Goal: Information Seeking & Learning: Find contact information

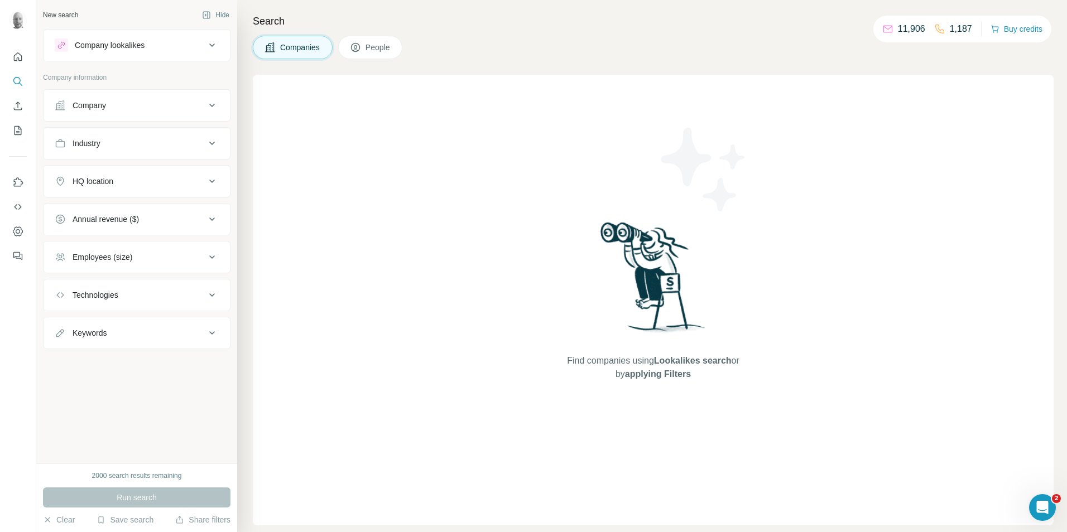
click at [118, 102] on div "Company" at bounding box center [130, 105] width 151 height 11
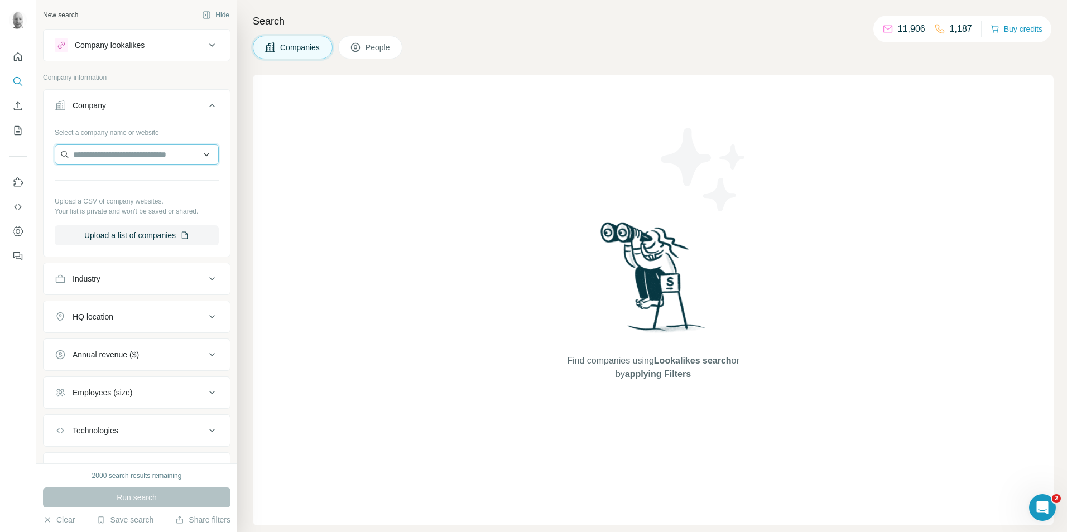
click at [100, 152] on input "text" at bounding box center [137, 155] width 164 height 20
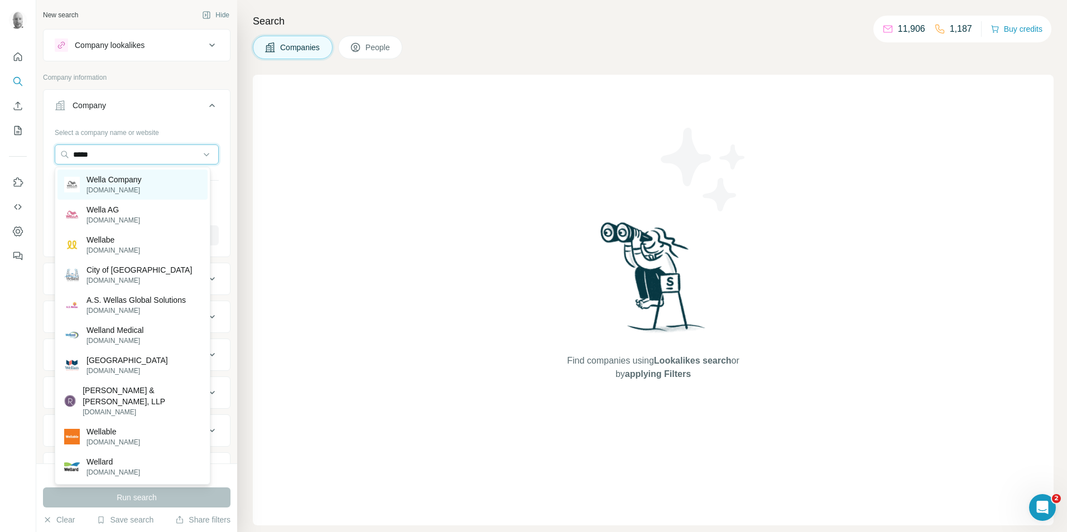
type input "*****"
click at [132, 188] on p "[DOMAIN_NAME]" at bounding box center [114, 190] width 55 height 10
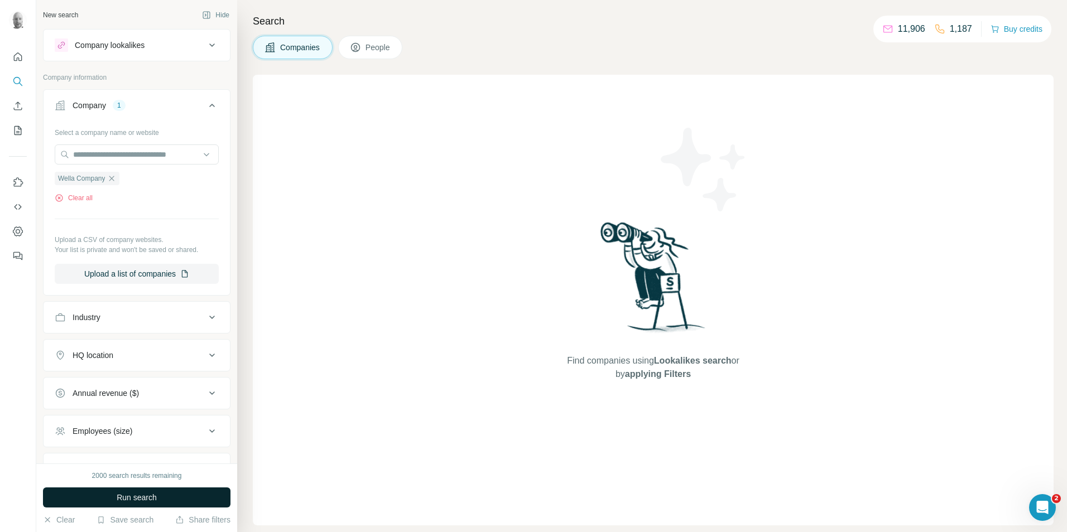
click at [189, 499] on button "Run search" at bounding box center [137, 498] width 188 height 20
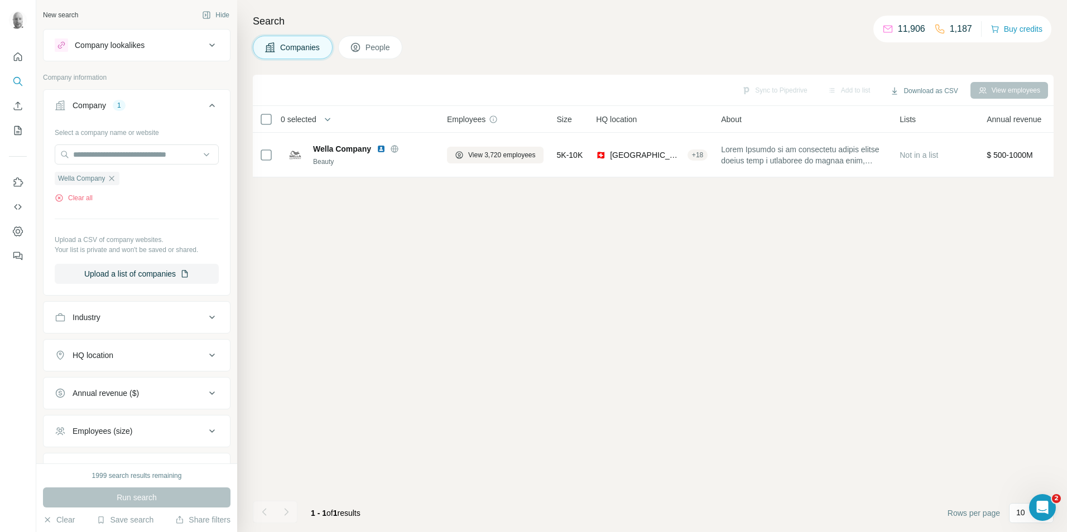
click at [356, 48] on icon at bounding box center [355, 47] width 11 height 11
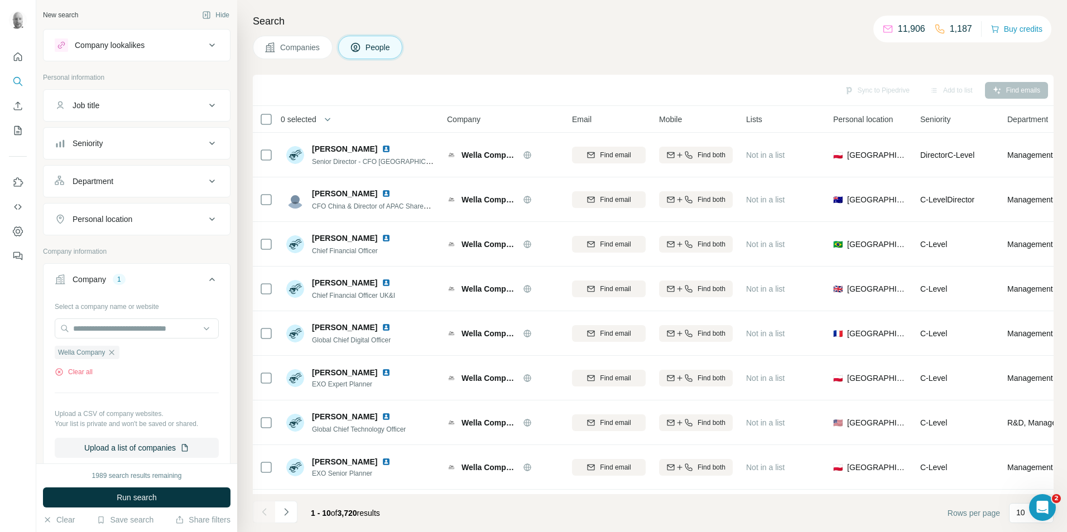
click at [136, 104] on div "Job title" at bounding box center [130, 105] width 151 height 11
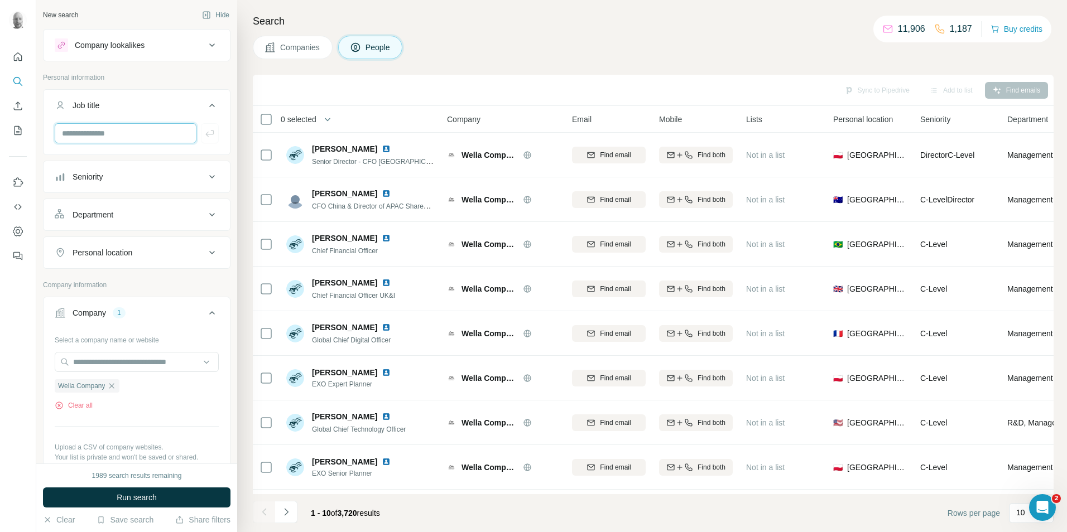
click at [112, 135] on input "text" at bounding box center [126, 133] width 142 height 20
type input "****"
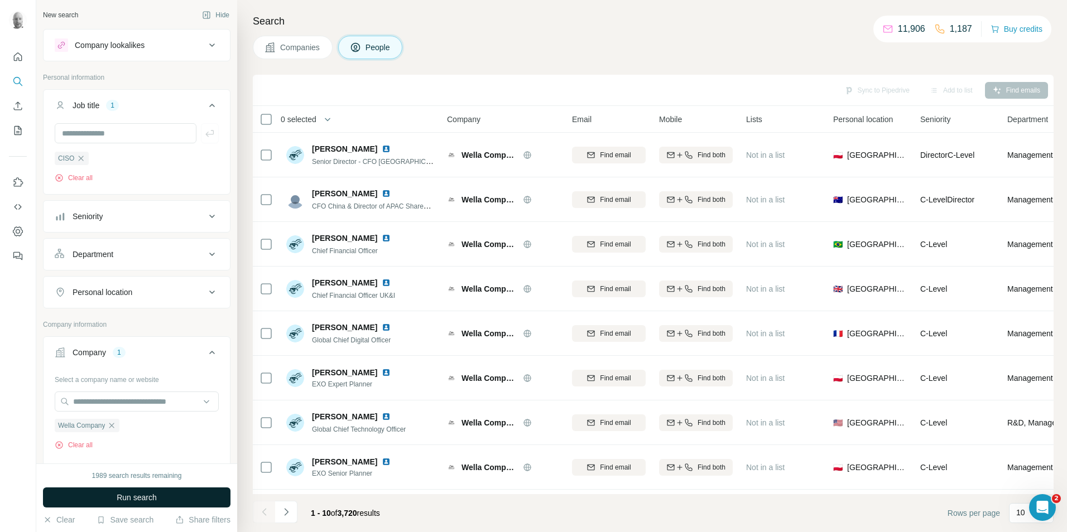
click at [141, 499] on span "Run search" at bounding box center [137, 497] width 40 height 11
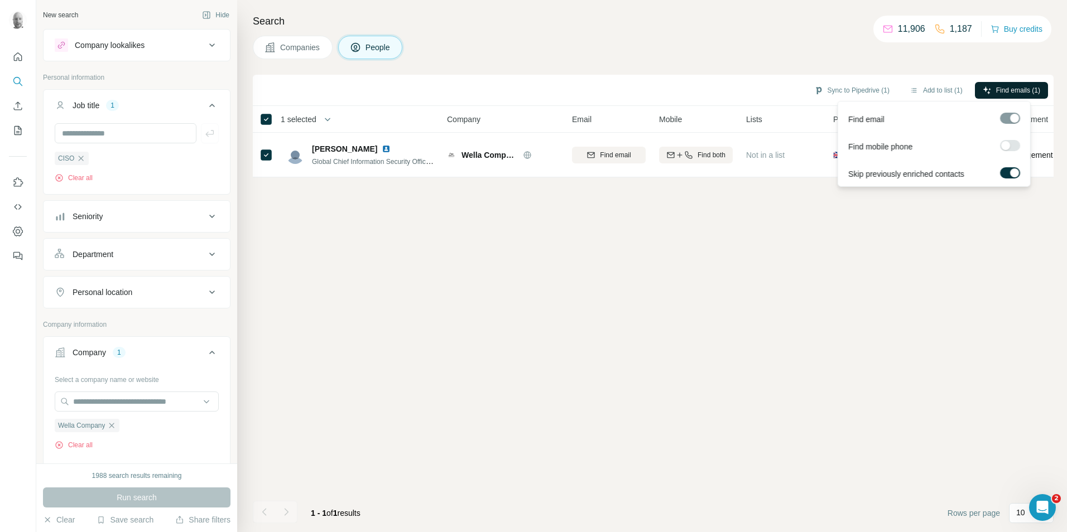
click at [1023, 91] on span "Find emails (1)" at bounding box center [1018, 90] width 44 height 10
click at [838, 347] on div "Sync to Pipedrive (1) Add to list (1) Find emails (1) 1 selected People Company…" at bounding box center [653, 304] width 801 height 458
click at [848, 90] on button "Sync to Pipedrive (1)" at bounding box center [852, 90] width 91 height 17
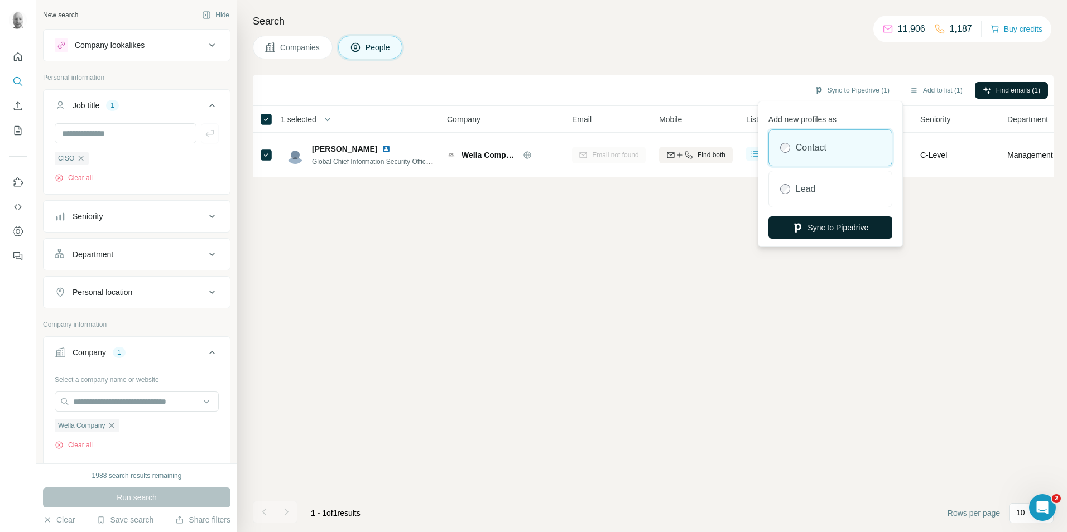
click at [869, 228] on button "Sync to Pipedrive" at bounding box center [831, 228] width 124 height 22
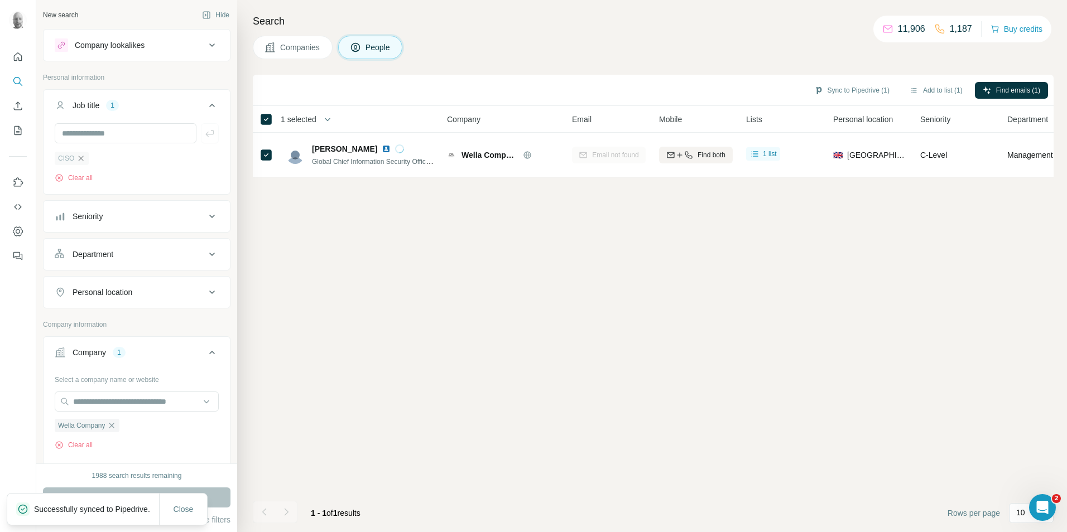
click at [78, 160] on icon "button" at bounding box center [80, 158] width 9 height 9
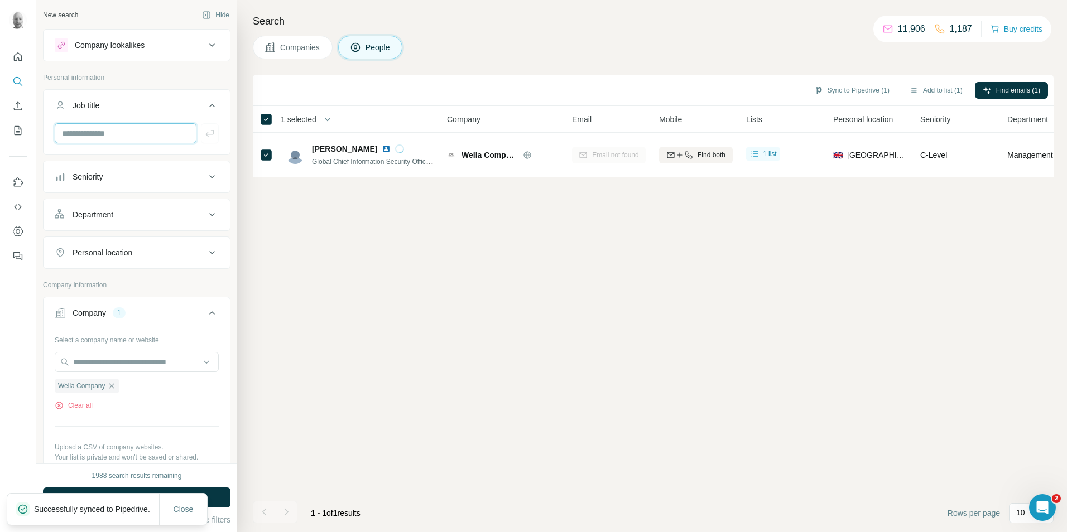
click at [107, 135] on input "text" at bounding box center [126, 133] width 142 height 20
type input "*****"
click at [204, 133] on icon "button" at bounding box center [209, 133] width 11 height 11
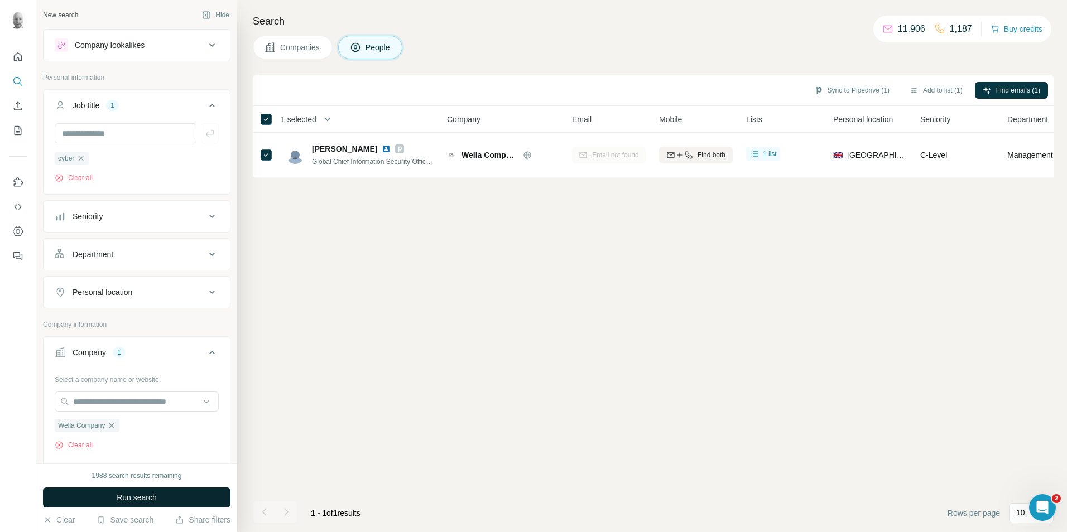
click at [137, 499] on span "Run search" at bounding box center [137, 497] width 40 height 11
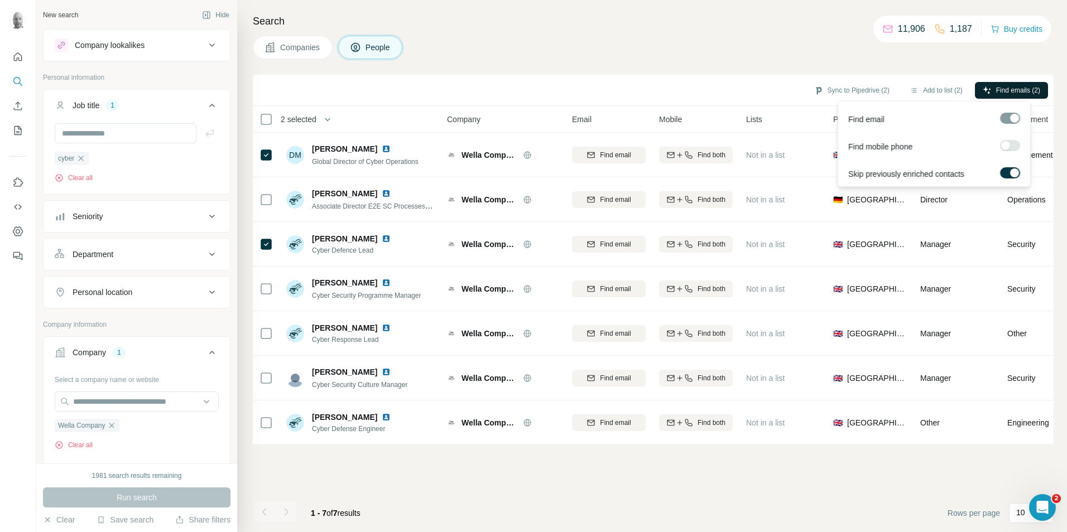
click at [1014, 93] on span "Find emails (2)" at bounding box center [1018, 90] width 44 height 10
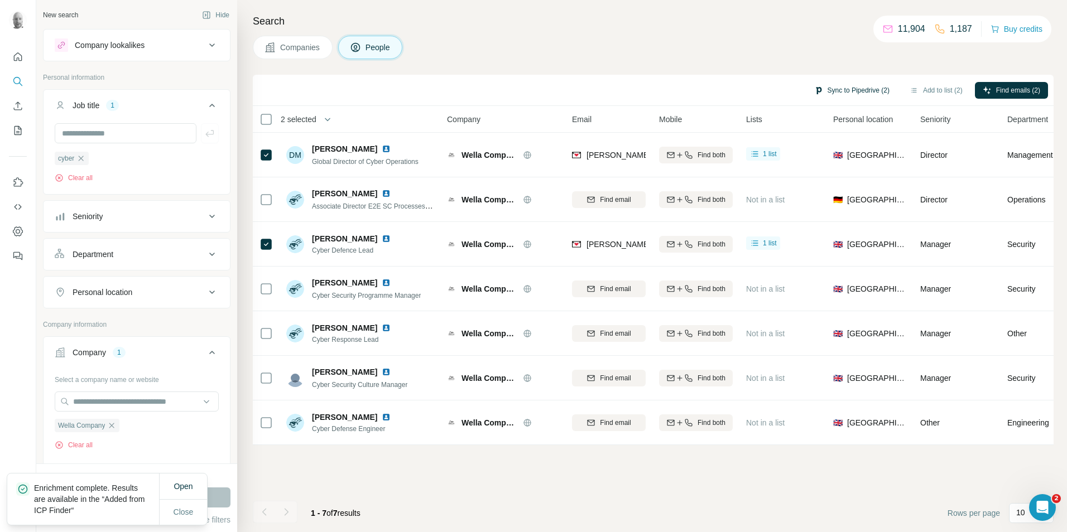
click at [860, 91] on button "Sync to Pipedrive (2)" at bounding box center [852, 90] width 91 height 17
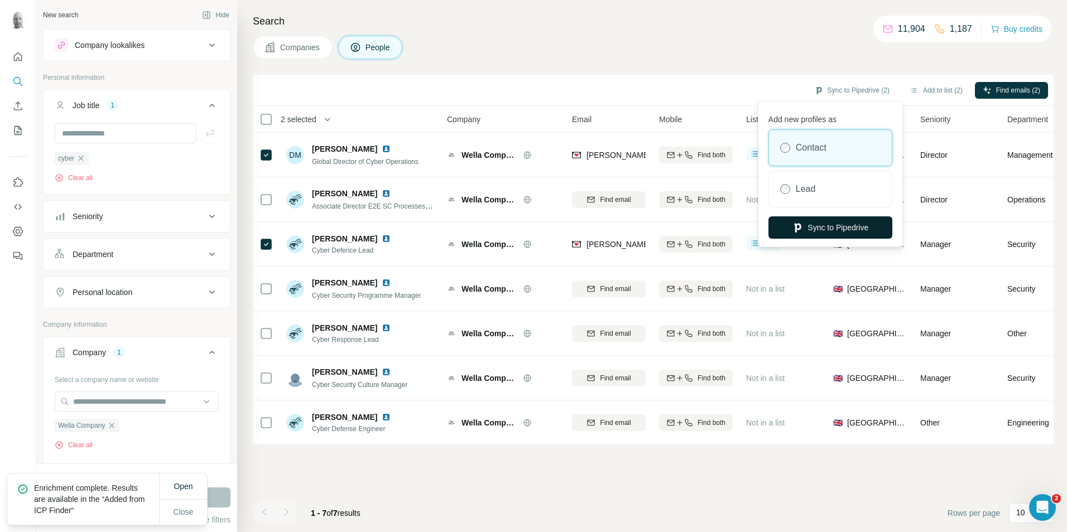
click at [831, 225] on button "Sync to Pipedrive" at bounding box center [831, 228] width 124 height 22
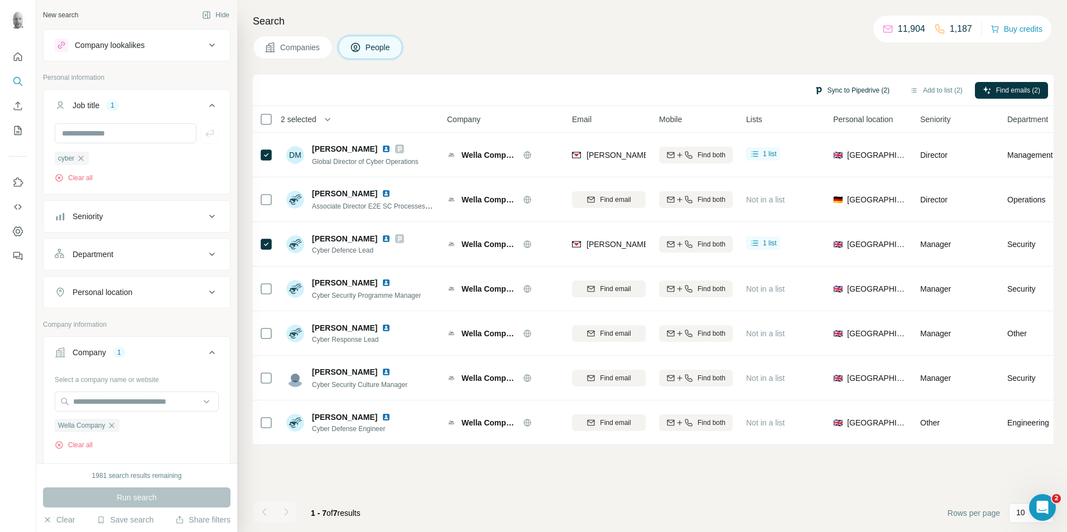
click at [853, 93] on button "Sync to Pipedrive (2)" at bounding box center [852, 90] width 91 height 17
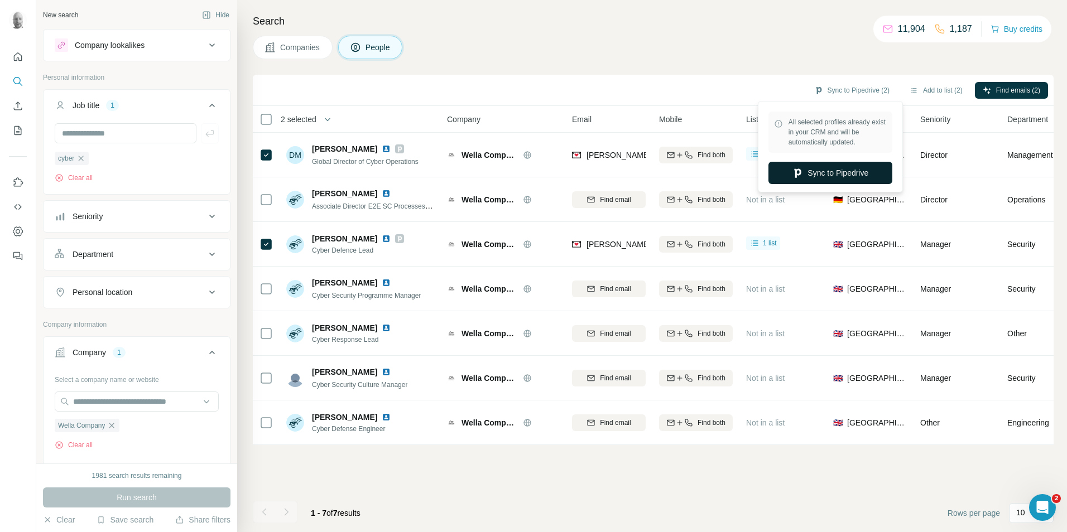
click at [814, 172] on button "Sync to Pipedrive" at bounding box center [831, 173] width 124 height 22
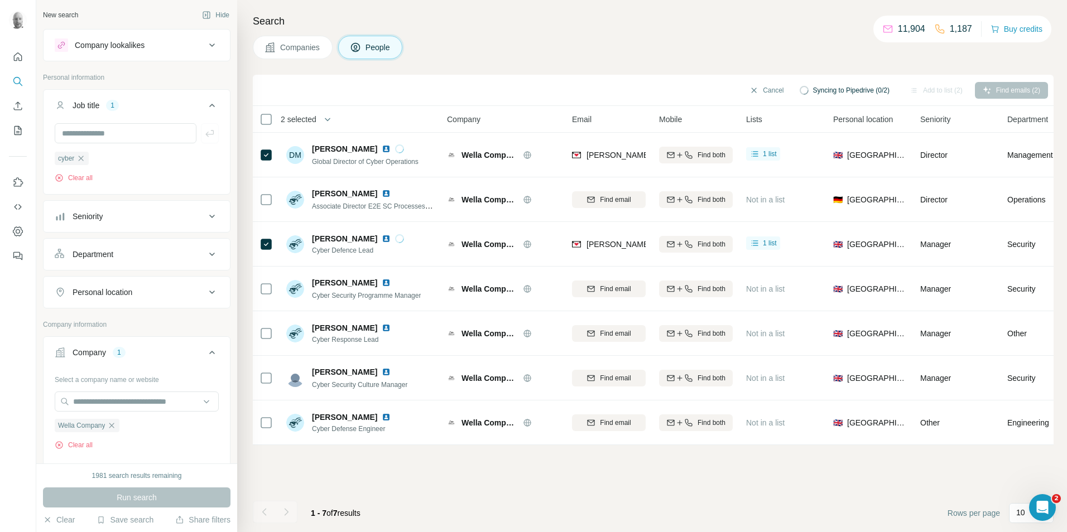
click at [296, 46] on span "Companies" at bounding box center [300, 47] width 41 height 11
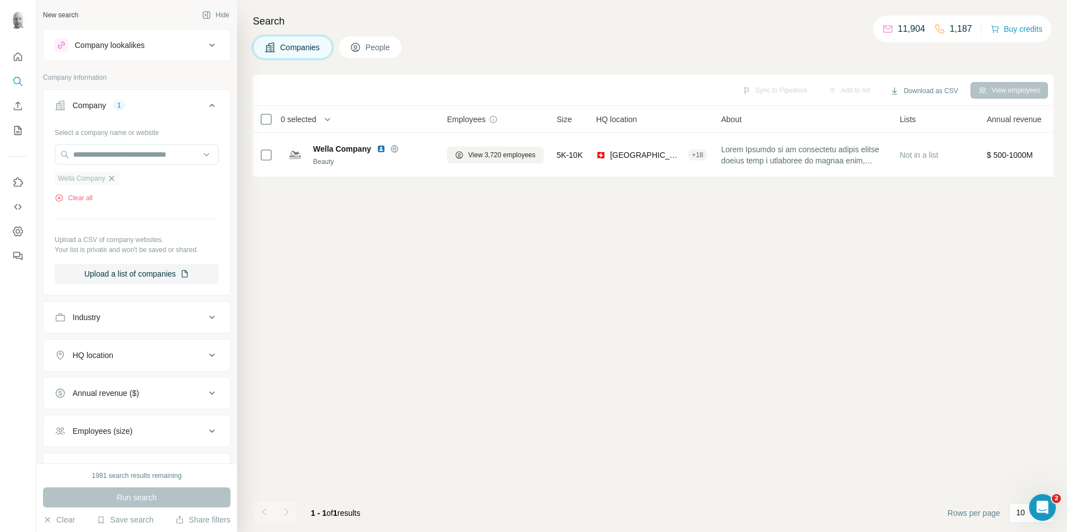
click at [110, 179] on icon "button" at bounding box center [111, 178] width 9 height 9
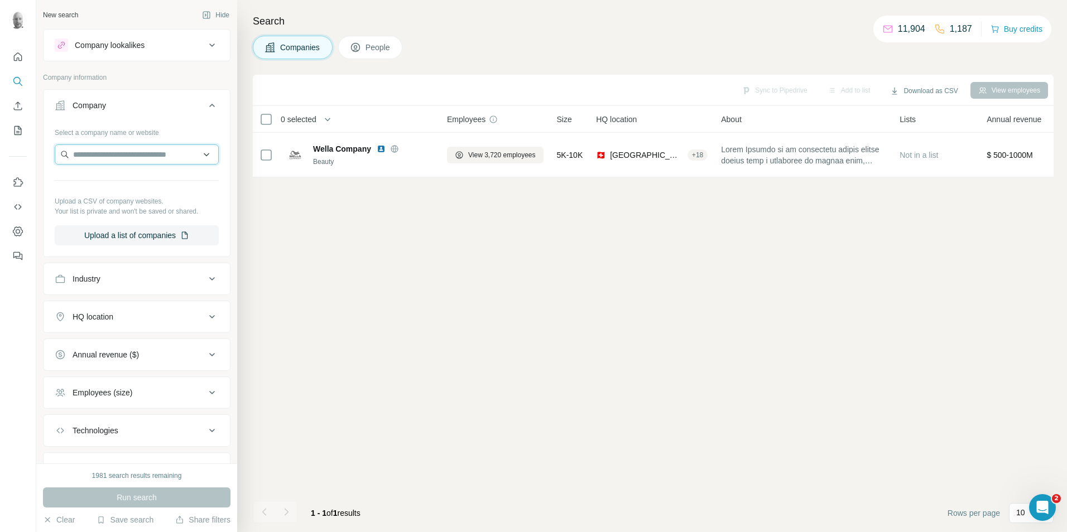
click at [119, 157] on input "text" at bounding box center [137, 155] width 164 height 20
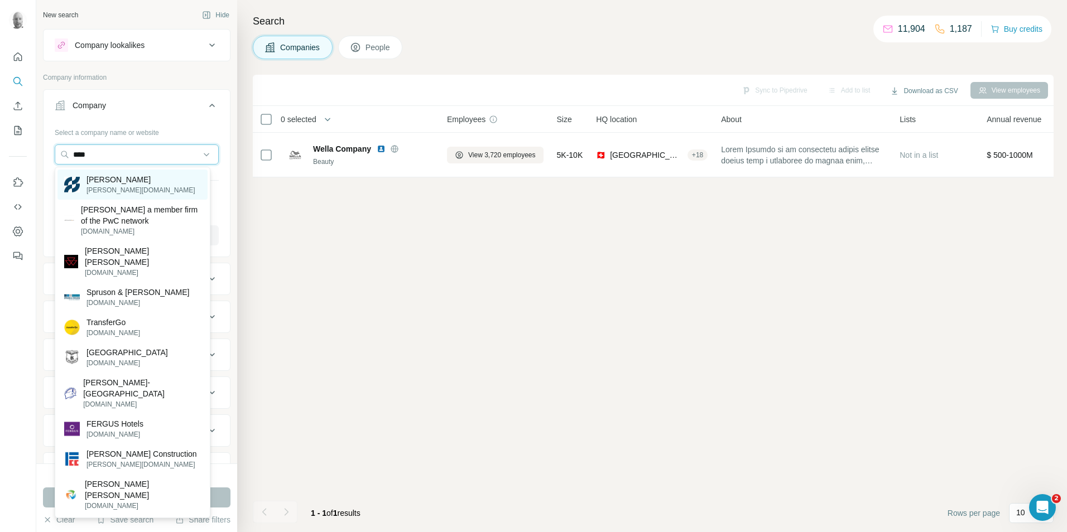
type input "****"
click at [111, 185] on p "[PERSON_NAME][DOMAIN_NAME]" at bounding box center [141, 190] width 109 height 10
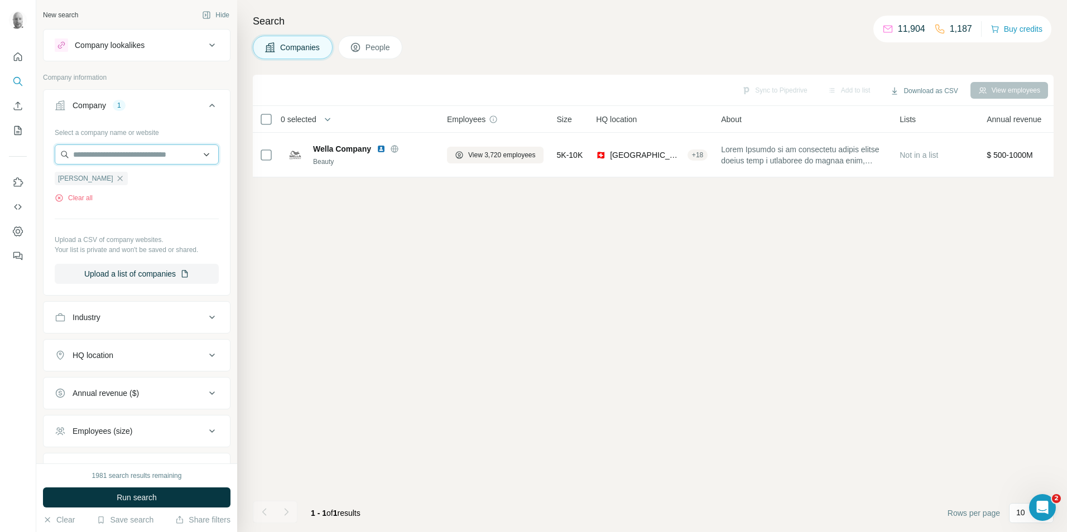
click at [103, 156] on input "text" at bounding box center [137, 155] width 164 height 20
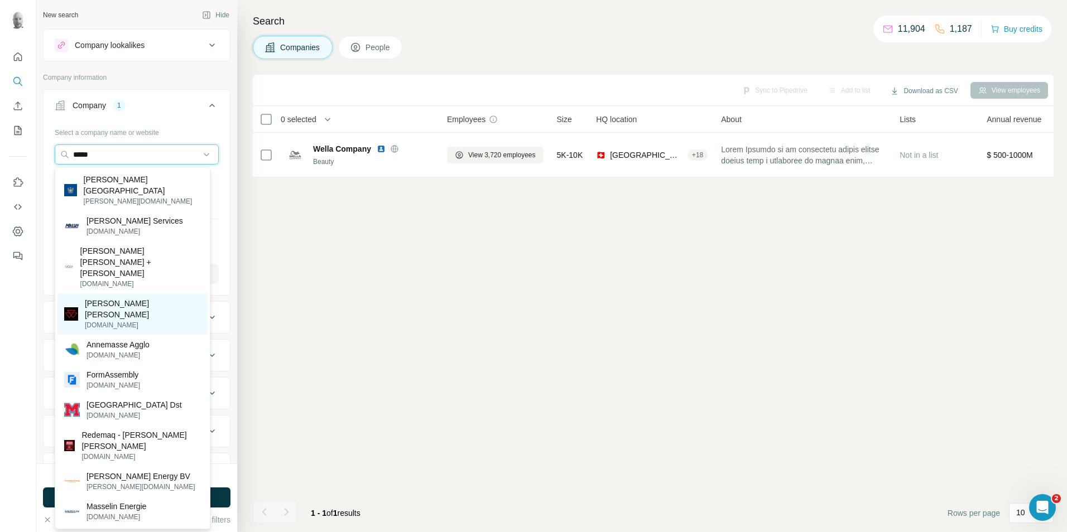
type input "*****"
click at [122, 298] on p "[PERSON_NAME] [PERSON_NAME]" at bounding box center [143, 309] width 116 height 22
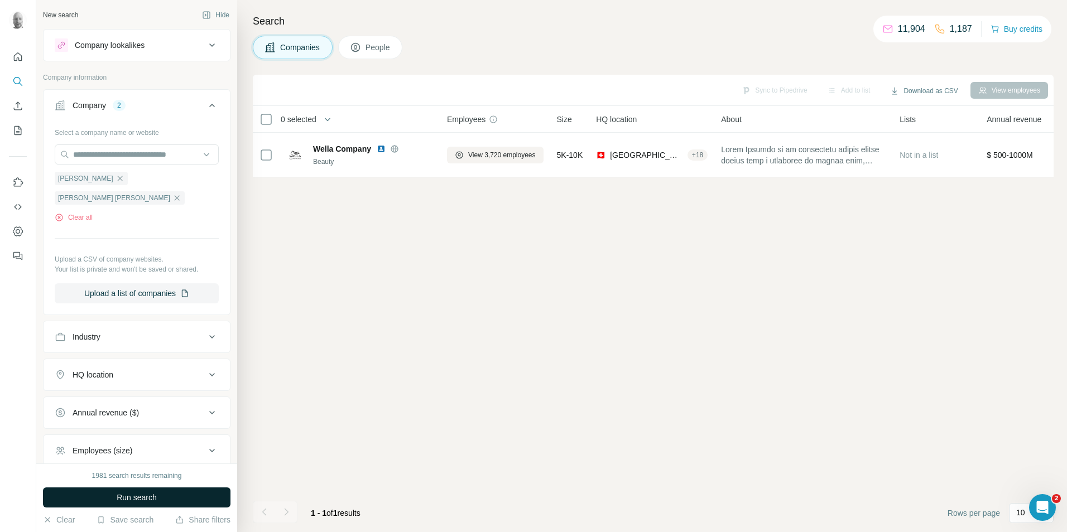
click at [149, 496] on span "Run search" at bounding box center [137, 497] width 40 height 11
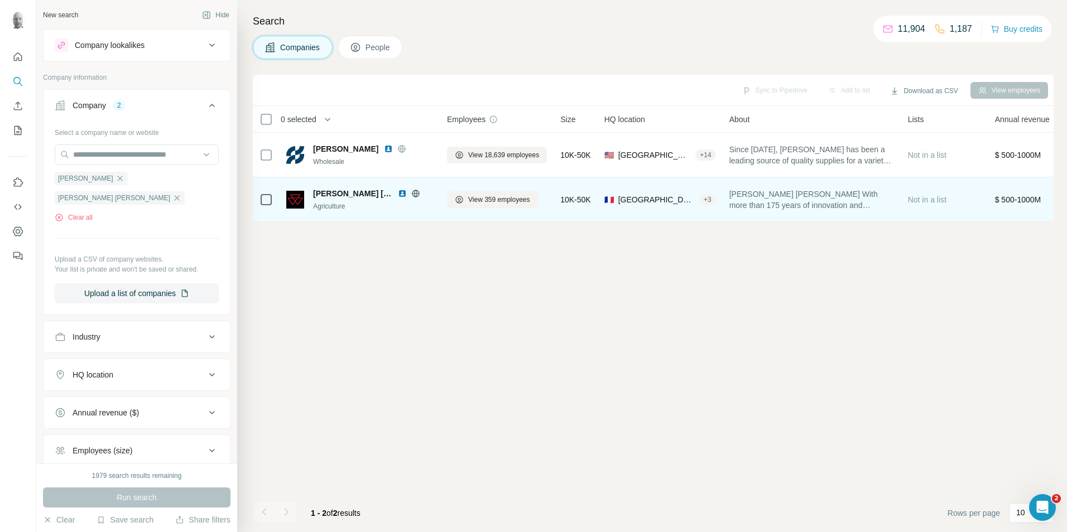
drag, startPoint x: 370, startPoint y: 49, endPoint x: 787, endPoint y: 194, distance: 441.5
click at [596, 123] on div "Search Companies People Sync to Pipedrive Add to list Download as CSV View empl…" at bounding box center [652, 266] width 830 height 532
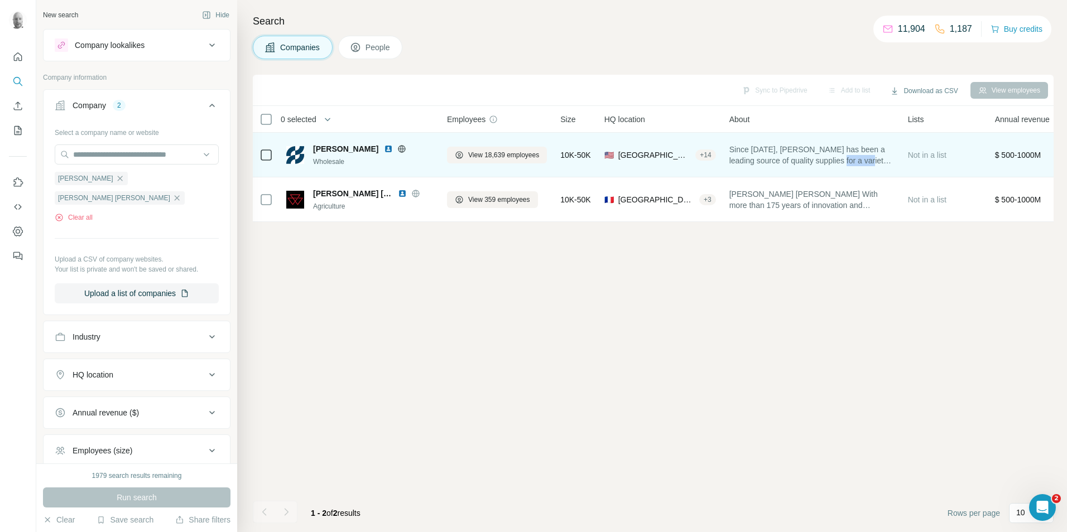
drag, startPoint x: 839, startPoint y: 159, endPoint x: 867, endPoint y: 163, distance: 27.7
click at [867, 163] on span "Since [DATE], [PERSON_NAME] has been a leading source of quality supplies for a…" at bounding box center [812, 155] width 165 height 22
drag, startPoint x: 867, startPoint y: 163, endPoint x: 829, endPoint y: 159, distance: 38.2
click at [829, 159] on span "Since [DATE], [PERSON_NAME] has been a leading source of quality supplies for a…" at bounding box center [812, 155] width 165 height 22
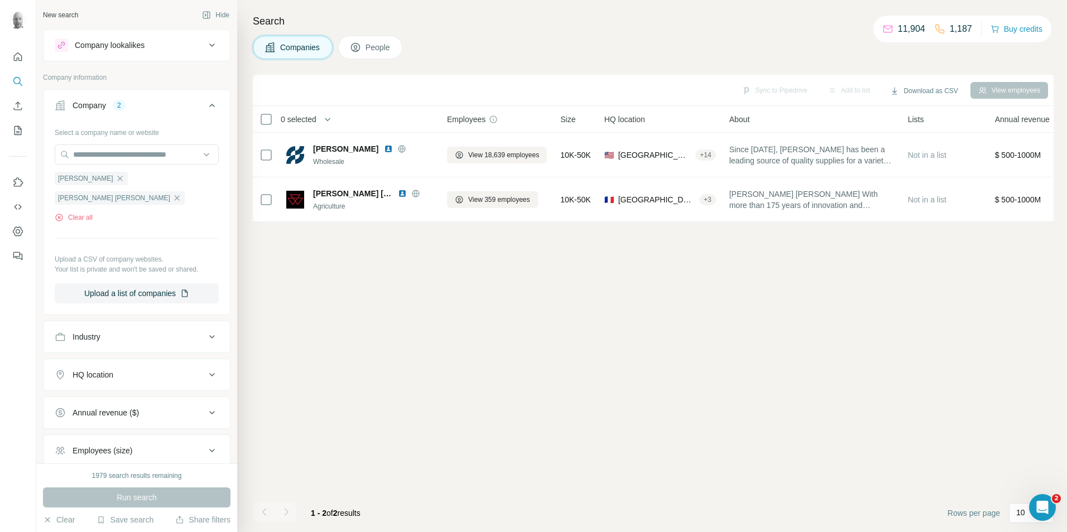
click at [363, 51] on button "People" at bounding box center [370, 47] width 65 height 23
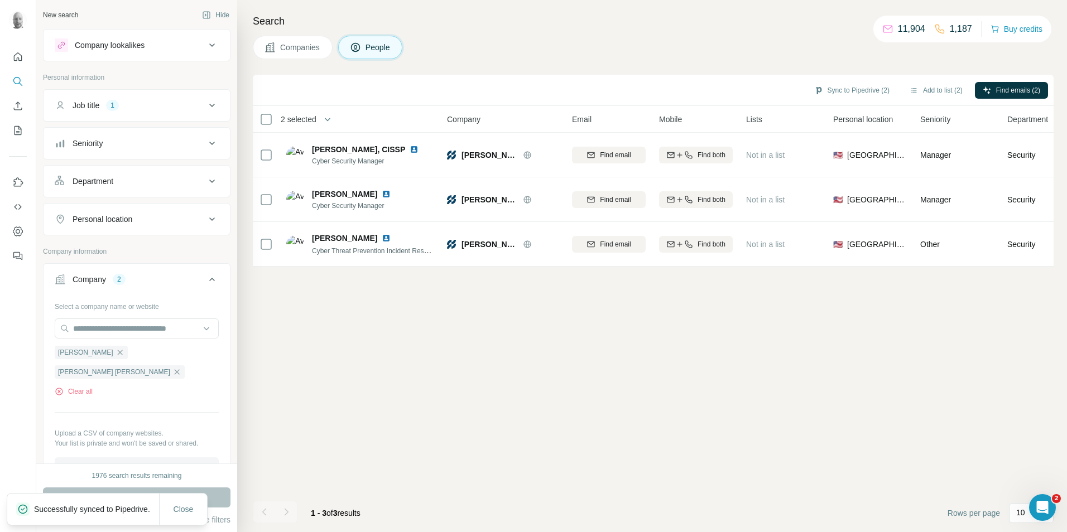
click at [308, 46] on span "Companies" at bounding box center [300, 47] width 41 height 11
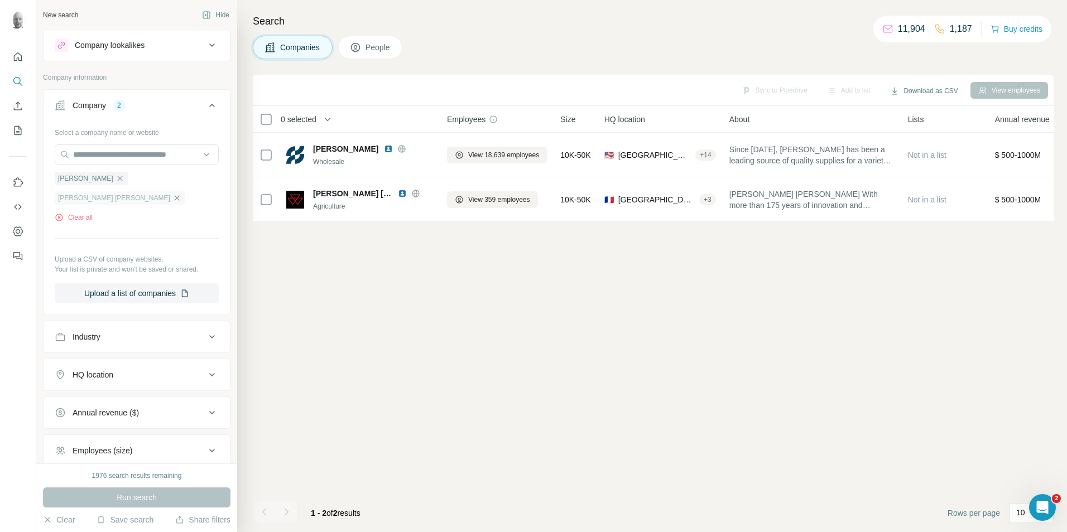
click at [172, 194] on icon "button" at bounding box center [176, 198] width 9 height 9
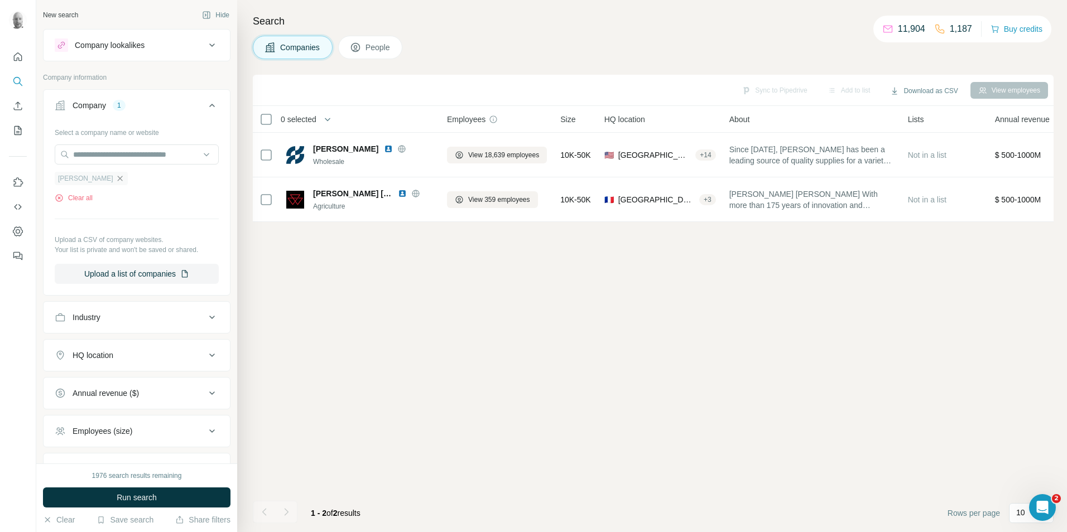
click at [116, 180] on icon "button" at bounding box center [120, 178] width 9 height 9
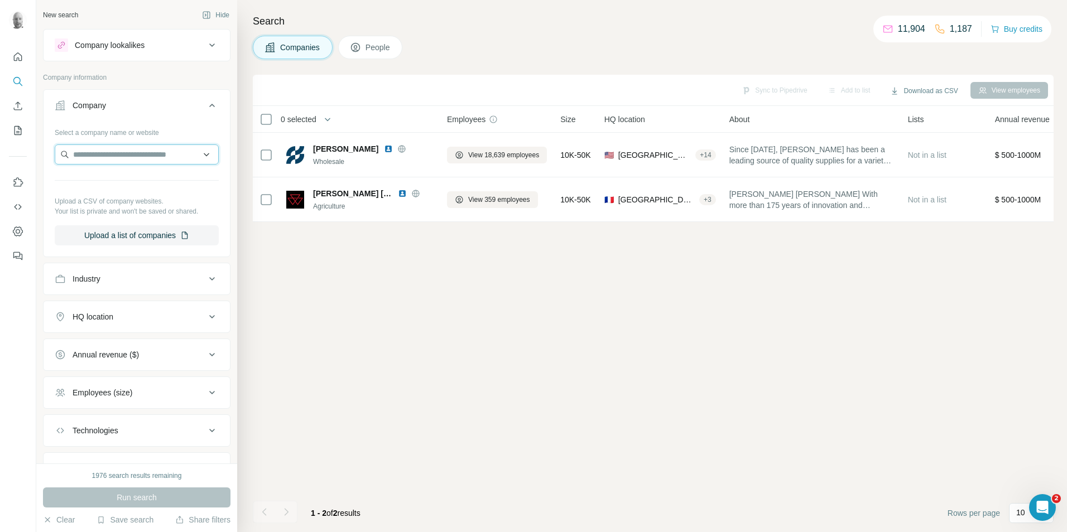
click at [98, 160] on input "text" at bounding box center [137, 155] width 164 height 20
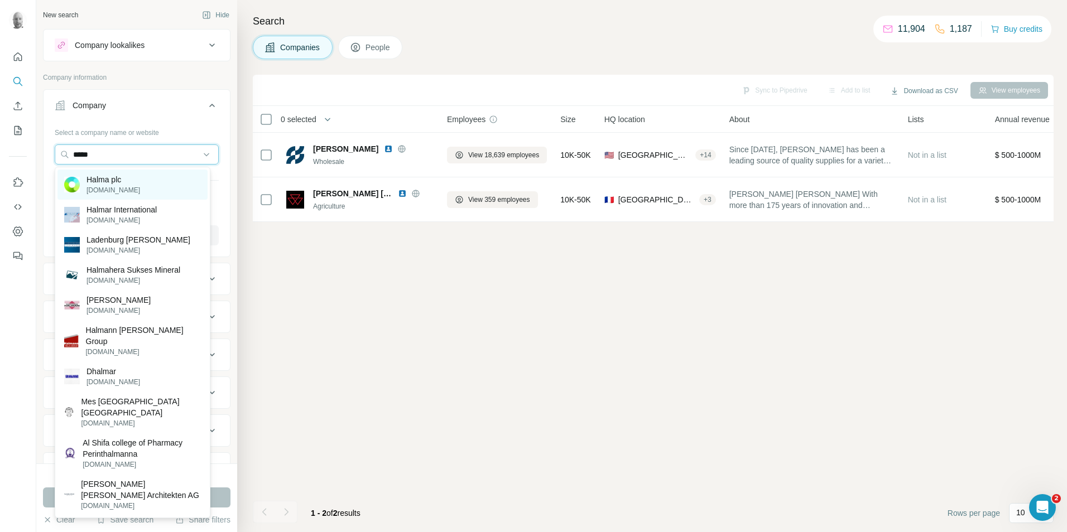
type input "*****"
click at [125, 184] on div "Halma plc [DOMAIN_NAME]" at bounding box center [132, 185] width 150 height 30
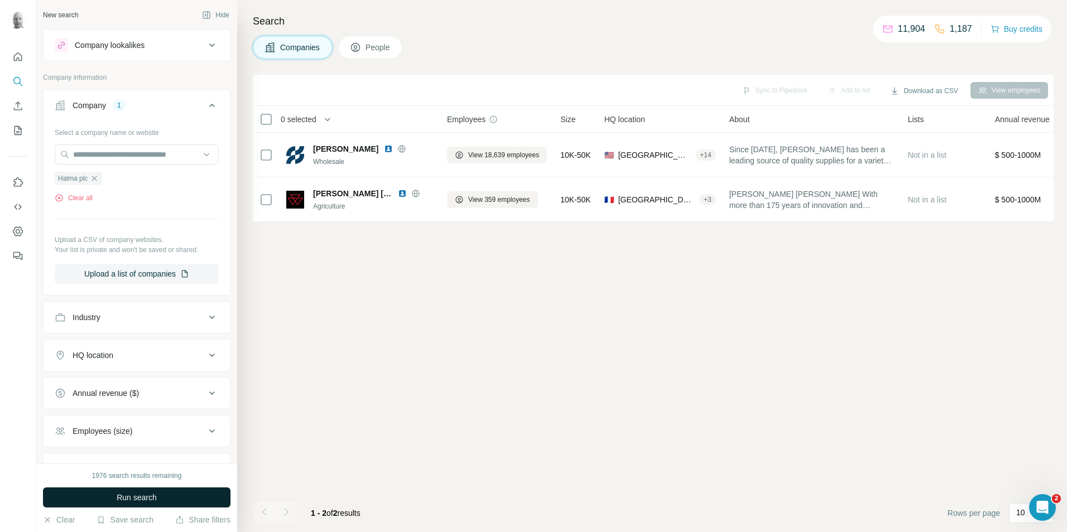
click at [165, 502] on button "Run search" at bounding box center [137, 498] width 188 height 20
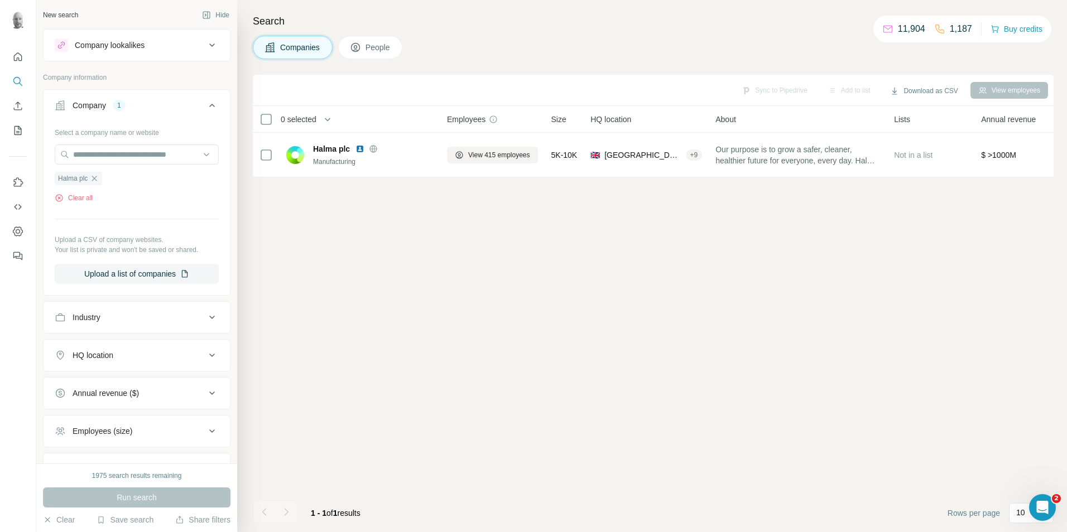
click at [376, 44] on span "People" at bounding box center [379, 47] width 26 height 11
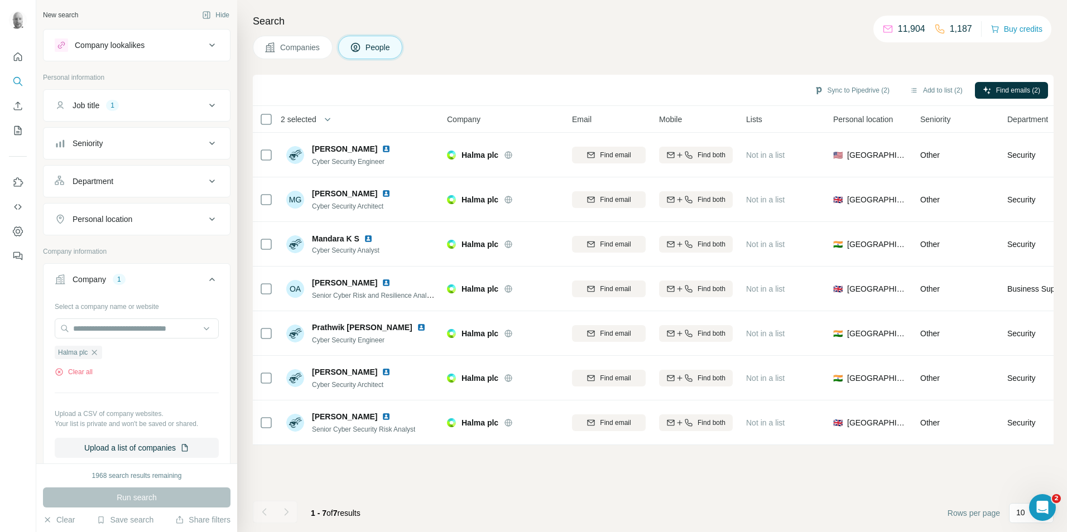
click at [161, 108] on div "Job title 1" at bounding box center [130, 105] width 151 height 11
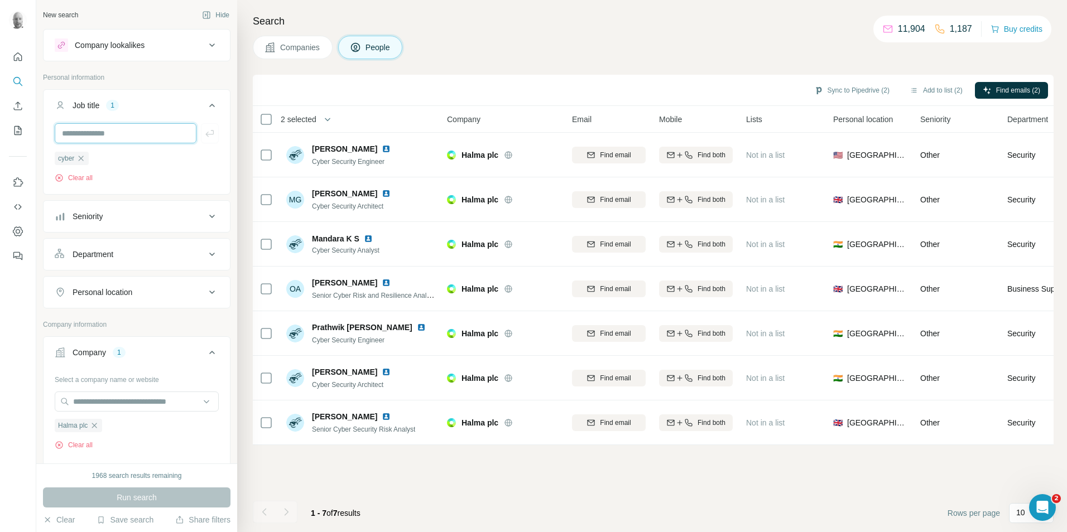
click at [128, 136] on input "text" at bounding box center [126, 133] width 142 height 20
type input "****"
type input "*******"
click at [188, 502] on button "Run search" at bounding box center [137, 498] width 188 height 20
click at [117, 138] on input "text" at bounding box center [126, 133] width 142 height 20
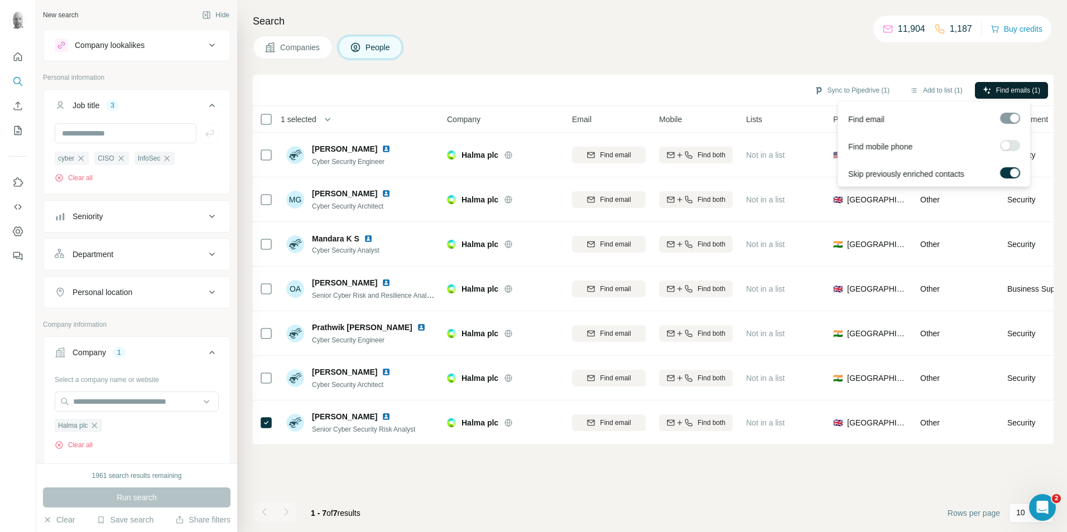
click at [1013, 89] on span "Find emails (1)" at bounding box center [1018, 90] width 44 height 10
click at [856, 91] on button "Sync to Pipedrive (1)" at bounding box center [852, 90] width 91 height 17
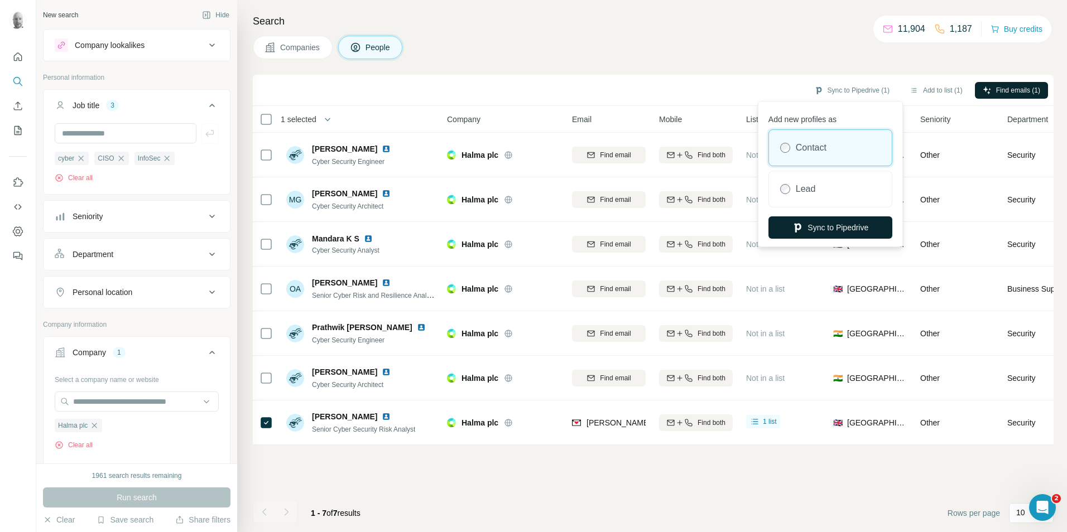
click at [845, 227] on button "Sync to Pipedrive" at bounding box center [831, 228] width 124 height 22
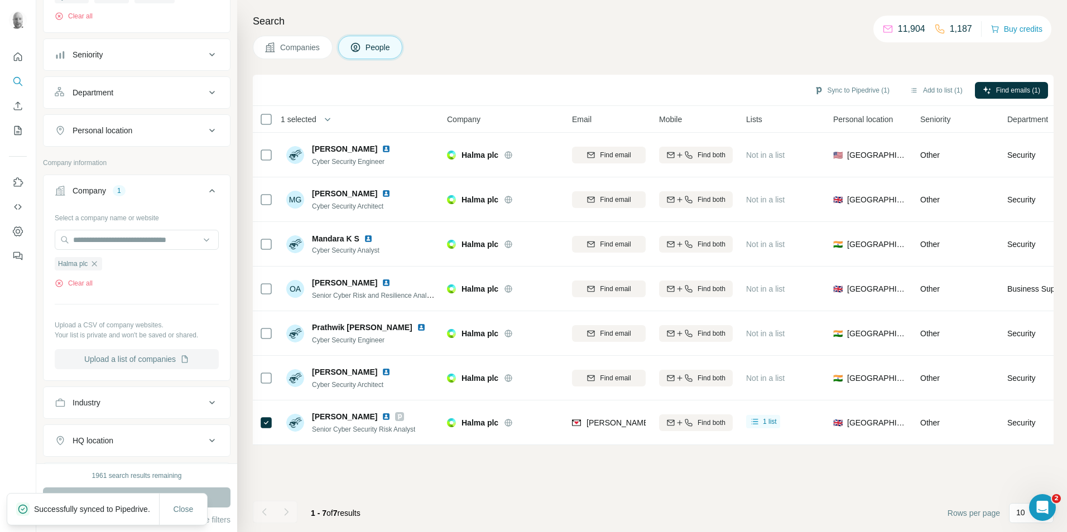
scroll to position [167, 0]
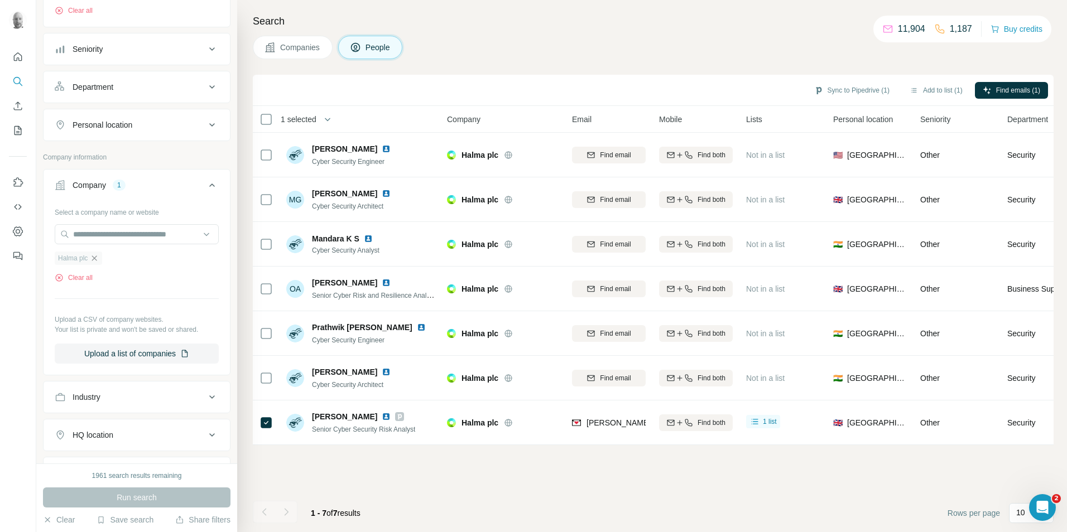
click at [94, 258] on icon "button" at bounding box center [94, 258] width 9 height 9
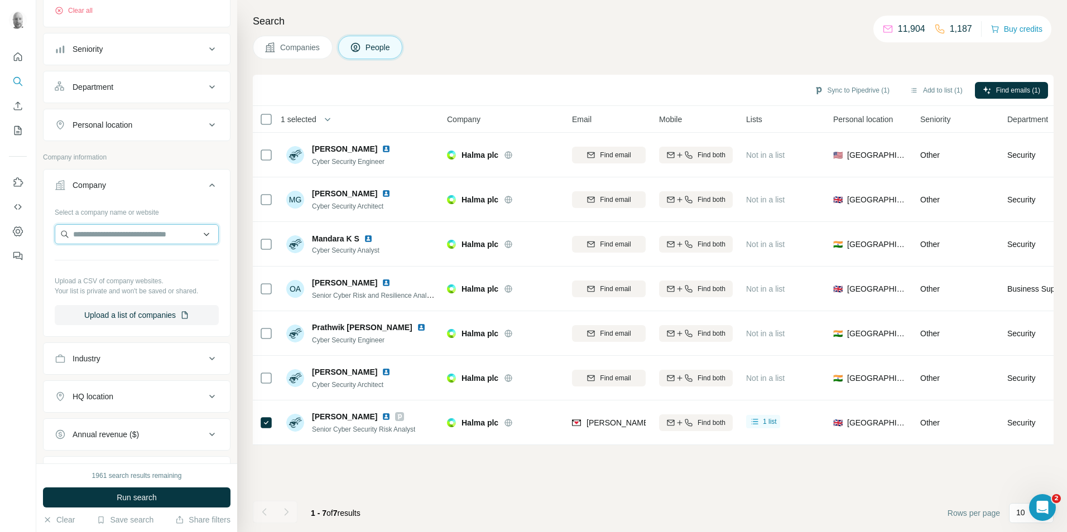
click at [104, 238] on input "text" at bounding box center [137, 234] width 164 height 20
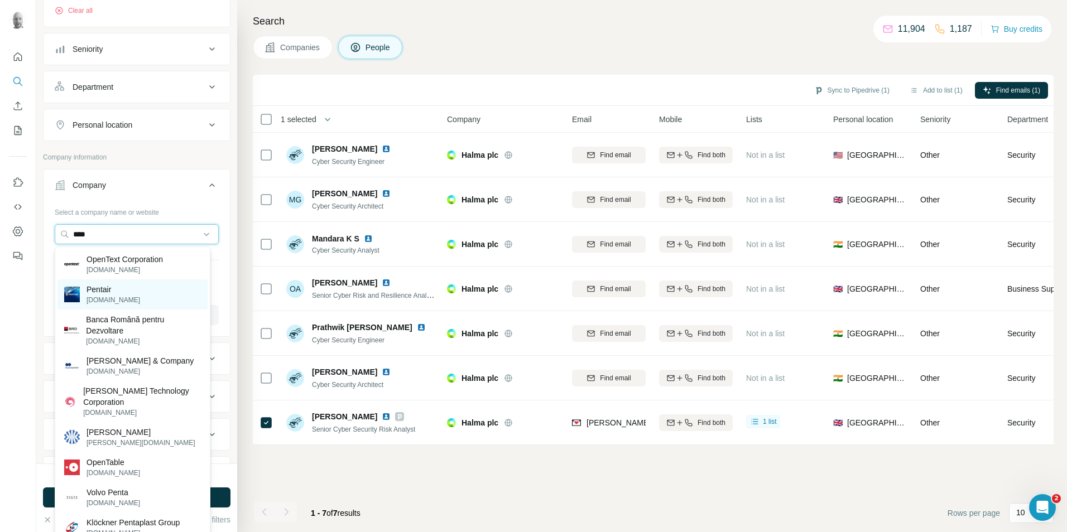
type input "****"
click at [107, 295] on p "[DOMAIN_NAME]" at bounding box center [114, 300] width 54 height 10
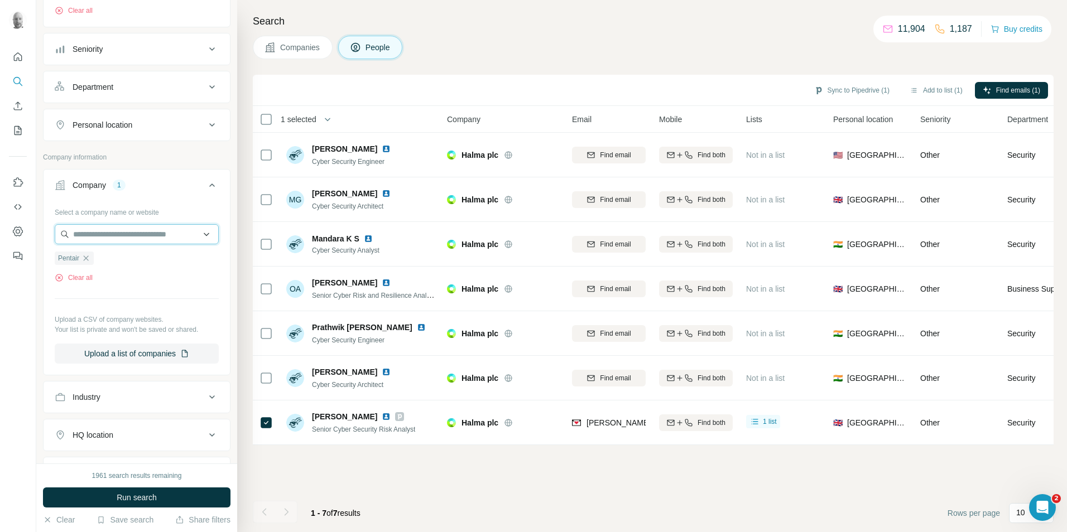
click at [99, 236] on input "text" at bounding box center [137, 234] width 164 height 20
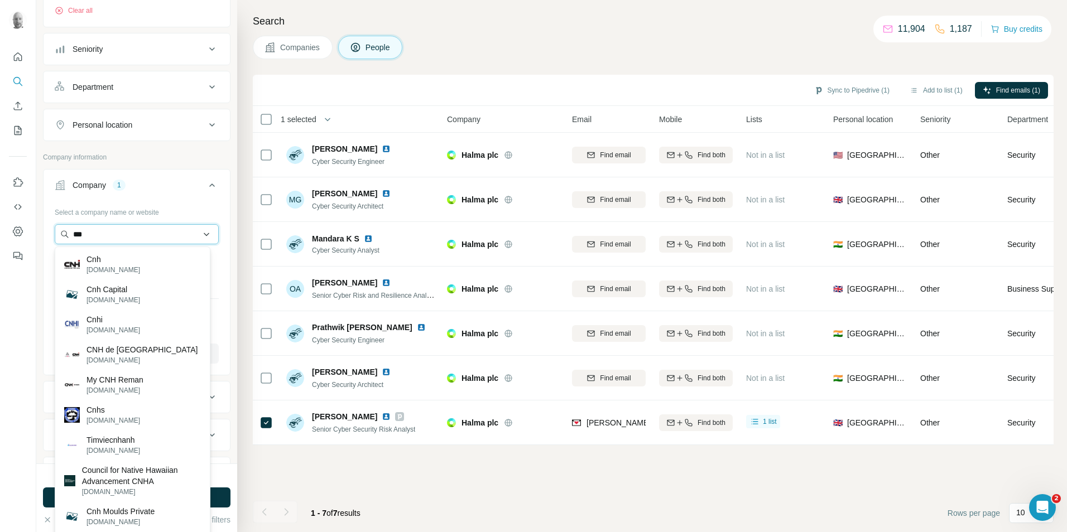
type input "***"
click at [72, 265] on img at bounding box center [72, 264] width 16 height 9
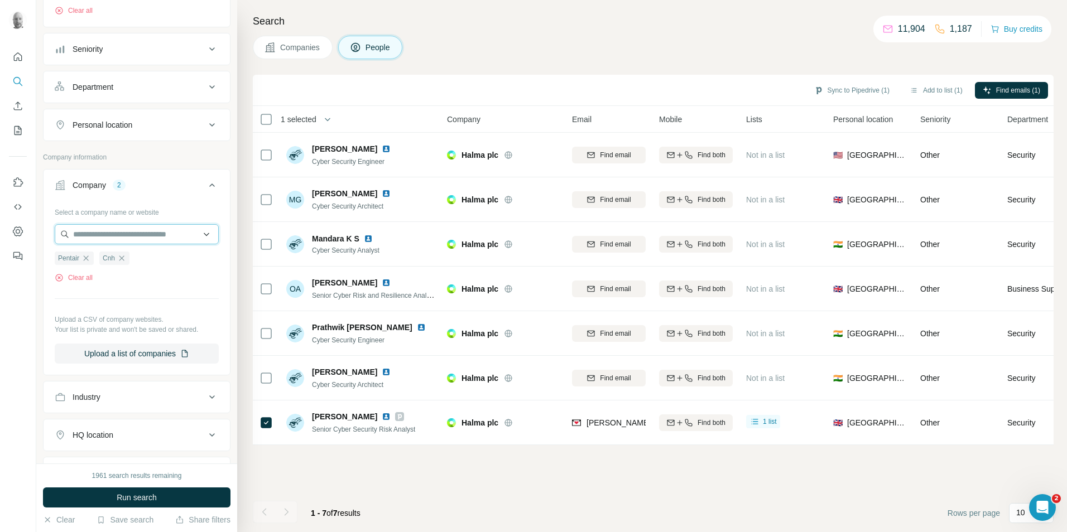
click at [110, 237] on input "text" at bounding box center [137, 234] width 164 height 20
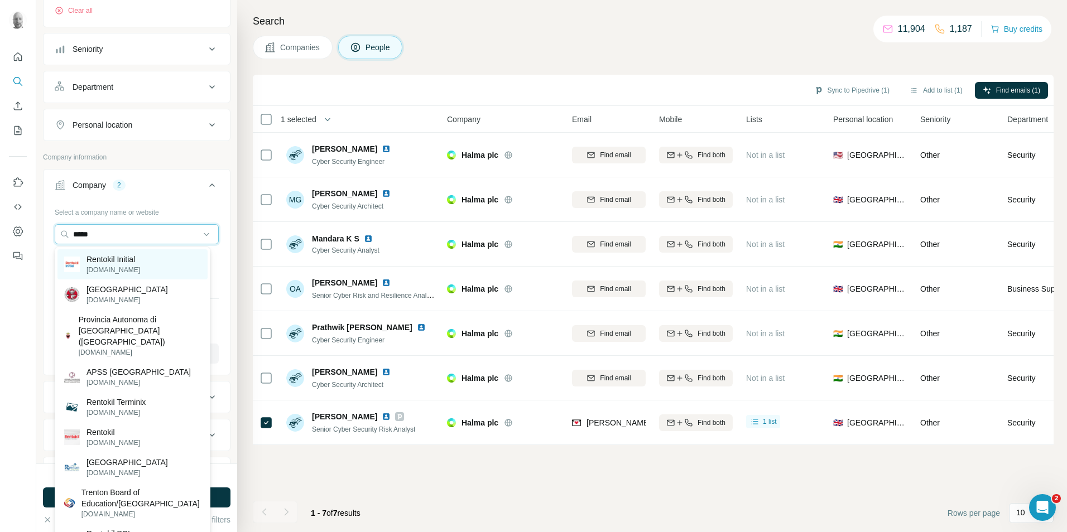
type input "*****"
click at [128, 263] on p "Rentokil Initial" at bounding box center [114, 259] width 54 height 11
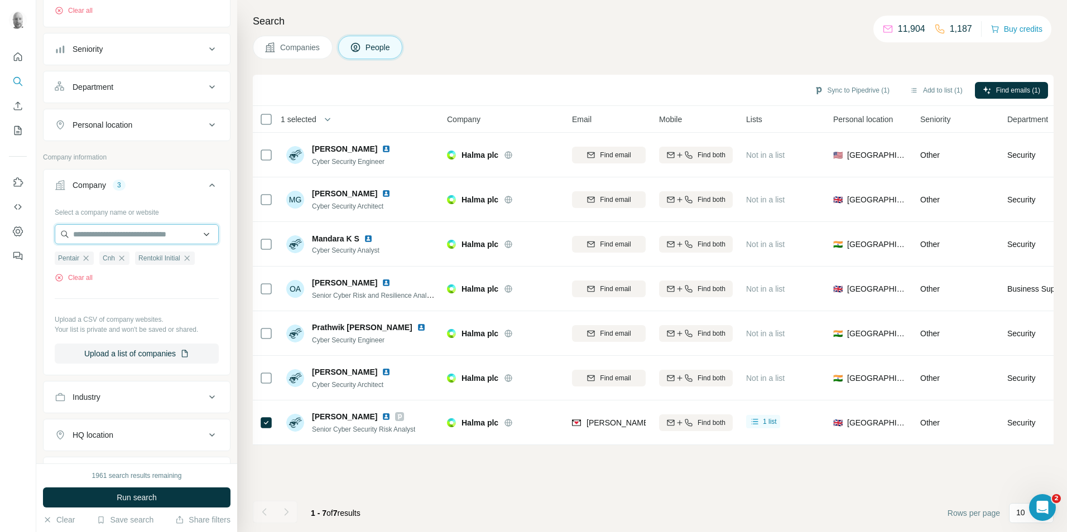
click at [100, 239] on input "text" at bounding box center [137, 234] width 164 height 20
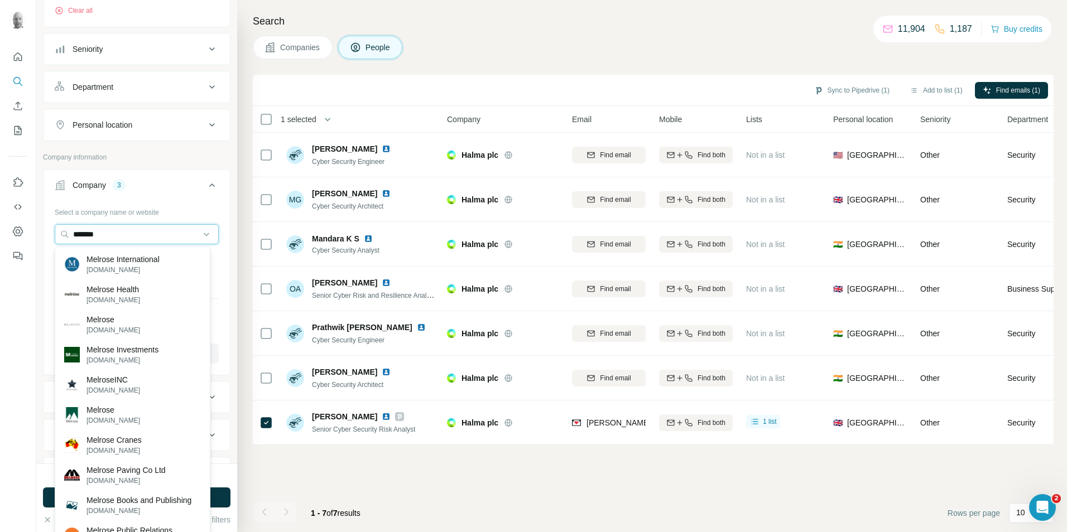
drag, startPoint x: 126, startPoint y: 237, endPoint x: 32, endPoint y: 232, distance: 93.3
click at [32, 232] on div "New search Hide Company lookalikes Personal information Job title 3 cyber CISO …" at bounding box center [533, 266] width 1067 height 532
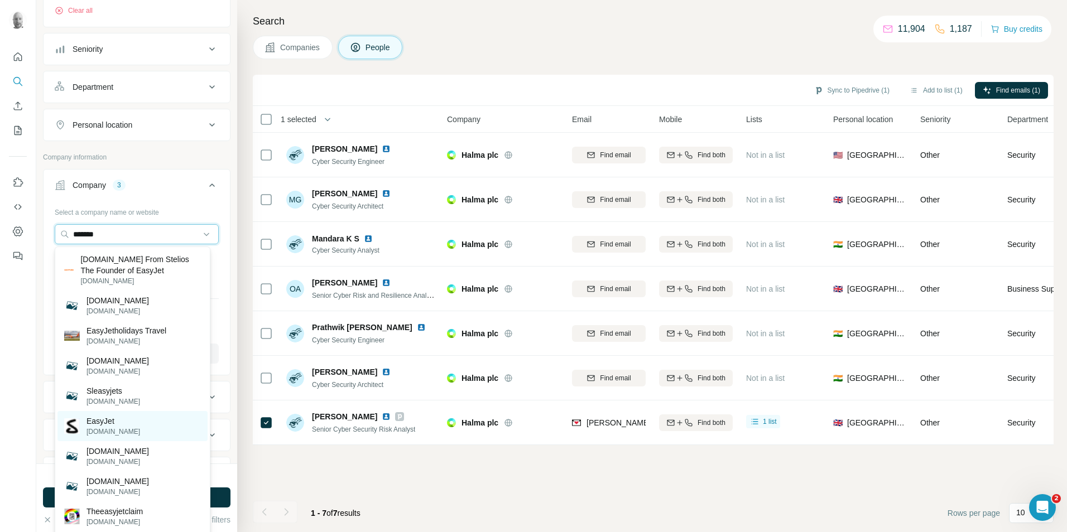
type input "*******"
click at [131, 429] on p "[DOMAIN_NAME]" at bounding box center [114, 432] width 54 height 10
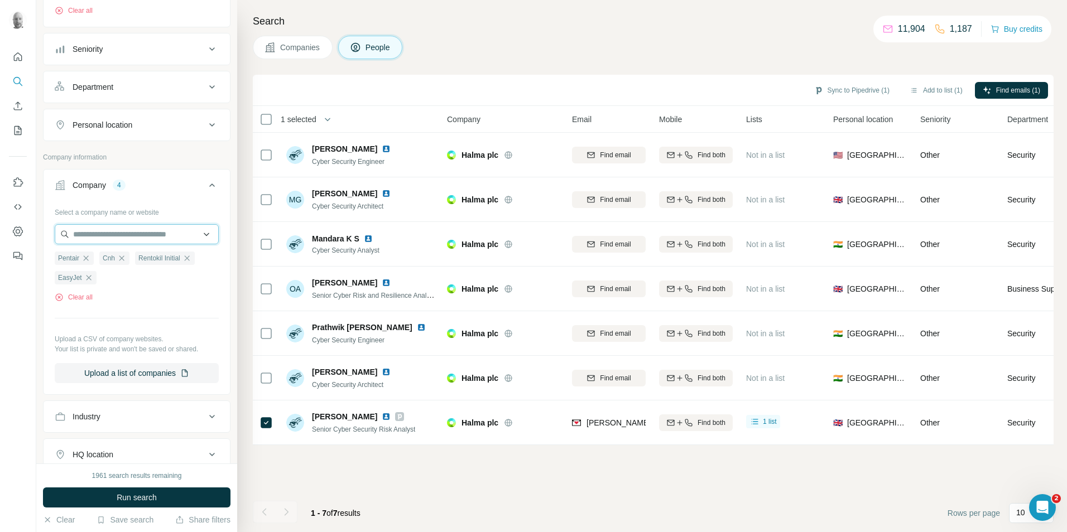
click at [133, 238] on input "text" at bounding box center [137, 234] width 164 height 20
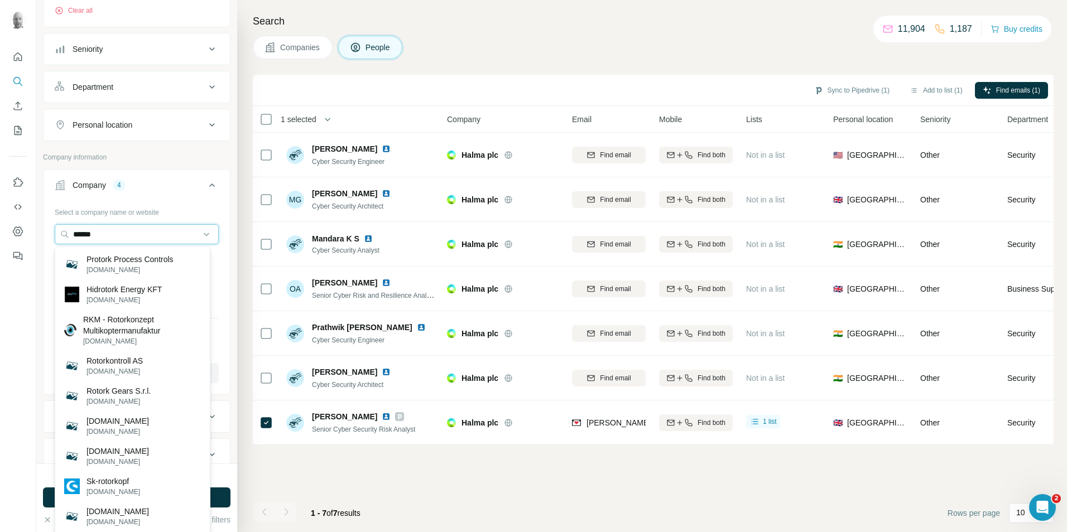
drag, startPoint x: 136, startPoint y: 233, endPoint x: 55, endPoint y: 224, distance: 81.4
click at [63, 233] on input "******" at bounding box center [137, 234] width 164 height 20
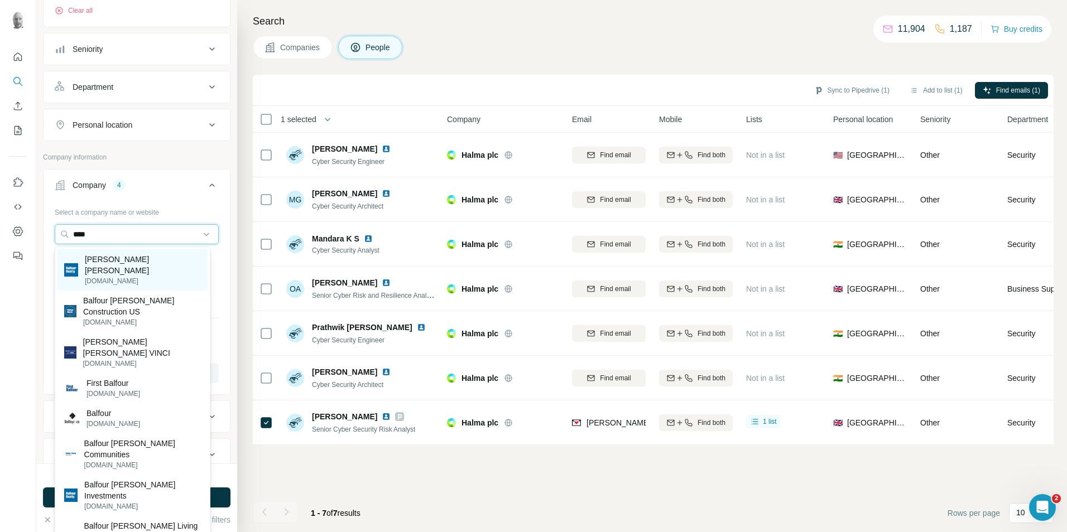
type input "****"
click at [128, 263] on p "[PERSON_NAME] [PERSON_NAME]" at bounding box center [143, 265] width 116 height 22
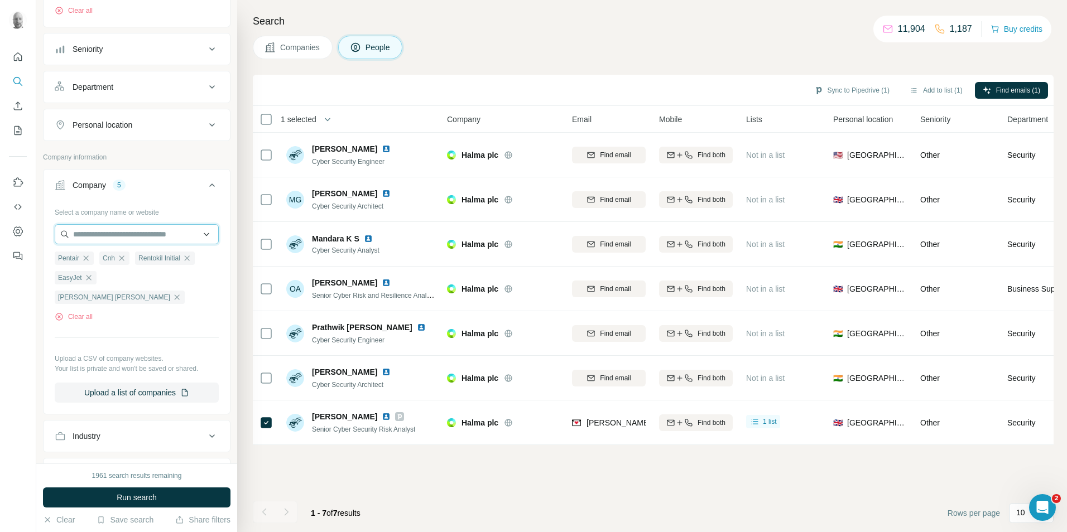
click at [124, 234] on input "text" at bounding box center [137, 234] width 164 height 20
click at [146, 236] on input "text" at bounding box center [137, 234] width 164 height 20
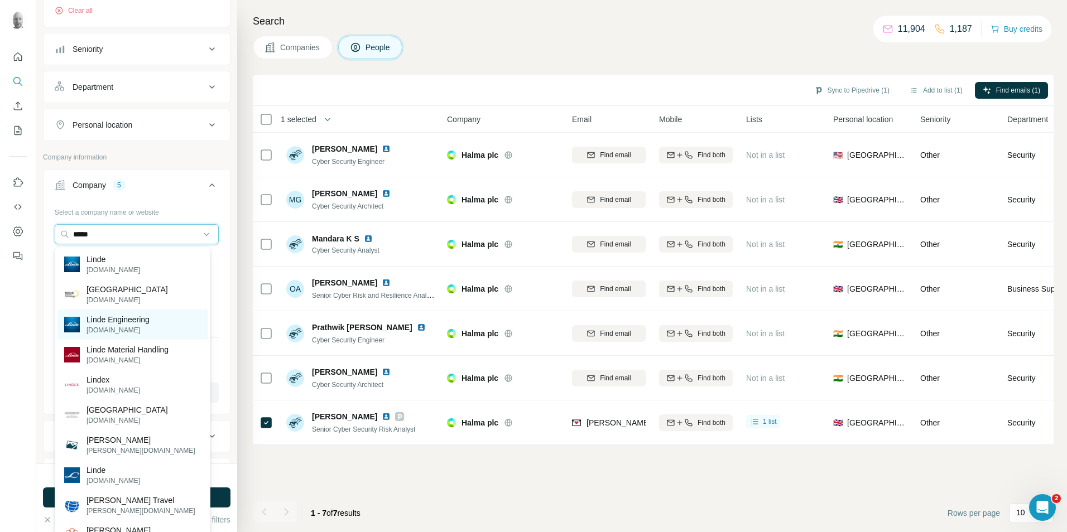
type input "*****"
click at [139, 324] on p "Linde Engineering" at bounding box center [118, 319] width 63 height 11
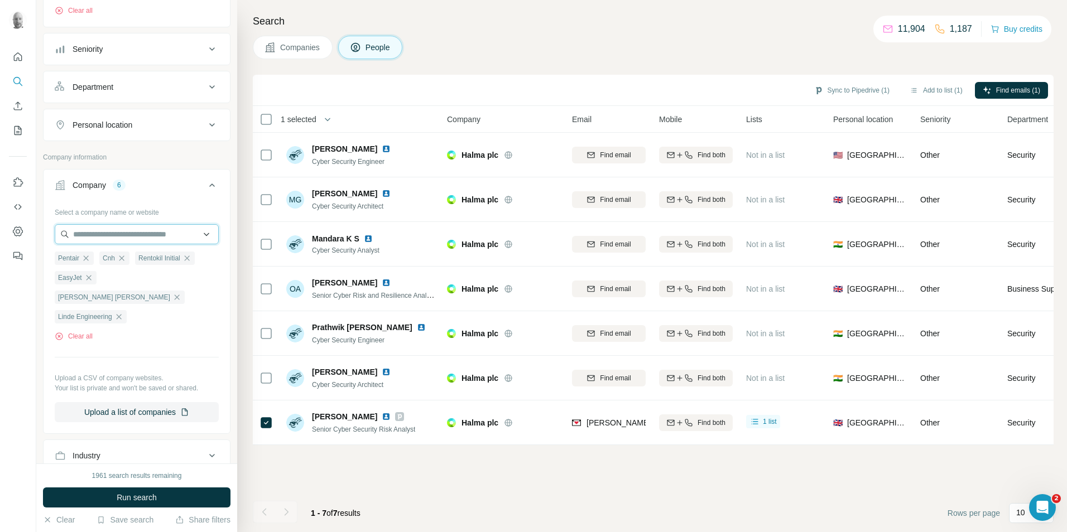
click at [101, 238] on input "text" at bounding box center [137, 234] width 164 height 20
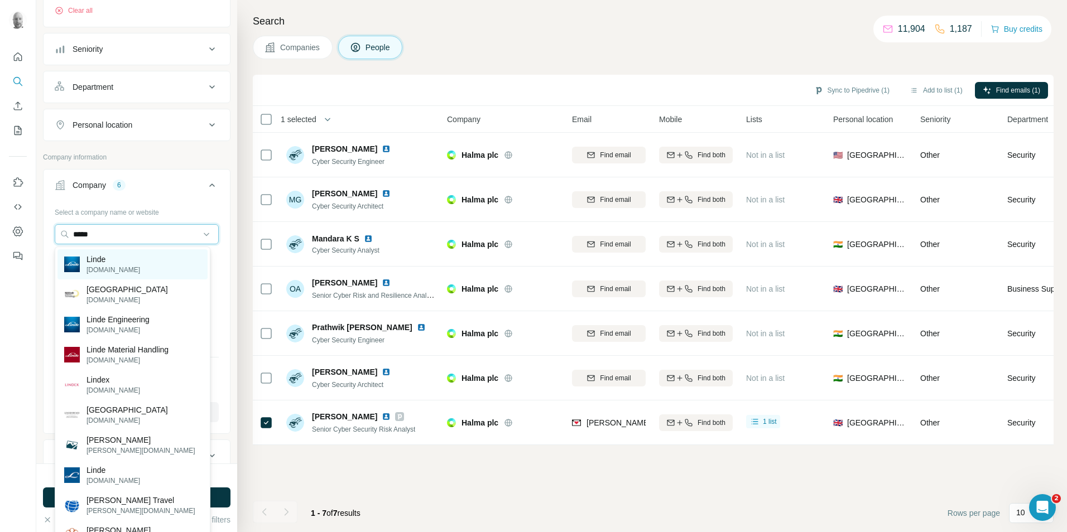
type input "*****"
click at [111, 261] on p "Linde" at bounding box center [114, 259] width 54 height 11
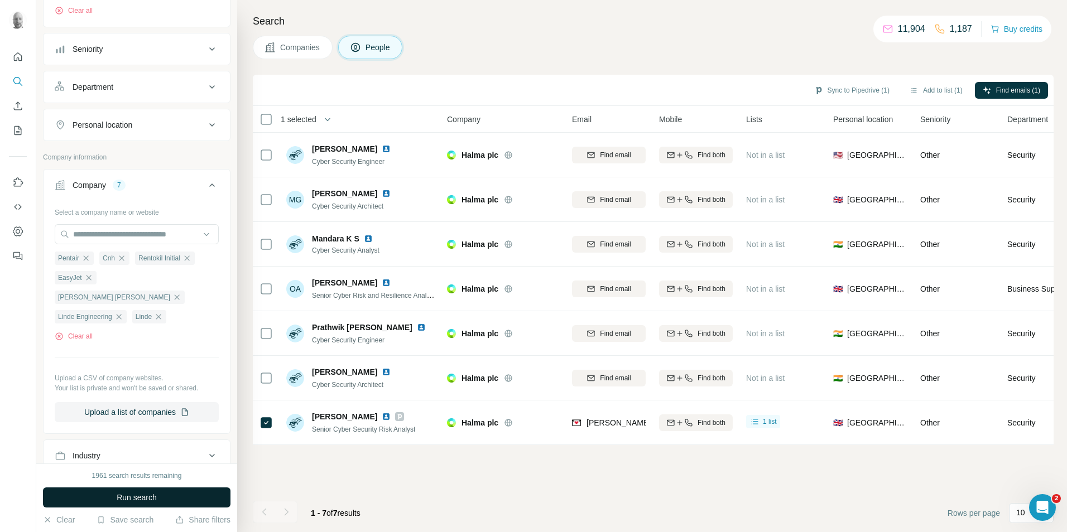
click at [186, 497] on button "Run search" at bounding box center [137, 498] width 188 height 20
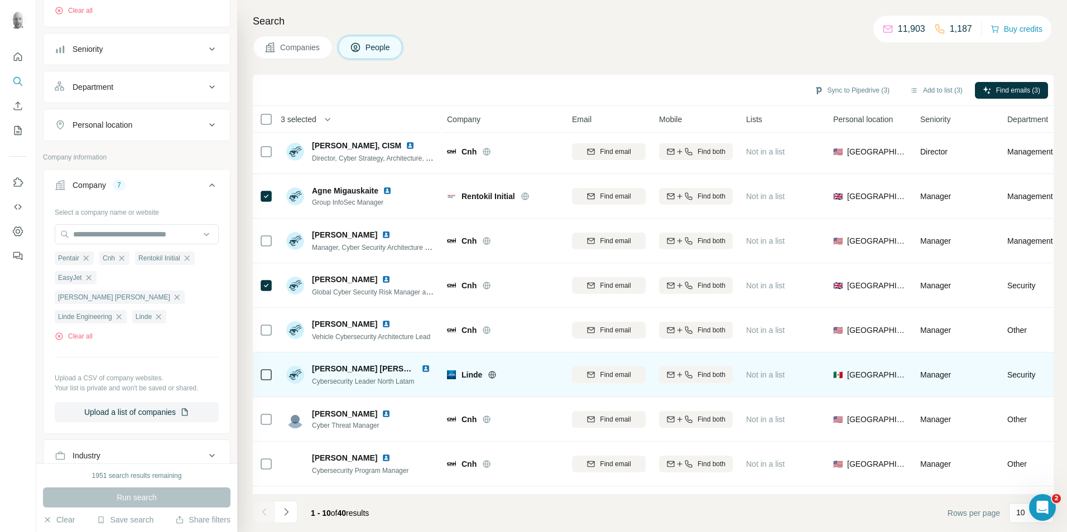
scroll to position [90, 0]
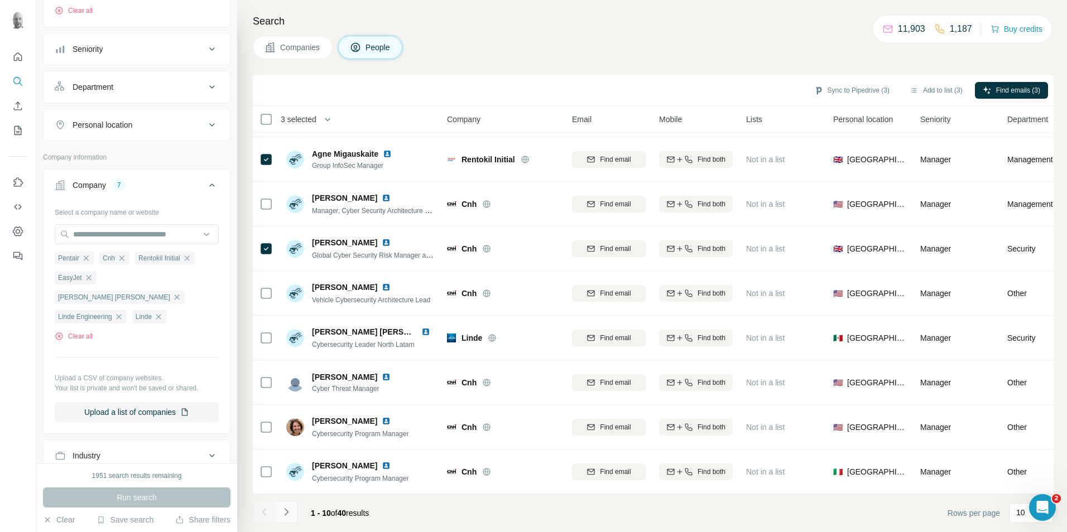
click at [288, 512] on icon "Navigate to next page" at bounding box center [286, 512] width 11 height 11
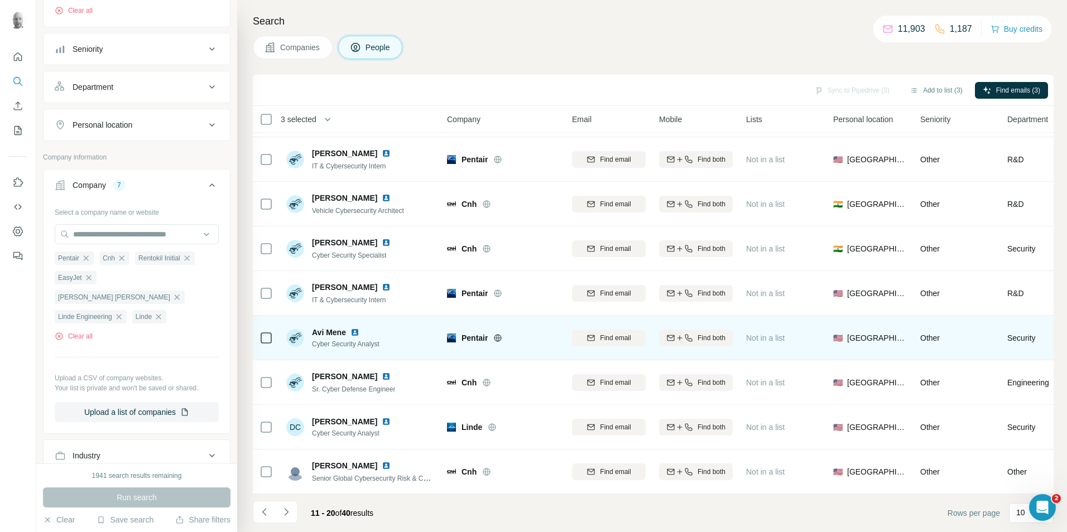
scroll to position [0, 0]
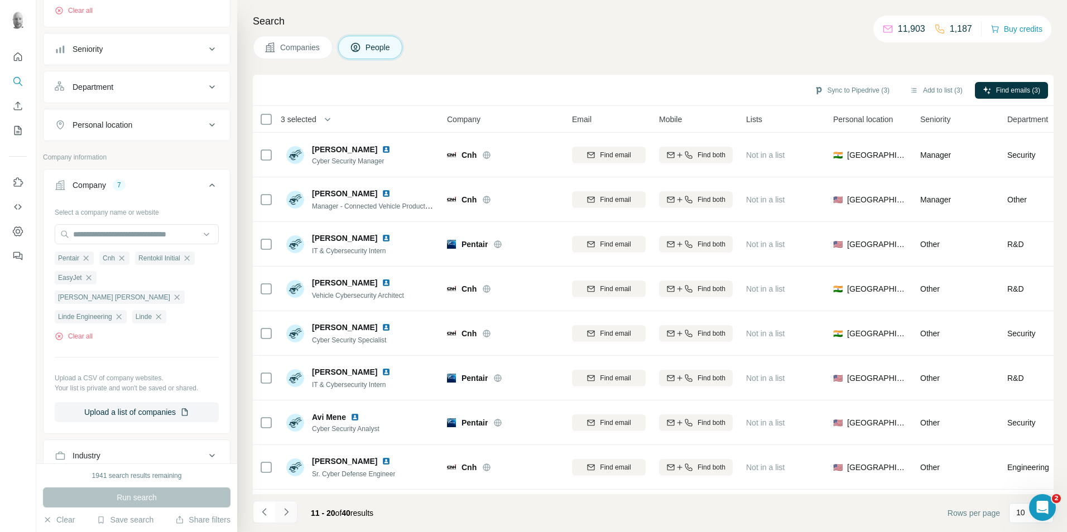
click at [288, 515] on icon "Navigate to next page" at bounding box center [286, 512] width 11 height 11
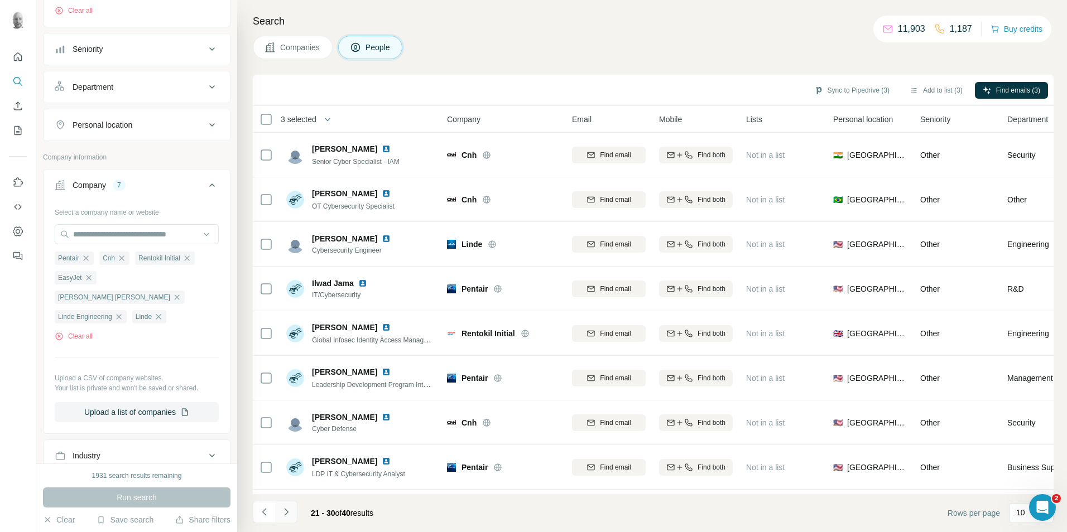
click at [287, 515] on icon "Navigate to next page" at bounding box center [286, 512] width 11 height 11
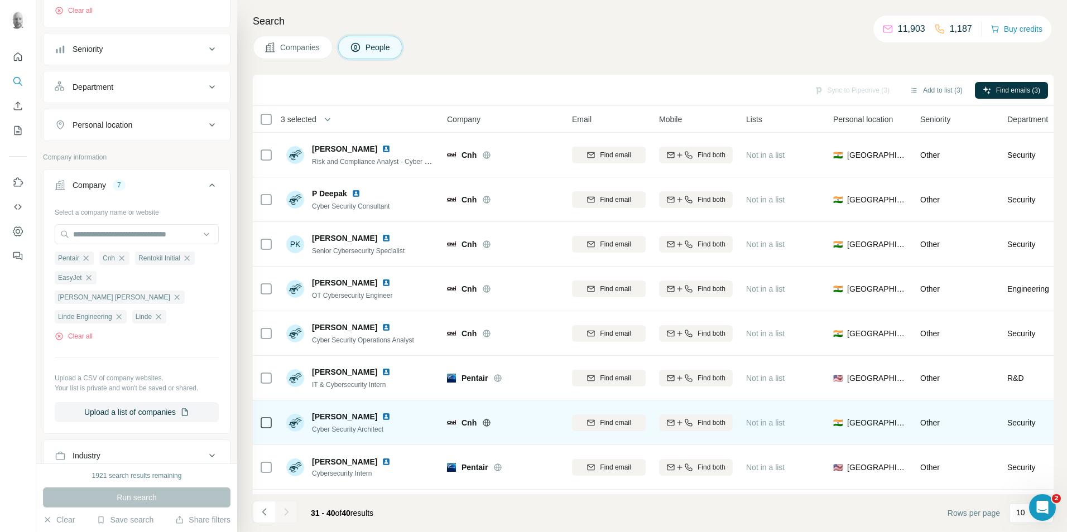
scroll to position [90, 0]
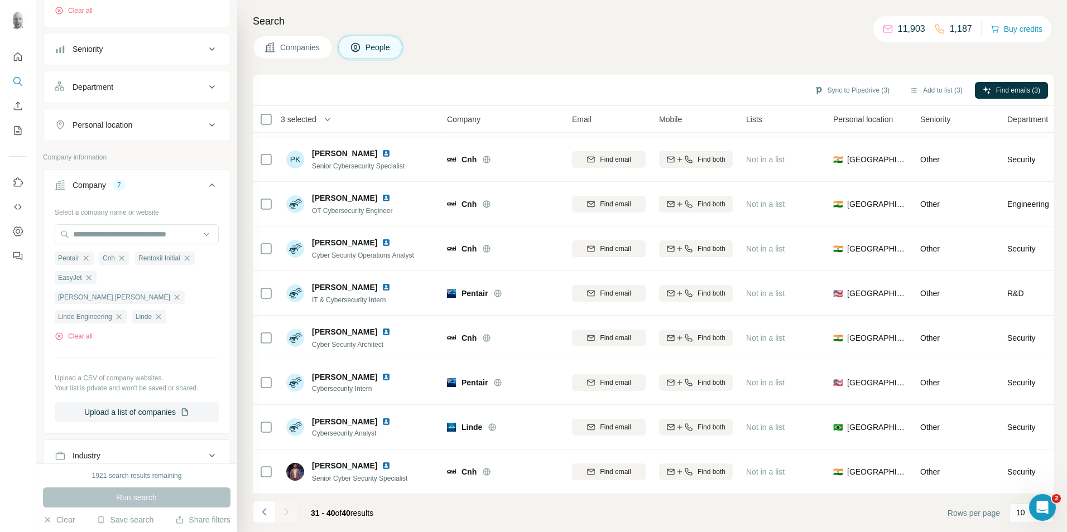
click at [288, 514] on div at bounding box center [286, 512] width 22 height 22
click at [290, 515] on div at bounding box center [286, 512] width 22 height 22
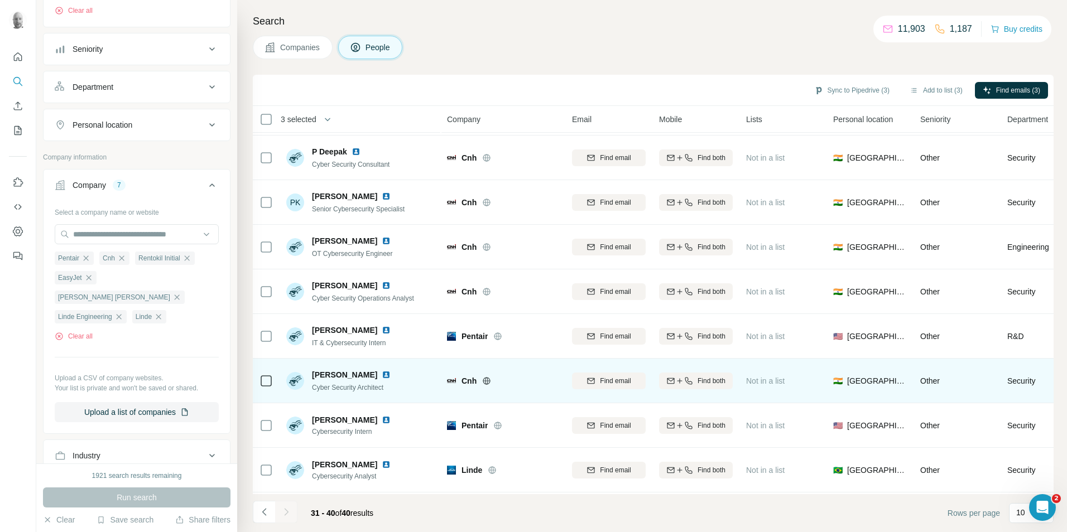
scroll to position [0, 0]
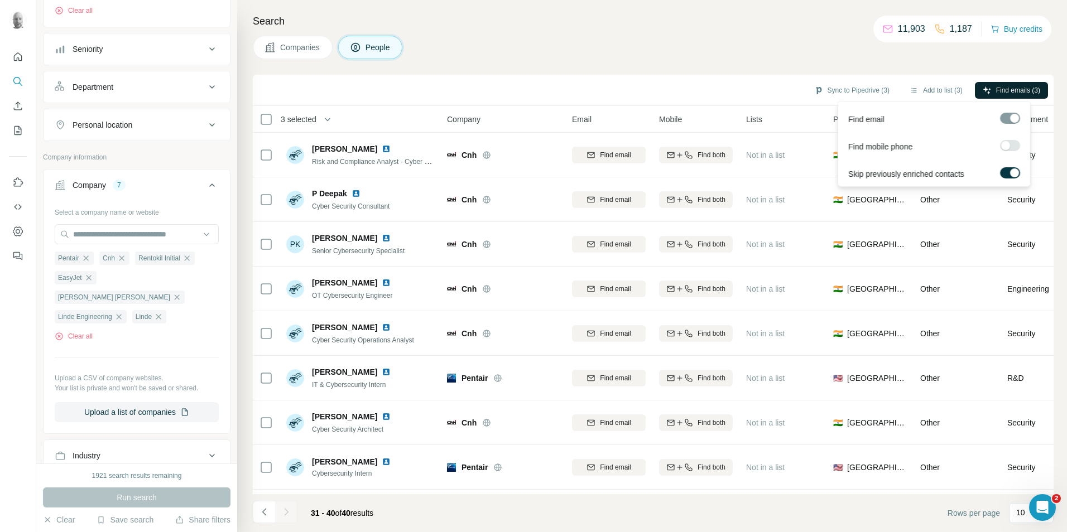
click at [1024, 88] on span "Find emails (3)" at bounding box center [1018, 90] width 44 height 10
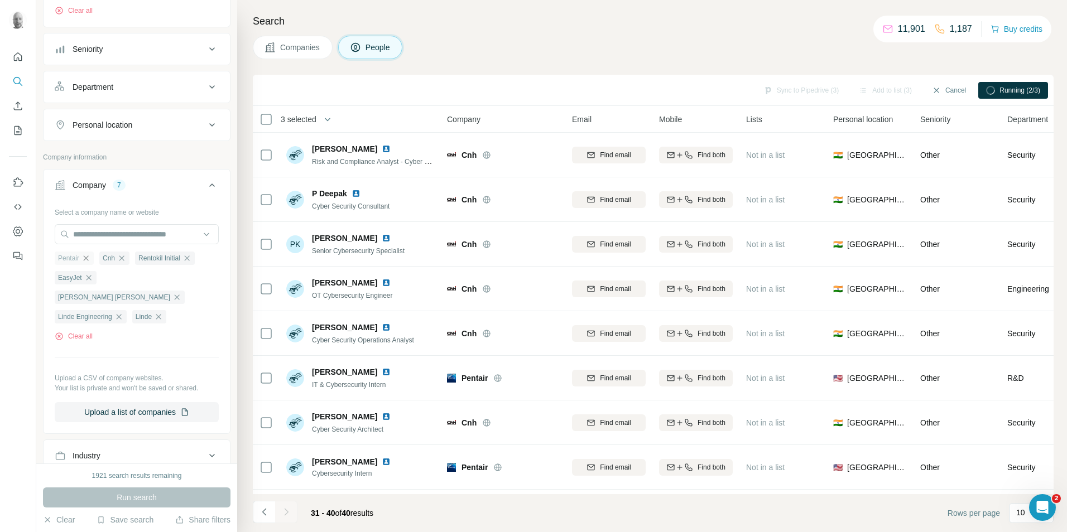
click at [89, 258] on icon "button" at bounding box center [85, 258] width 9 height 9
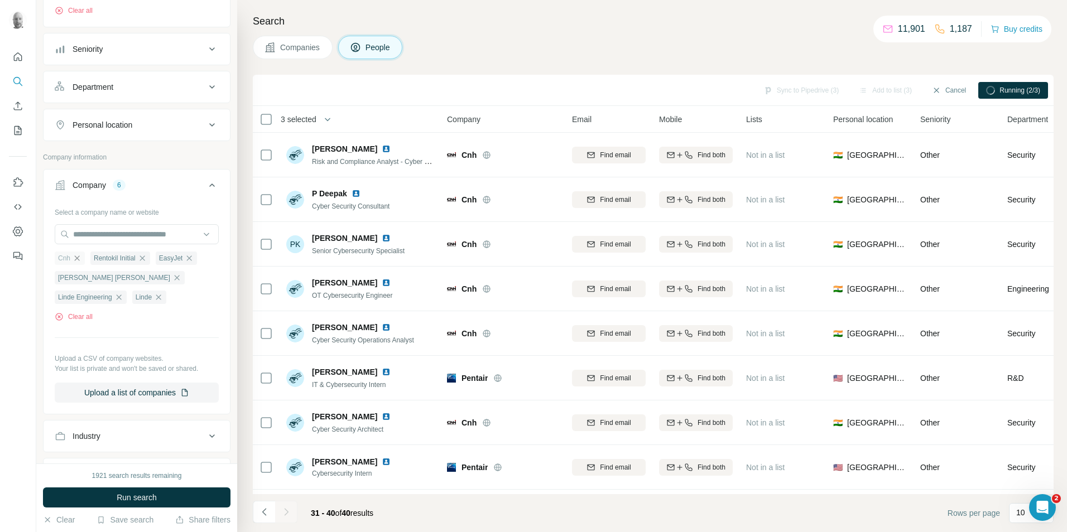
click at [76, 257] on icon "button" at bounding box center [77, 258] width 9 height 9
click at [107, 258] on icon "button" at bounding box center [106, 258] width 5 height 5
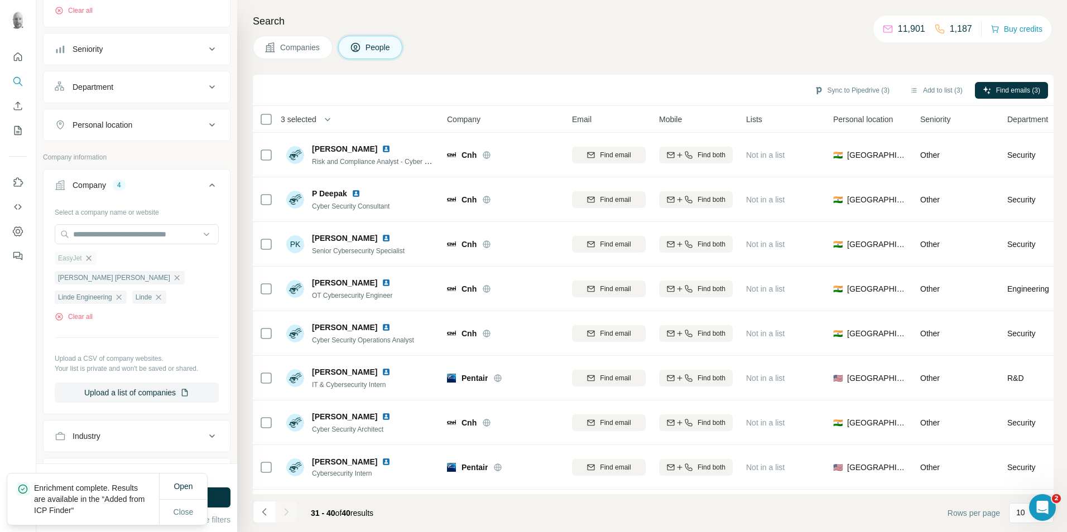
click at [87, 259] on icon "button" at bounding box center [88, 258] width 9 height 9
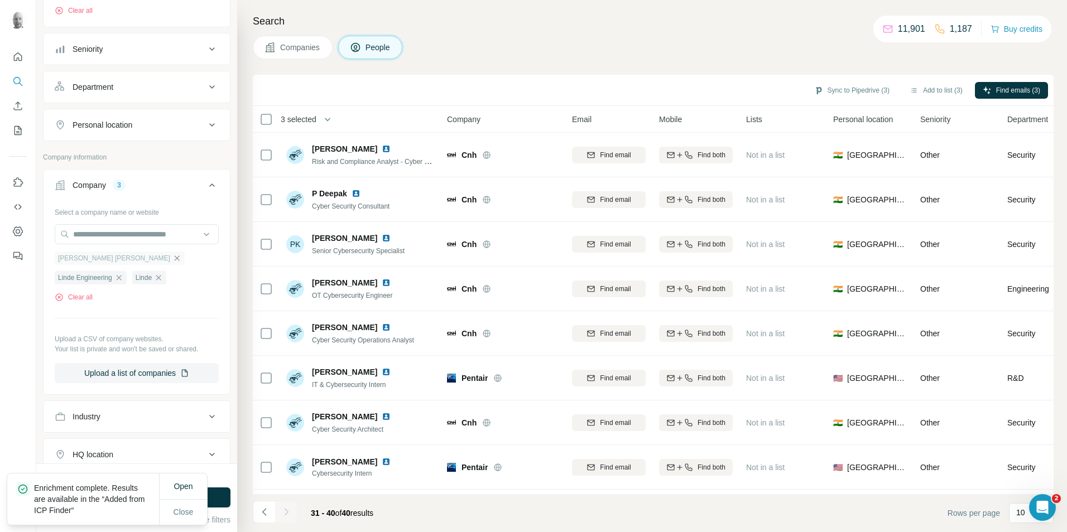
click at [174, 259] on icon "button" at bounding box center [176, 258] width 5 height 5
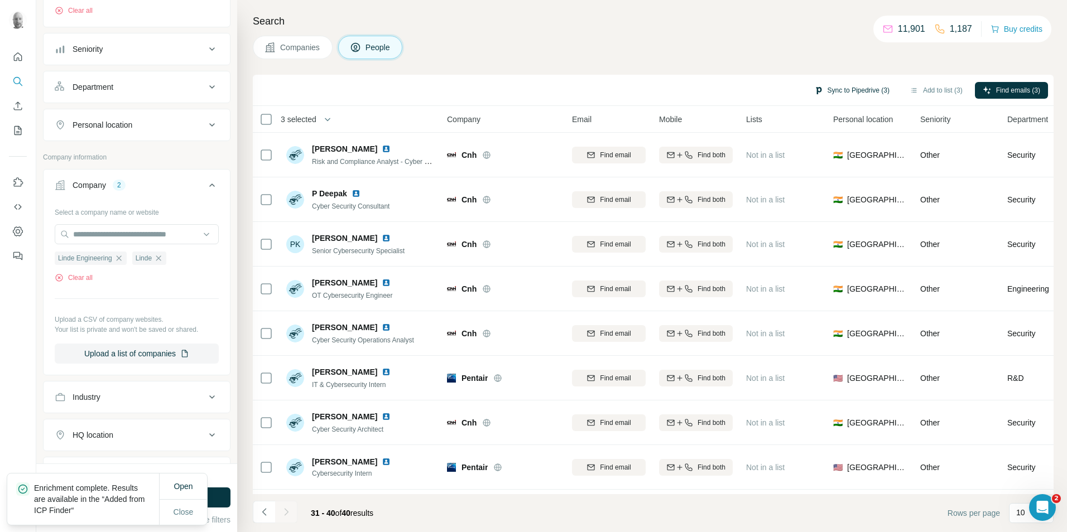
click at [833, 86] on button "Sync to Pipedrive (3)" at bounding box center [852, 90] width 91 height 17
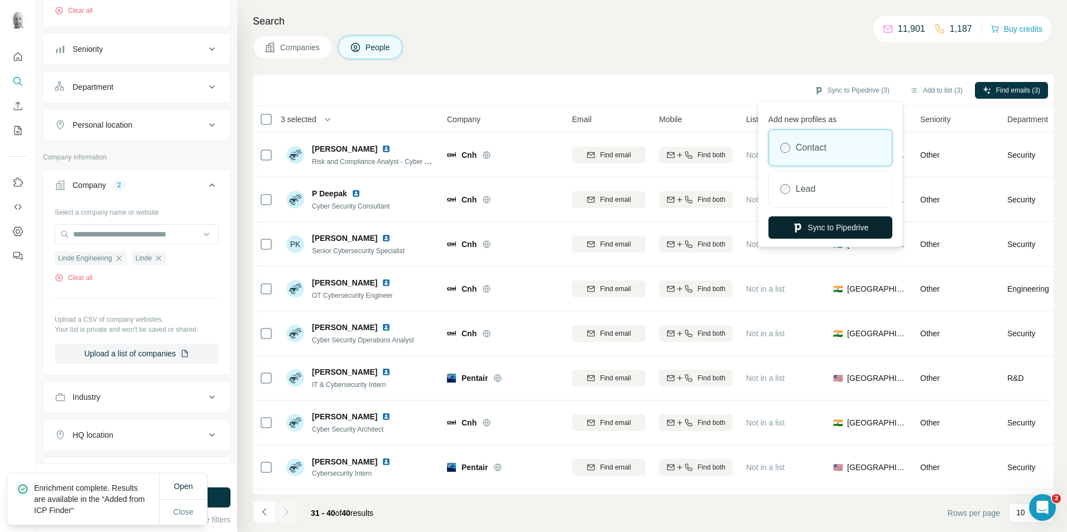
click at [823, 230] on button "Sync to Pipedrive" at bounding box center [831, 228] width 124 height 22
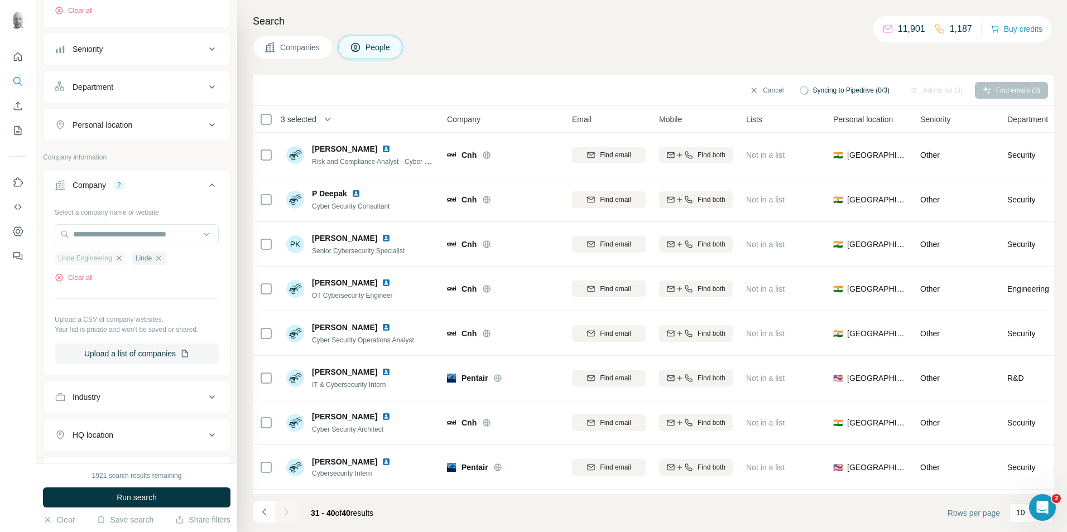
click at [117, 261] on icon "button" at bounding box center [118, 258] width 9 height 9
click at [80, 258] on icon "button" at bounding box center [80, 258] width 9 height 9
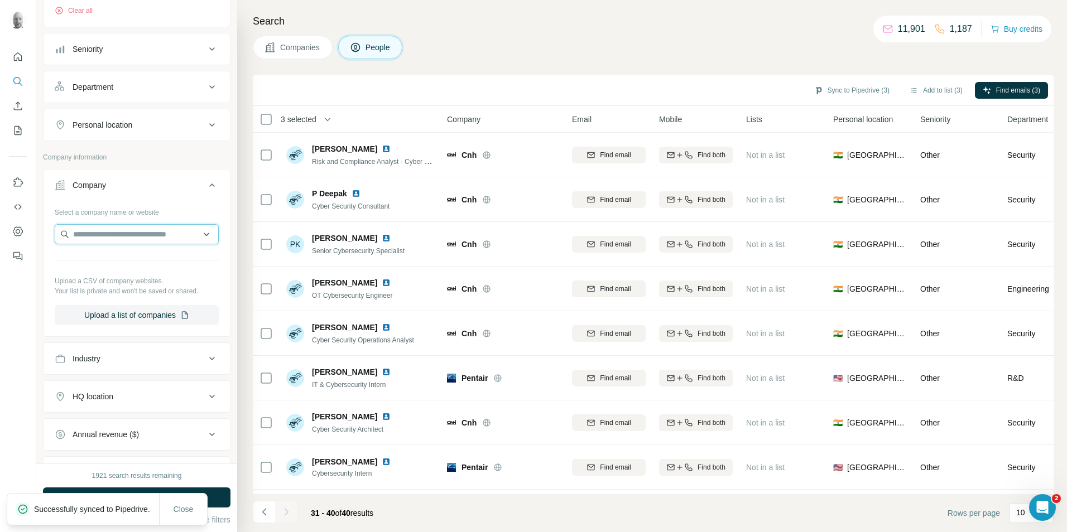
click at [118, 239] on input "text" at bounding box center [137, 234] width 164 height 20
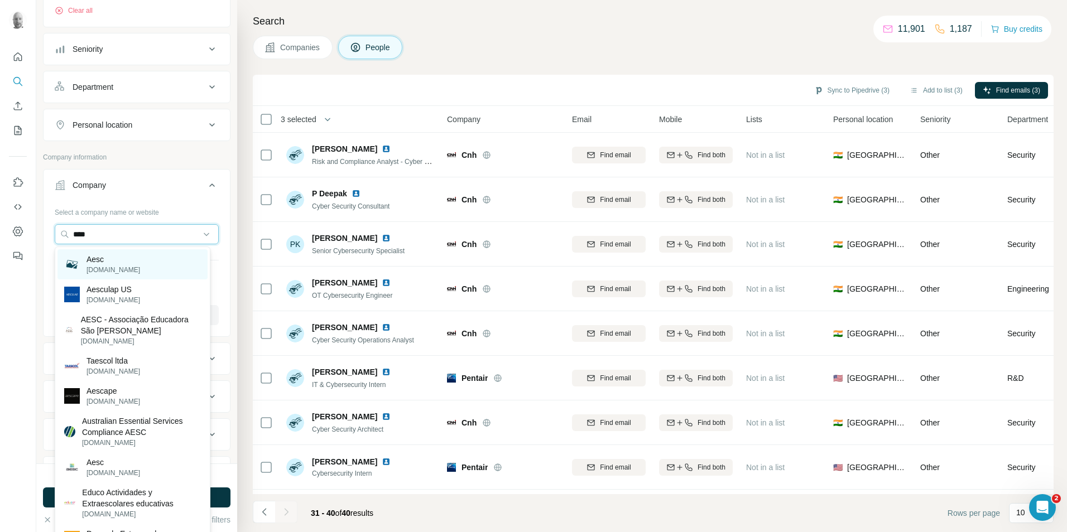
type input "****"
click at [127, 265] on p "[DOMAIN_NAME]" at bounding box center [114, 270] width 54 height 10
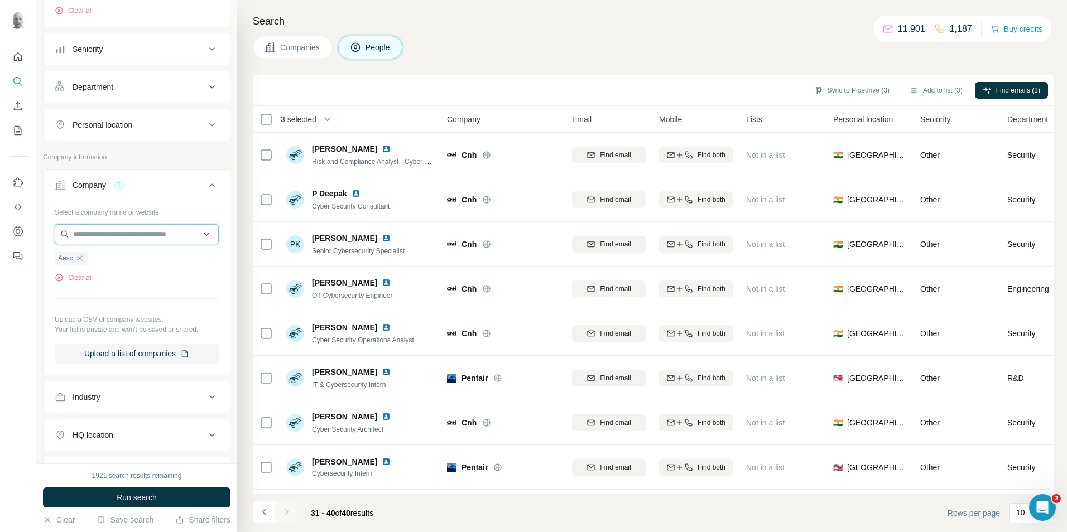
click at [90, 233] on input "text" at bounding box center [137, 234] width 164 height 20
type input "*********"
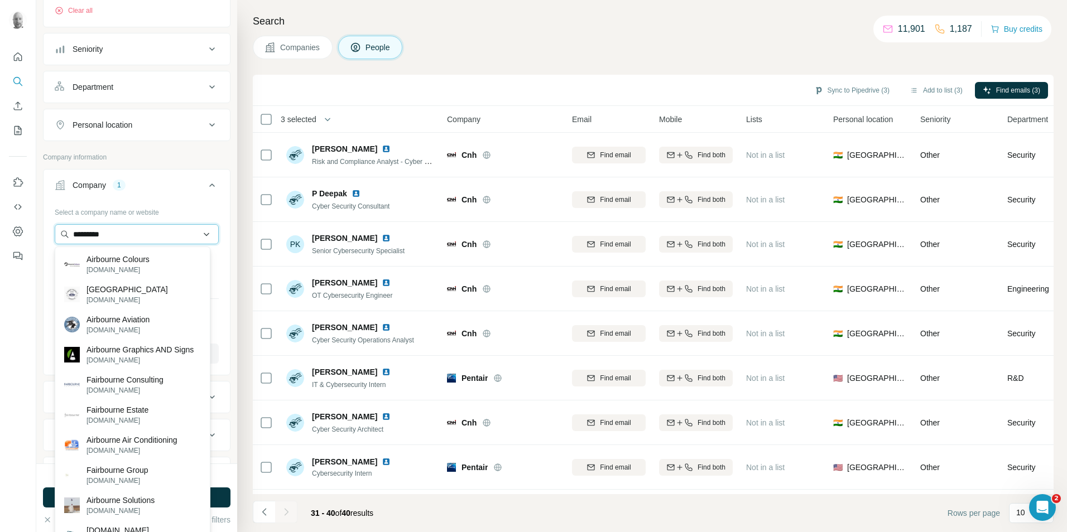
drag, startPoint x: 116, startPoint y: 232, endPoint x: 59, endPoint y: 232, distance: 56.4
click at [60, 233] on input "*********" at bounding box center [137, 234] width 164 height 20
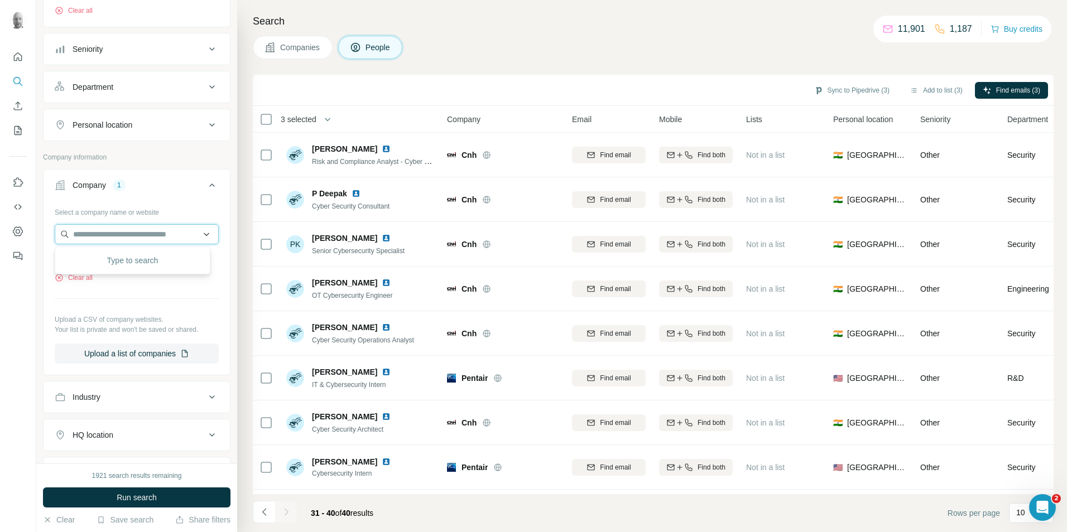
click at [111, 229] on input "text" at bounding box center [137, 234] width 164 height 20
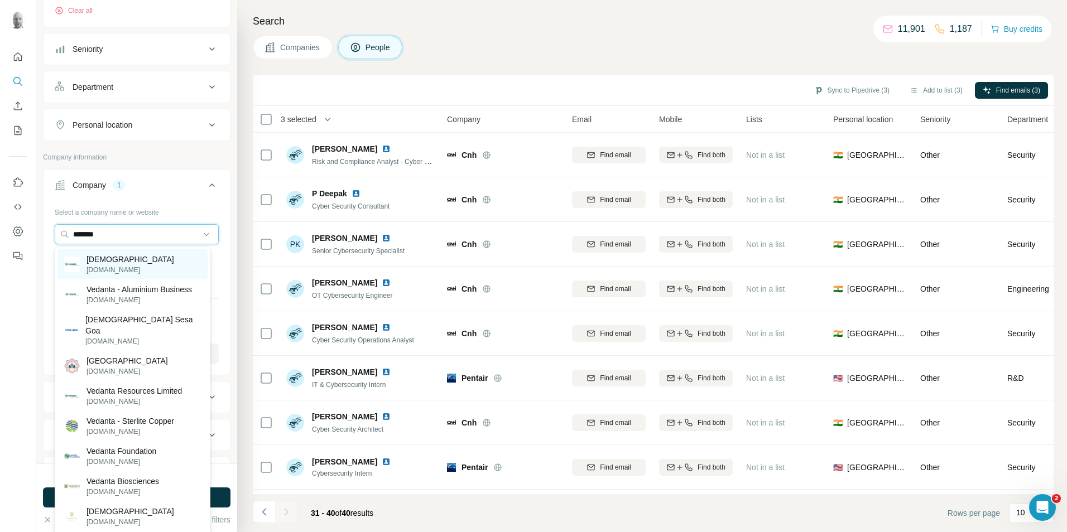
type input "*******"
click at [119, 261] on p "[DEMOGRAPHIC_DATA]" at bounding box center [131, 259] width 88 height 11
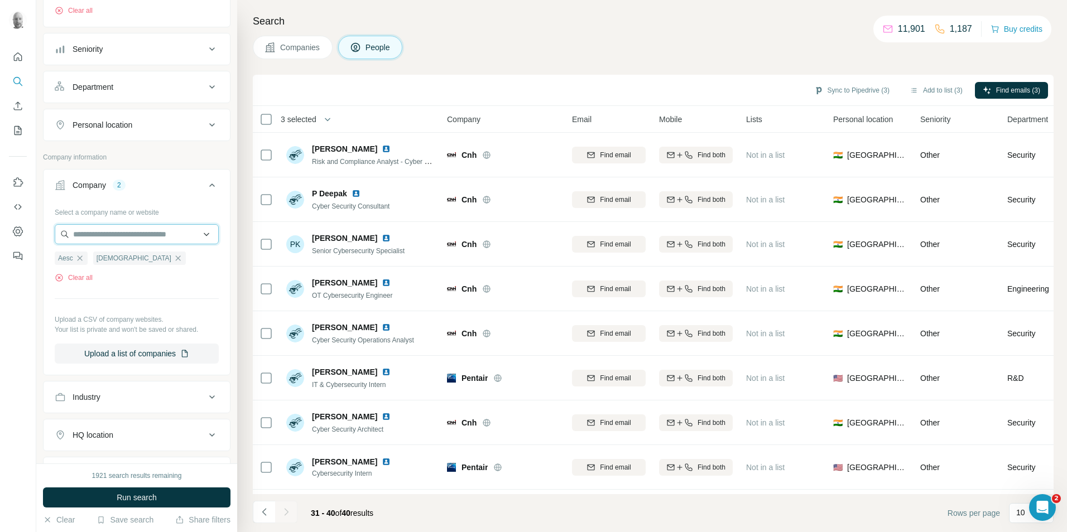
click at [112, 232] on input "text" at bounding box center [137, 234] width 164 height 20
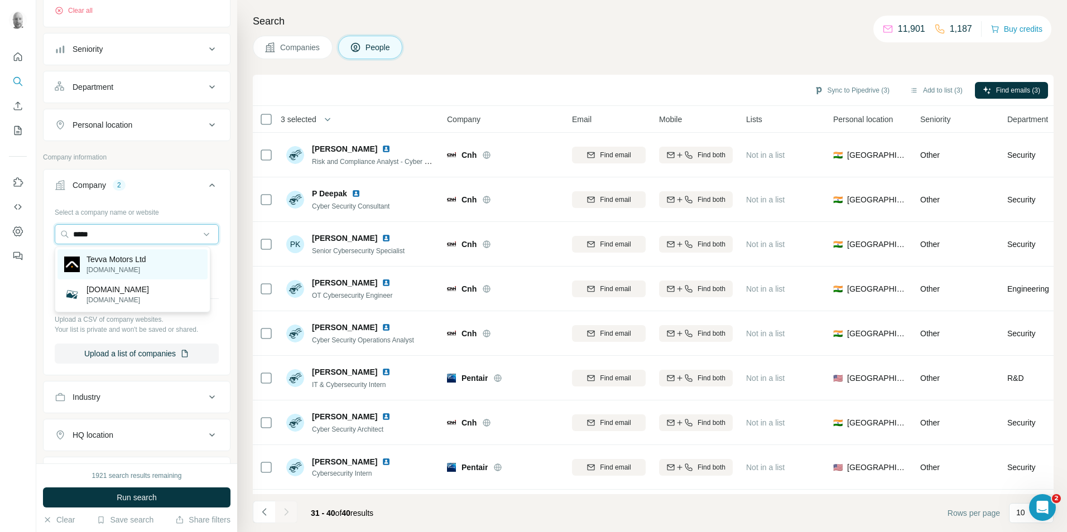
type input "*****"
click at [124, 262] on p "Tevva Motors Ltd" at bounding box center [117, 259] width 60 height 11
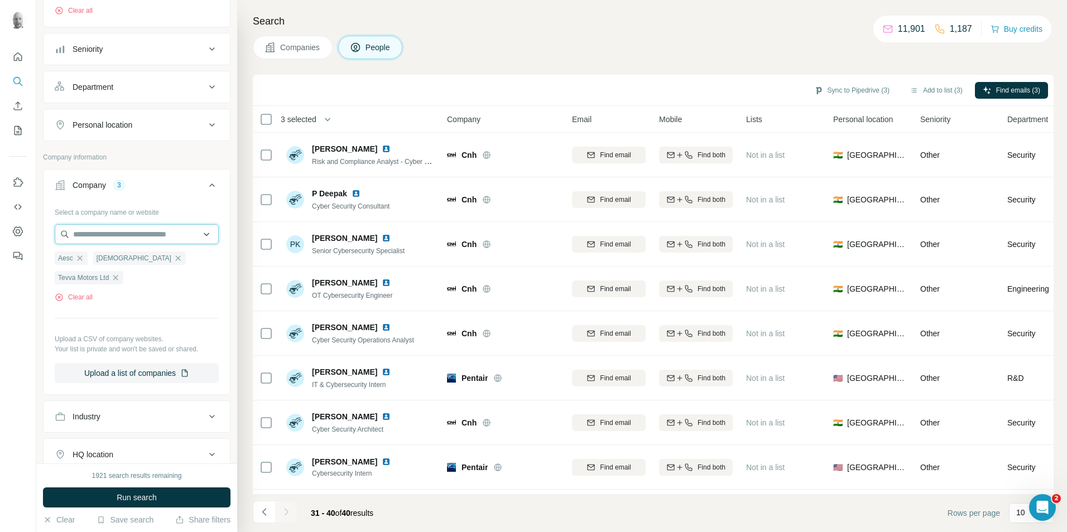
click at [119, 236] on input "text" at bounding box center [137, 234] width 164 height 20
click at [144, 237] on input "text" at bounding box center [137, 234] width 164 height 20
type input "*******"
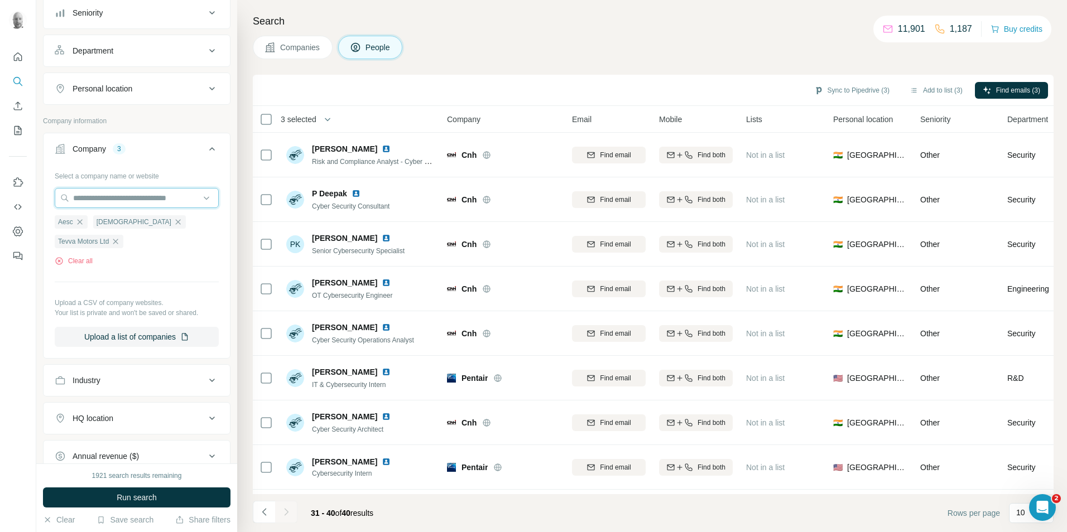
scroll to position [203, 0]
click at [144, 198] on input "text" at bounding box center [137, 199] width 164 height 20
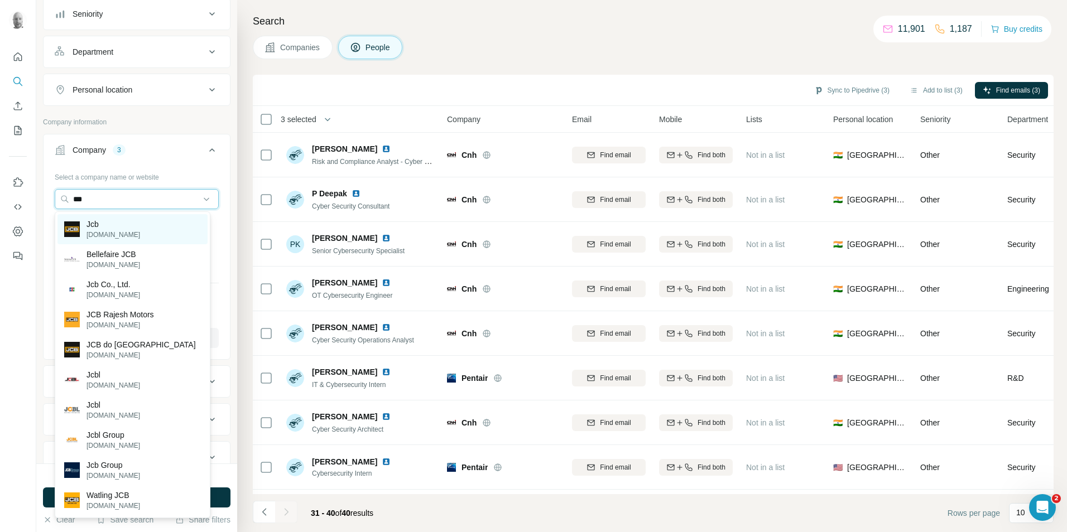
type input "***"
click at [115, 232] on div "Jcb [DOMAIN_NAME]" at bounding box center [132, 229] width 150 height 30
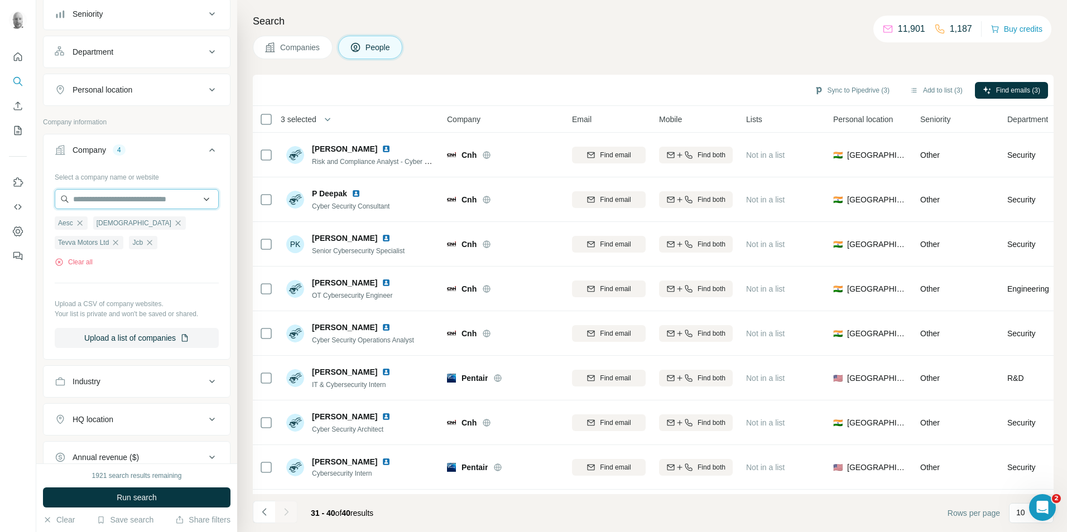
click at [111, 201] on input "text" at bounding box center [137, 199] width 164 height 20
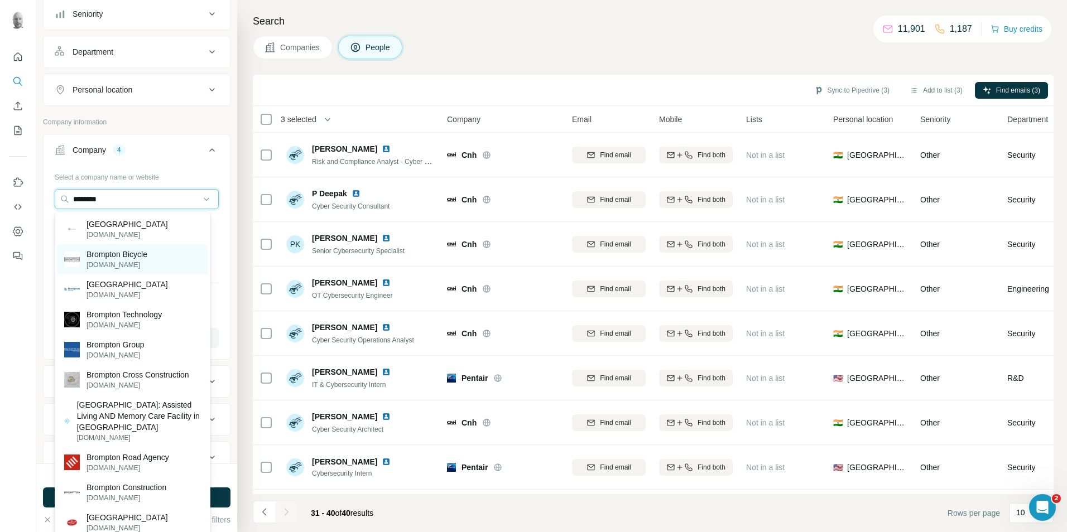
type input "********"
click at [126, 262] on p "[DOMAIN_NAME]" at bounding box center [117, 265] width 61 height 10
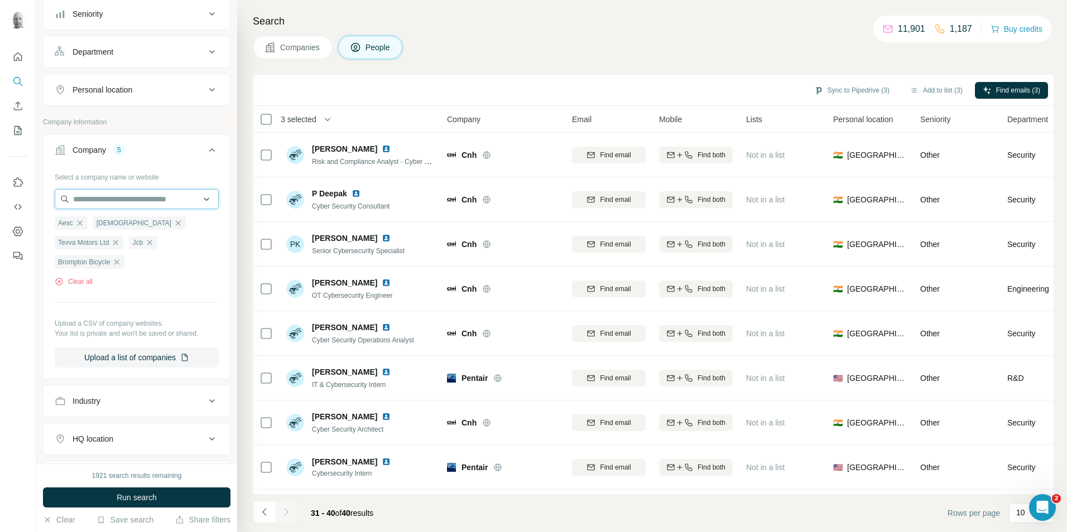
click at [119, 202] on input "text" at bounding box center [137, 199] width 164 height 20
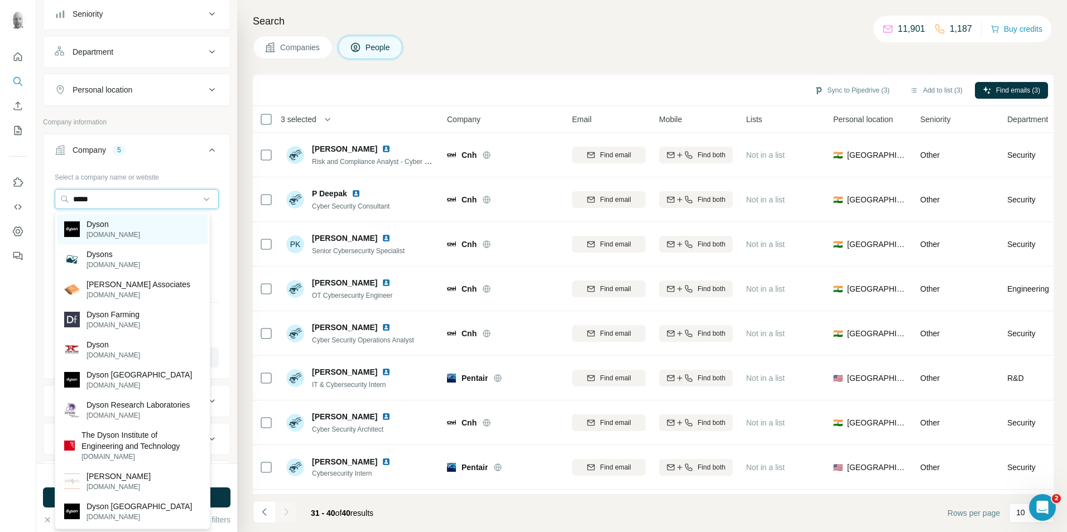
type input "*****"
click at [122, 227] on div "Dyson [DOMAIN_NAME]" at bounding box center [132, 229] width 150 height 30
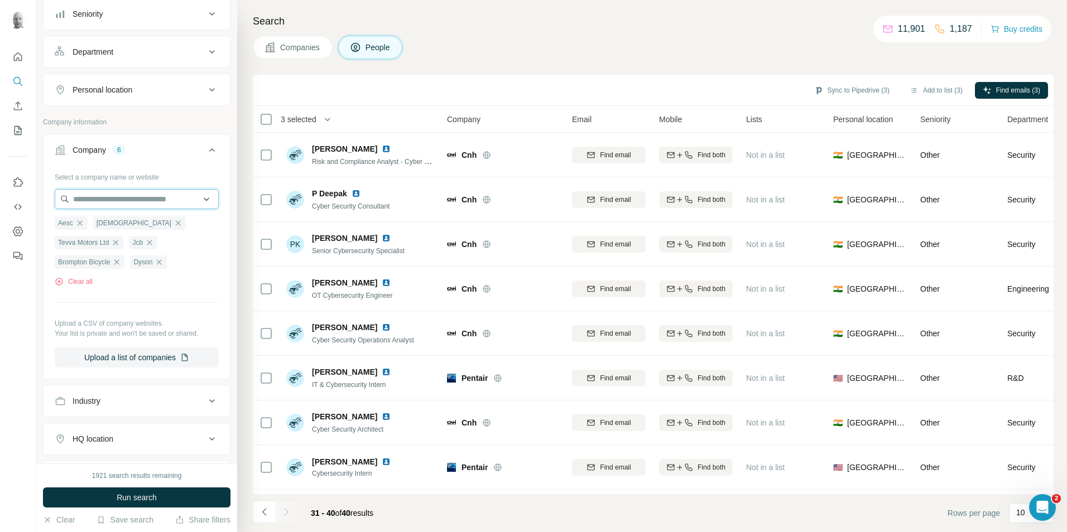
click at [103, 207] on input "text" at bounding box center [137, 199] width 164 height 20
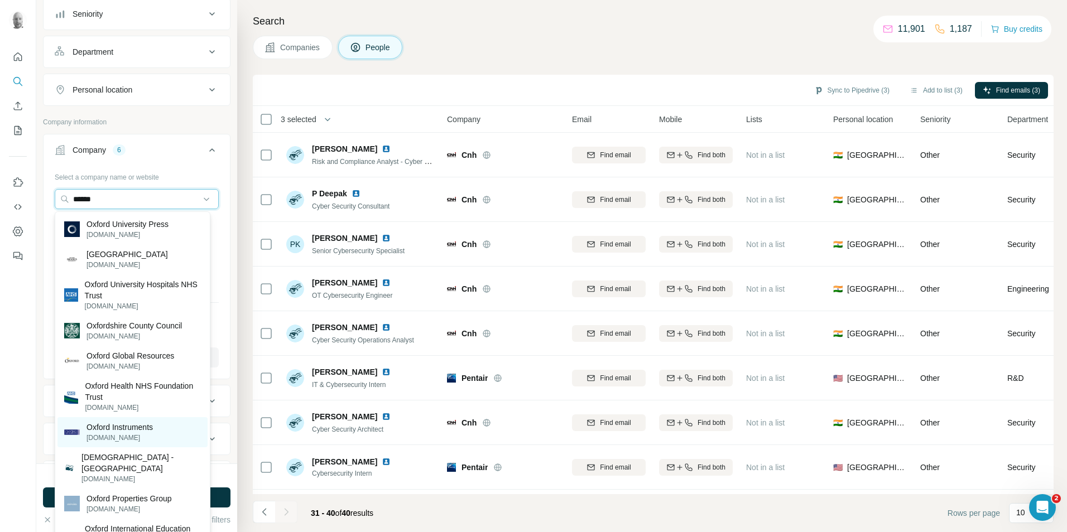
type input "******"
click at [141, 428] on p "Oxford Instruments" at bounding box center [120, 427] width 66 height 11
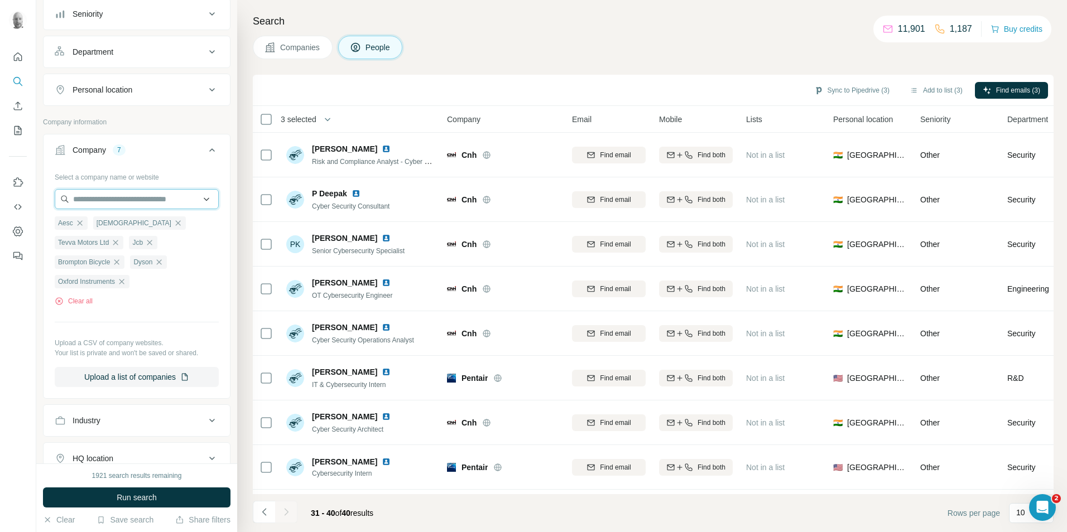
click at [134, 201] on input "text" at bounding box center [137, 199] width 164 height 20
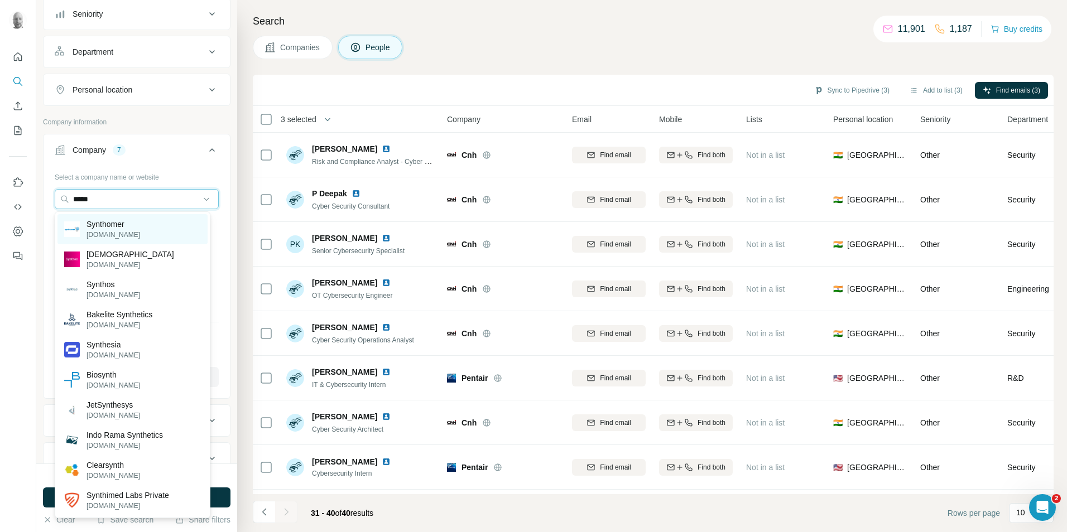
type input "*****"
click at [128, 228] on p "Synthomer" at bounding box center [114, 224] width 54 height 11
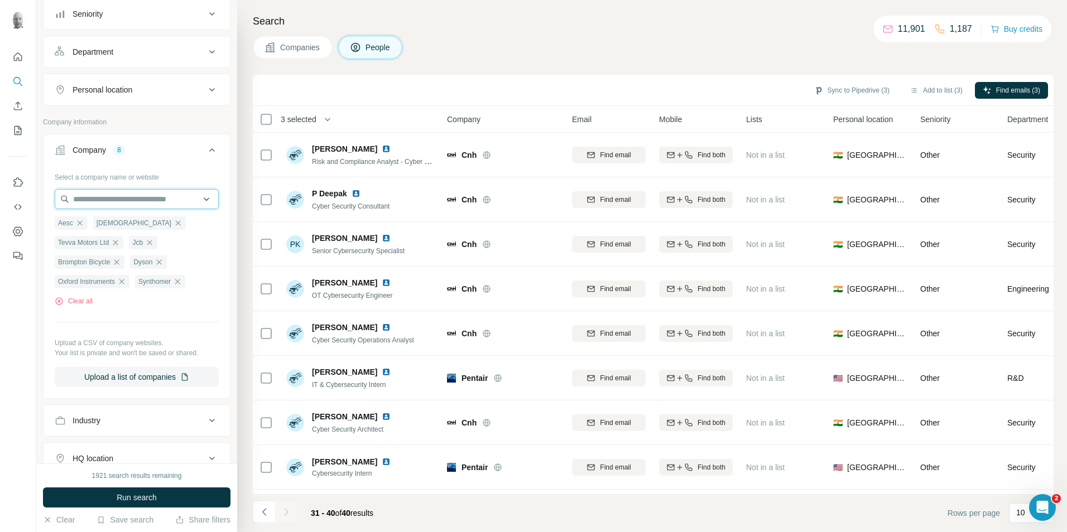
click at [150, 206] on input "text" at bounding box center [137, 199] width 164 height 20
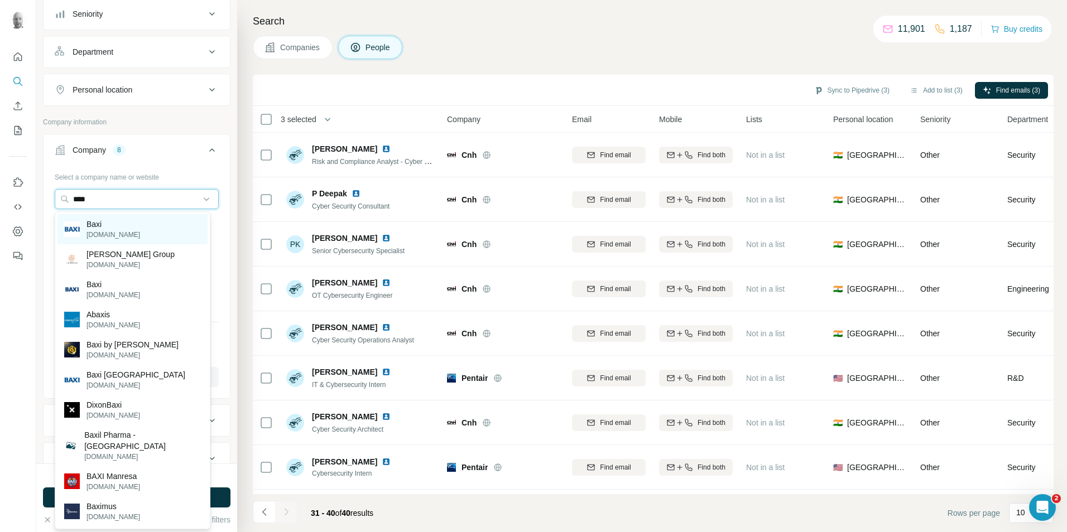
type input "****"
click at [152, 227] on div "Baxi [DOMAIN_NAME]" at bounding box center [132, 229] width 150 height 30
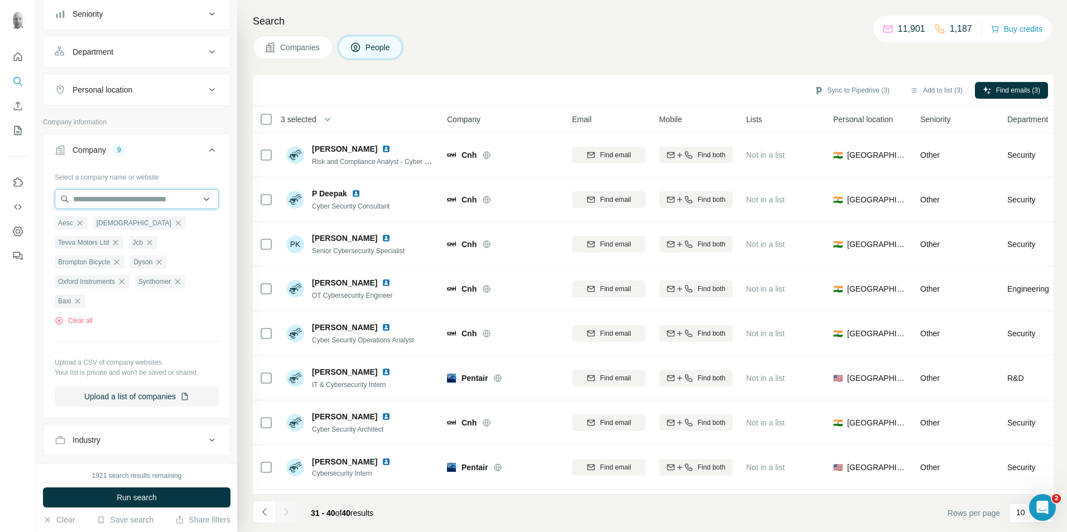
click at [165, 200] on input "text" at bounding box center [137, 199] width 164 height 20
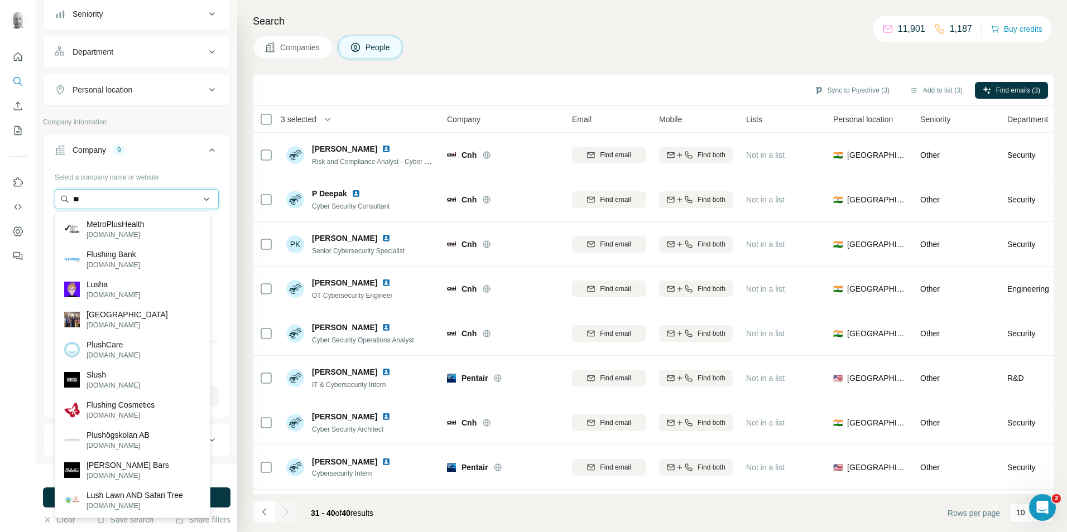
type input "*"
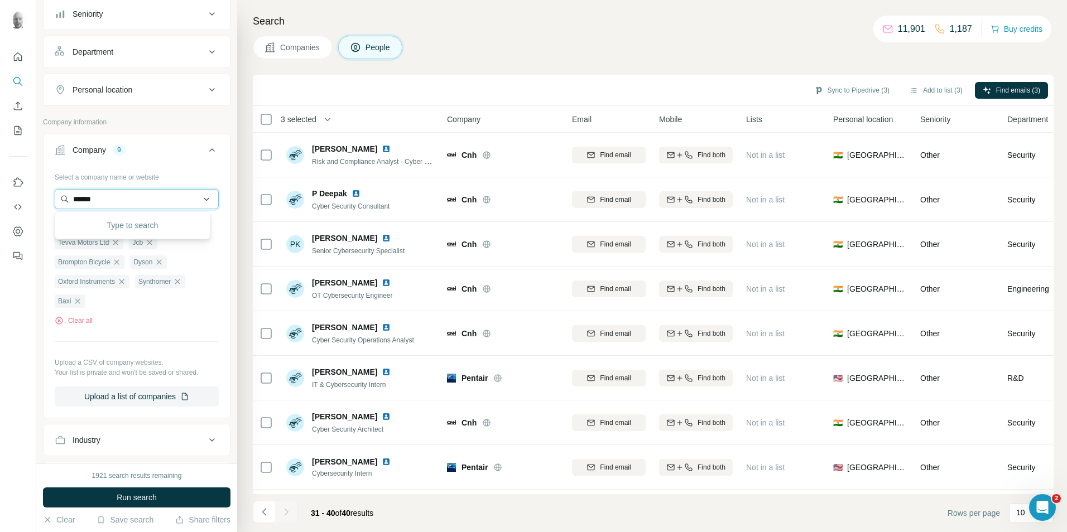
type input "*******"
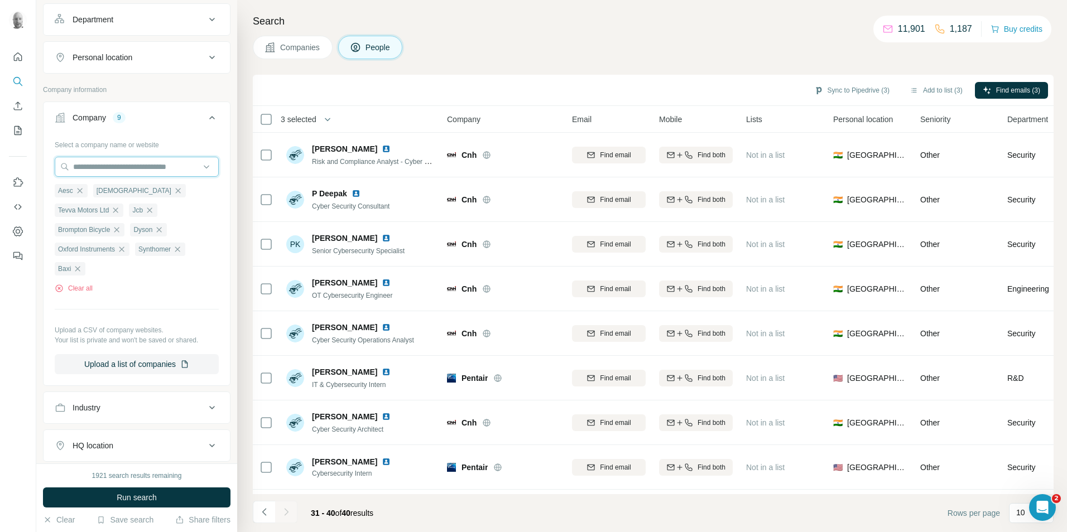
scroll to position [241, 0]
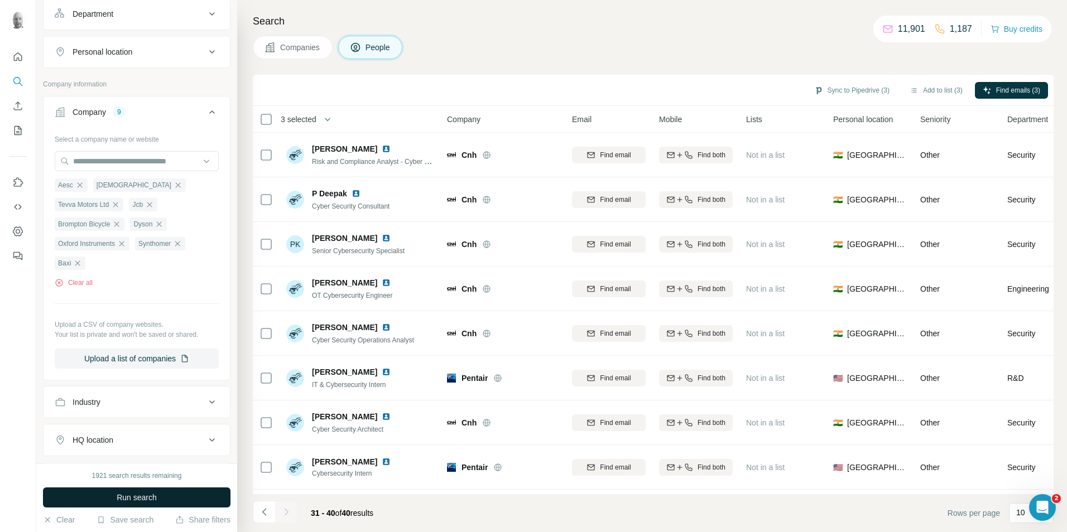
click at [150, 496] on span "Run search" at bounding box center [137, 497] width 40 height 11
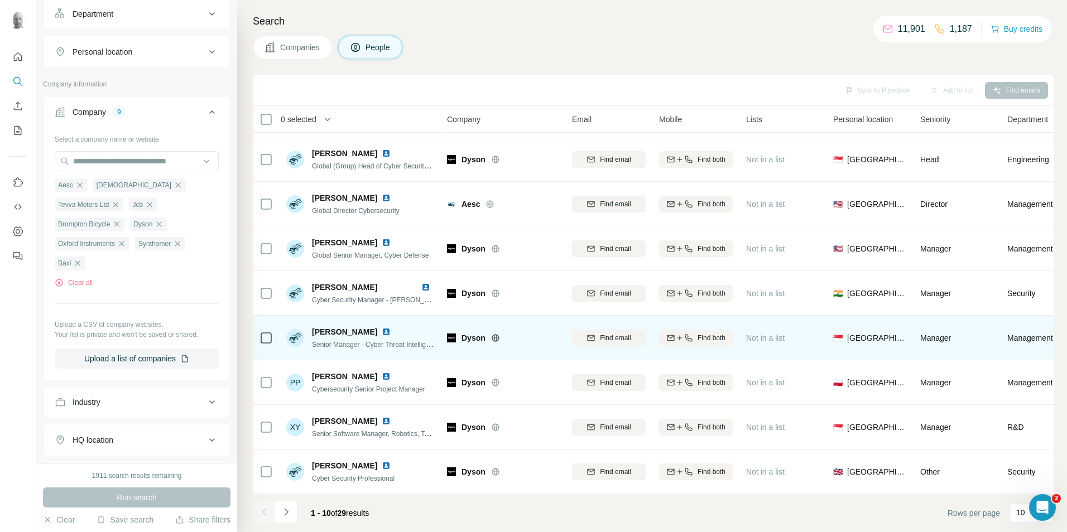
scroll to position [90, 0]
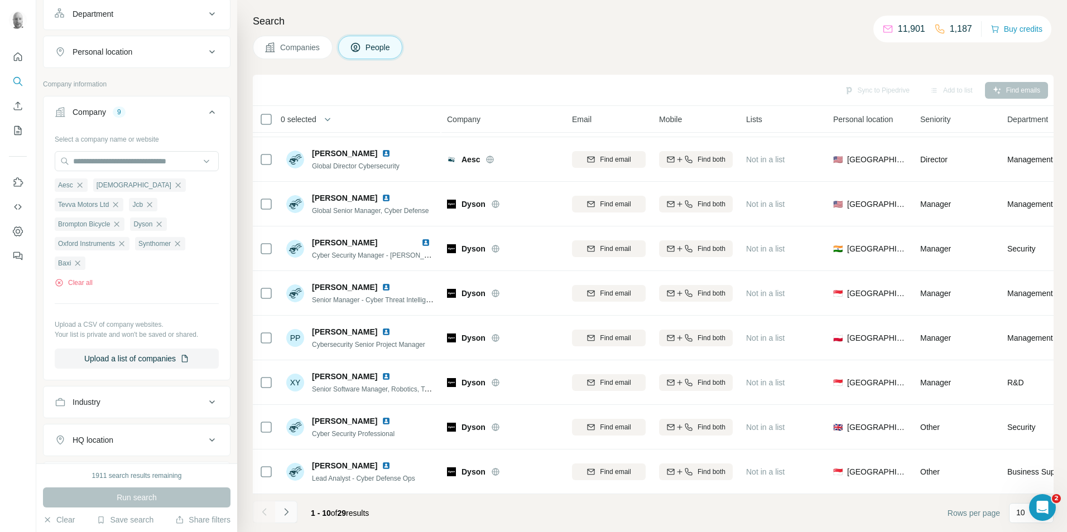
click at [290, 512] on icon "Navigate to next page" at bounding box center [286, 512] width 11 height 11
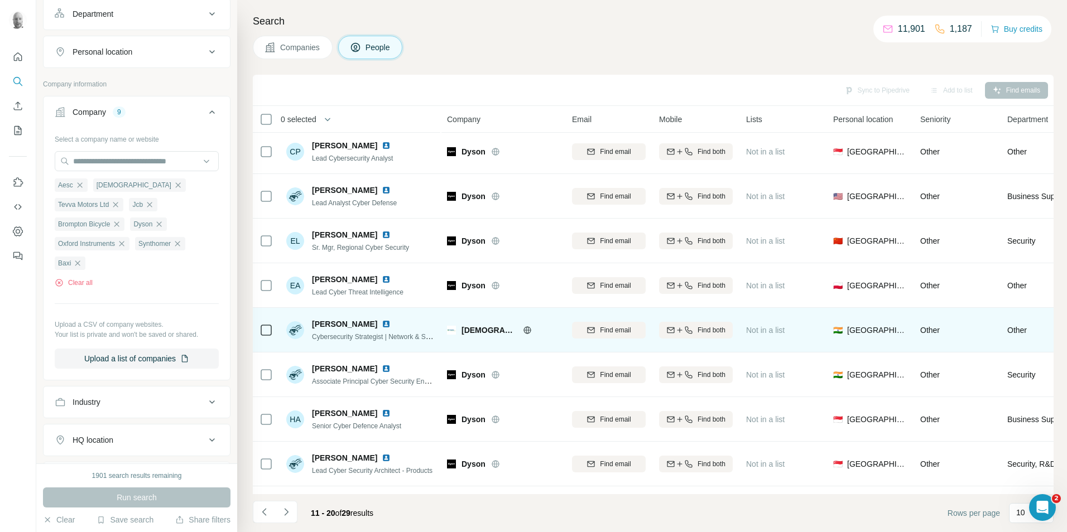
scroll to position [0, 0]
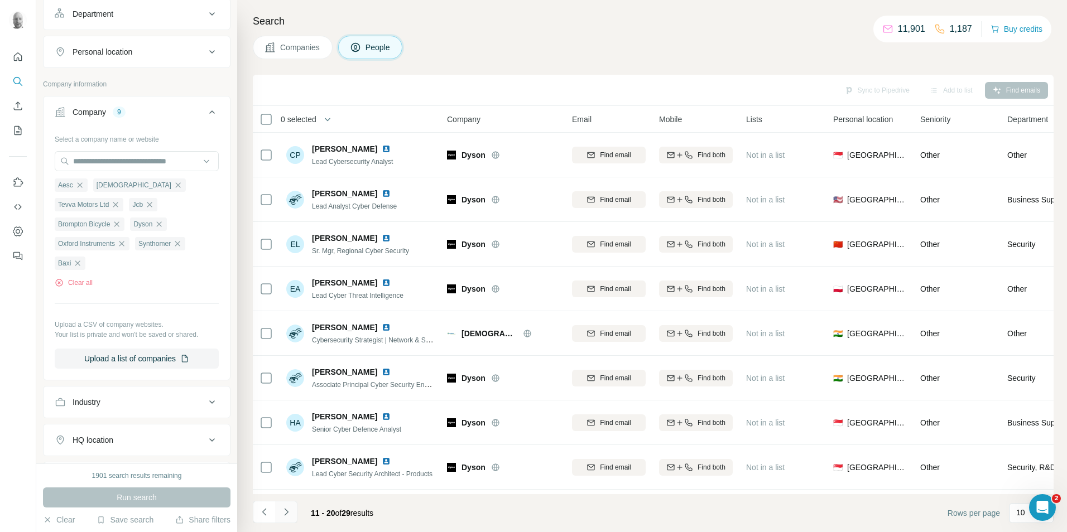
click at [287, 512] on icon "Navigate to next page" at bounding box center [286, 511] width 4 height 7
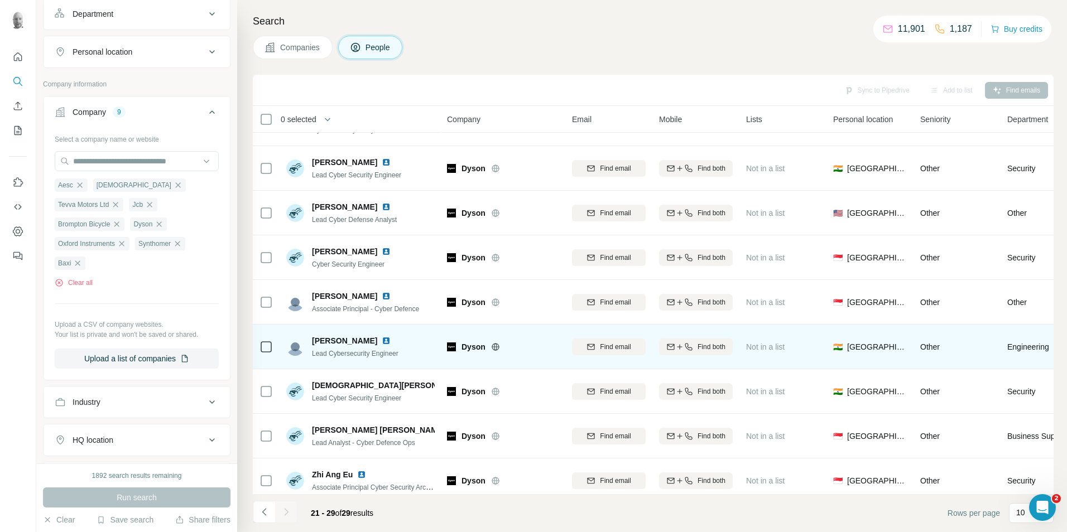
scroll to position [46, 0]
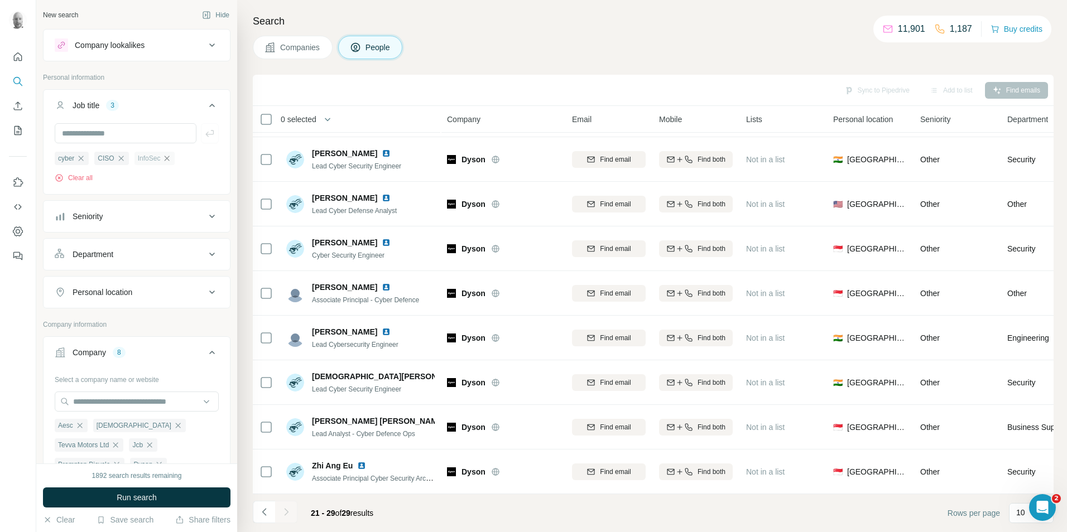
click at [166, 160] on icon "button" at bounding box center [166, 158] width 9 height 9
click at [117, 160] on icon "button" at bounding box center [121, 158] width 9 height 9
click at [81, 159] on icon "button" at bounding box center [81, 158] width 5 height 5
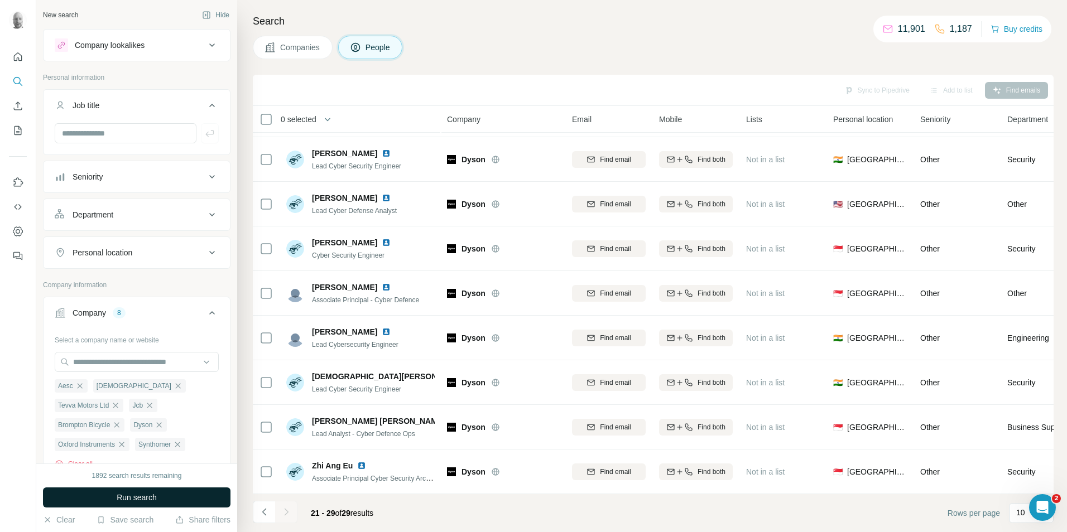
click at [185, 498] on button "Run search" at bounding box center [137, 498] width 188 height 20
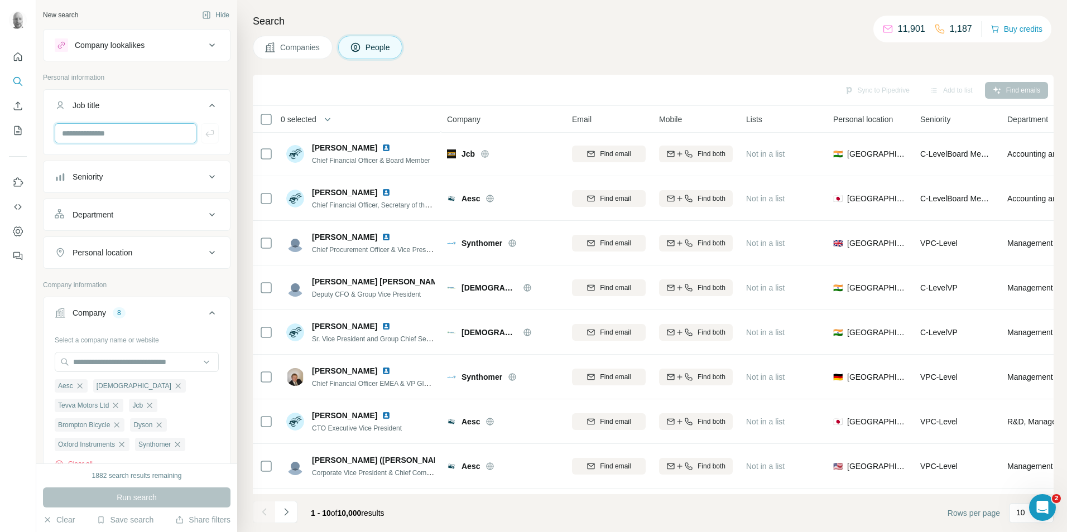
click at [108, 125] on input "text" at bounding box center [126, 133] width 142 height 20
type input "********"
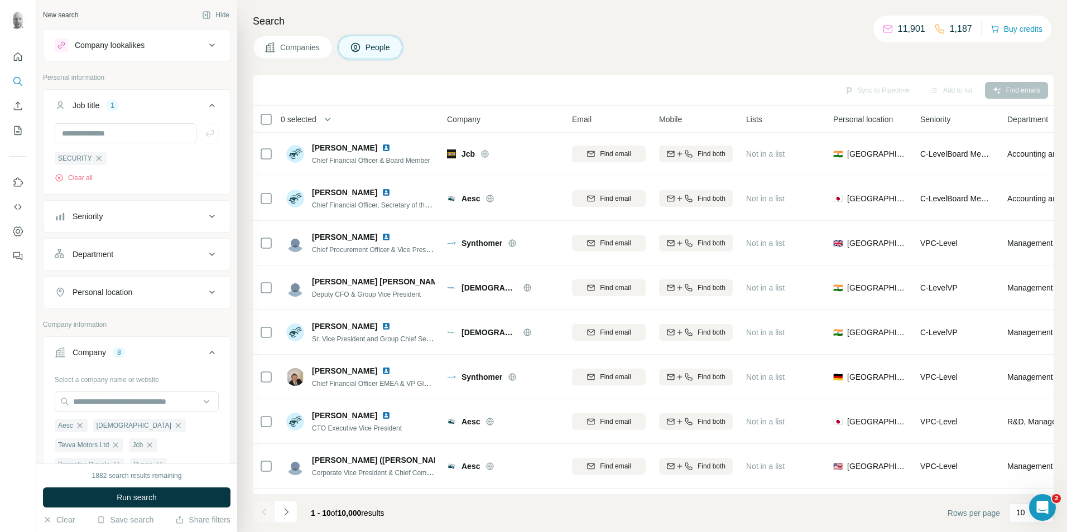
click at [189, 227] on button "Seniority" at bounding box center [137, 216] width 186 height 27
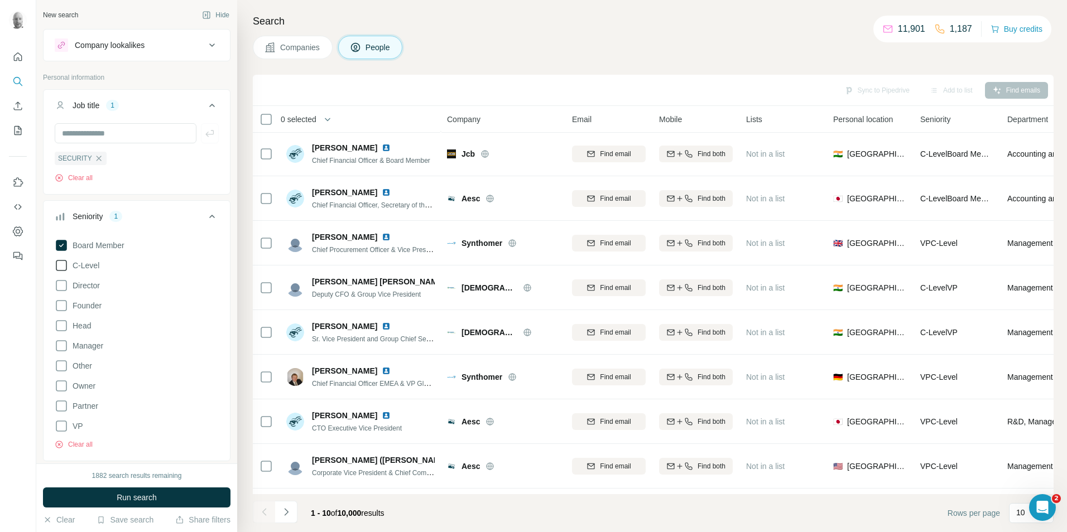
click at [83, 263] on span "C-Level" at bounding box center [83, 265] width 31 height 11
click at [85, 289] on span "Director" at bounding box center [84, 285] width 32 height 11
click at [83, 328] on span "Head" at bounding box center [79, 325] width 23 height 11
click at [83, 406] on span "Partner" at bounding box center [83, 406] width 30 height 11
click at [142, 498] on span "Run search" at bounding box center [137, 497] width 40 height 11
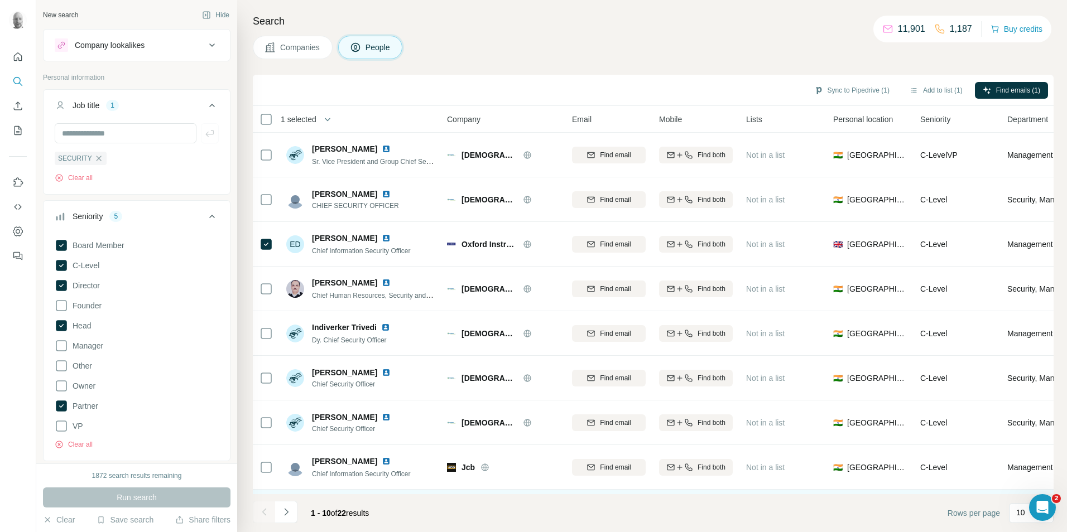
scroll to position [90, 0]
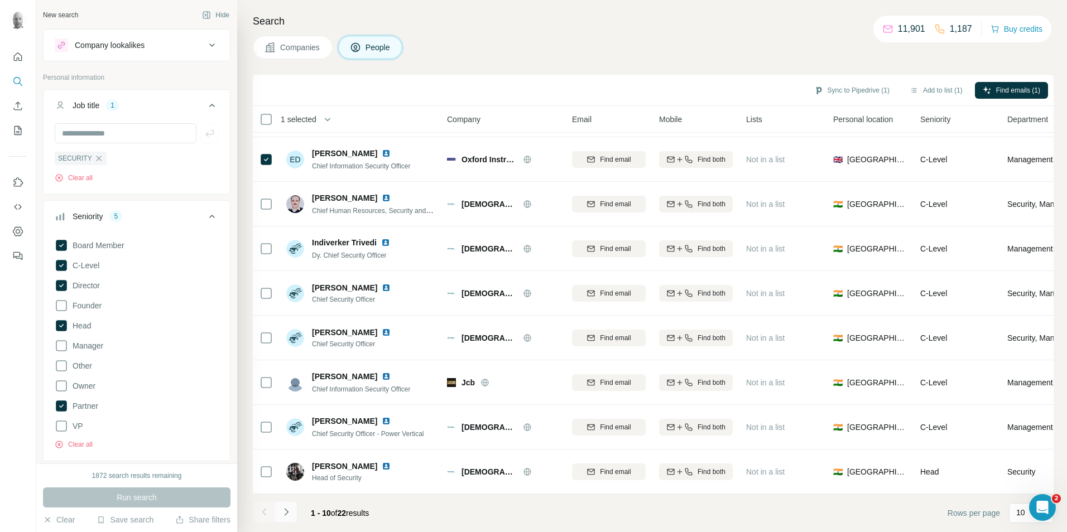
click at [288, 512] on icon "Navigate to next page" at bounding box center [286, 511] width 4 height 7
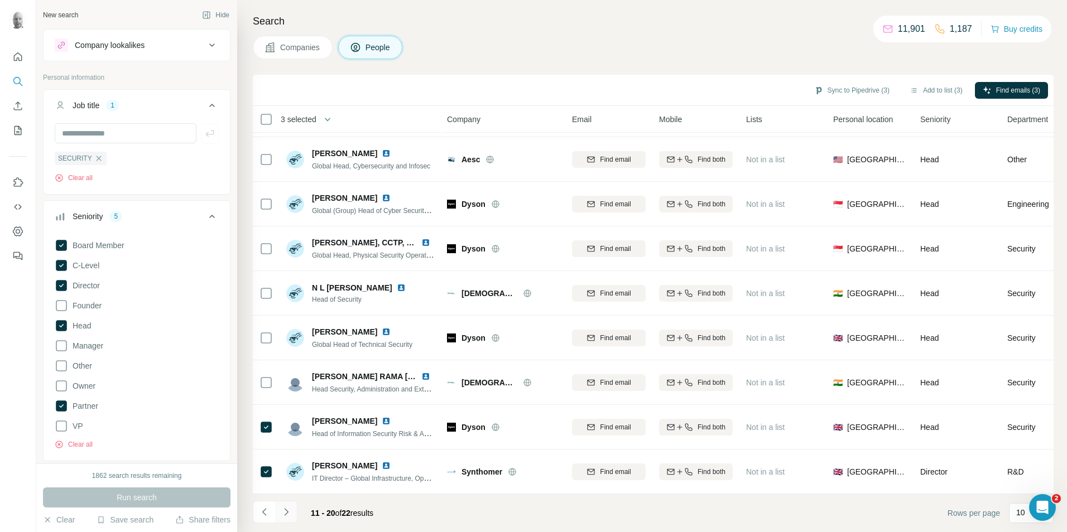
click at [287, 514] on icon "Navigate to next page" at bounding box center [286, 512] width 11 height 11
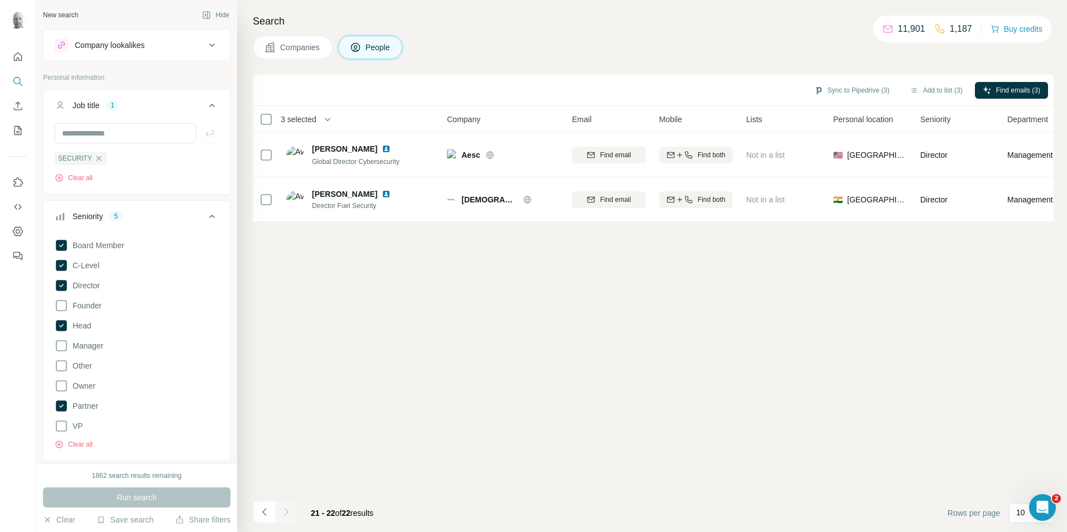
scroll to position [0, 0]
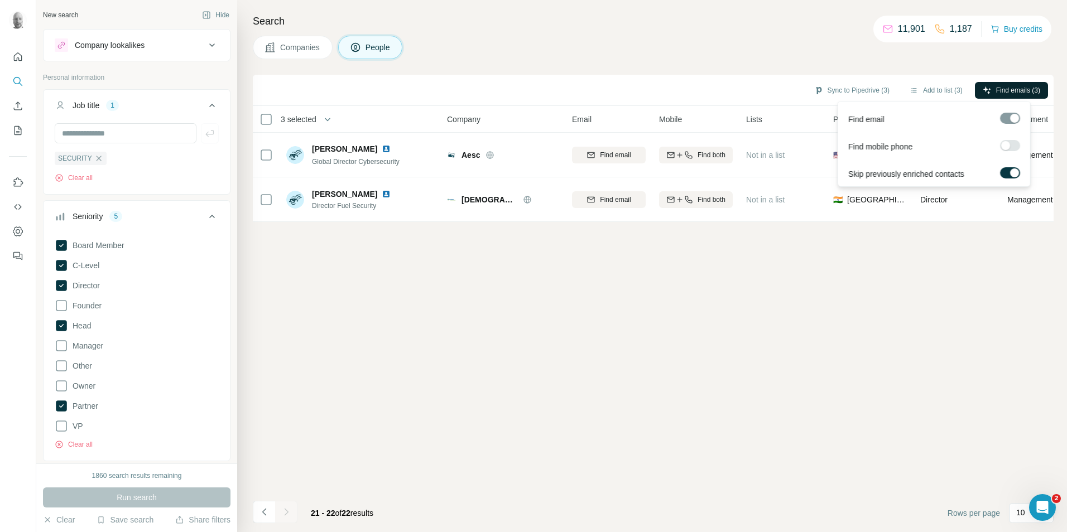
click at [1008, 89] on span "Find emails (3)" at bounding box center [1018, 90] width 44 height 10
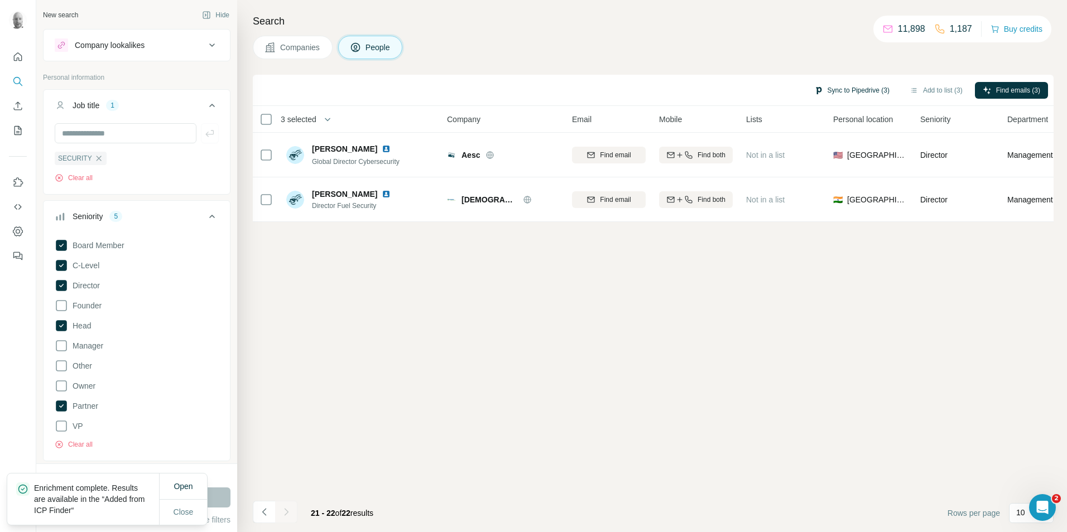
click at [866, 90] on button "Sync to Pipedrive (3)" at bounding box center [852, 90] width 91 height 17
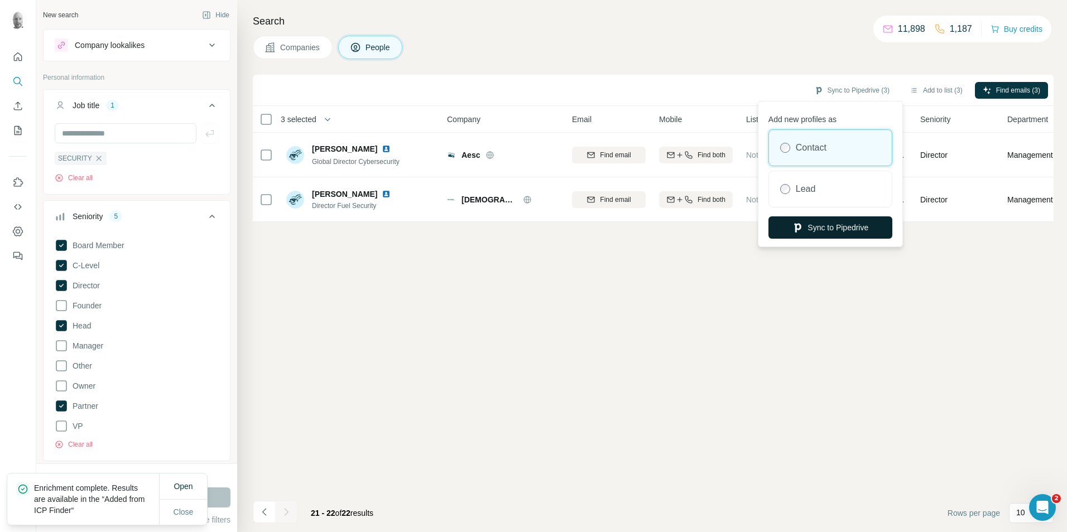
click at [843, 233] on button "Sync to Pipedrive" at bounding box center [831, 228] width 124 height 22
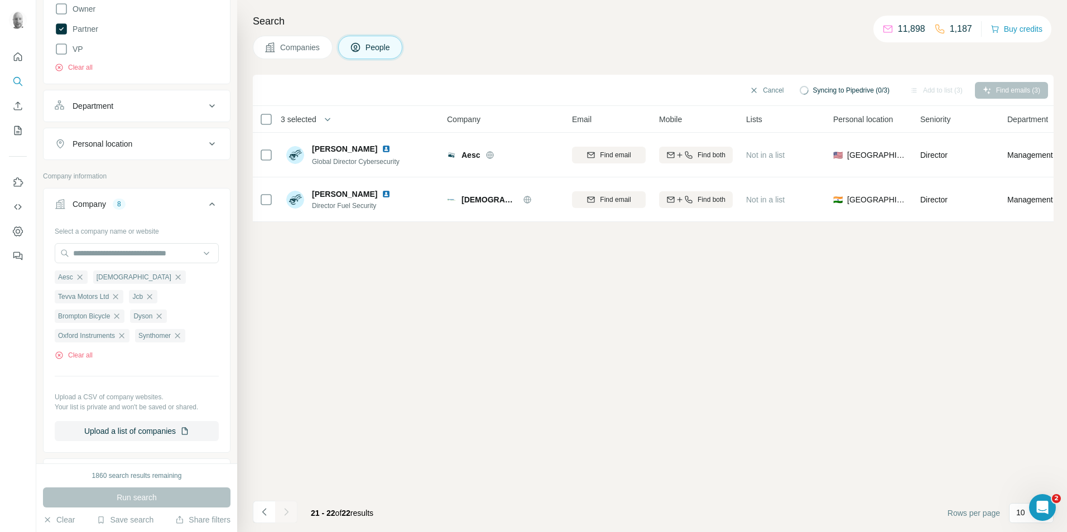
scroll to position [391, 0]
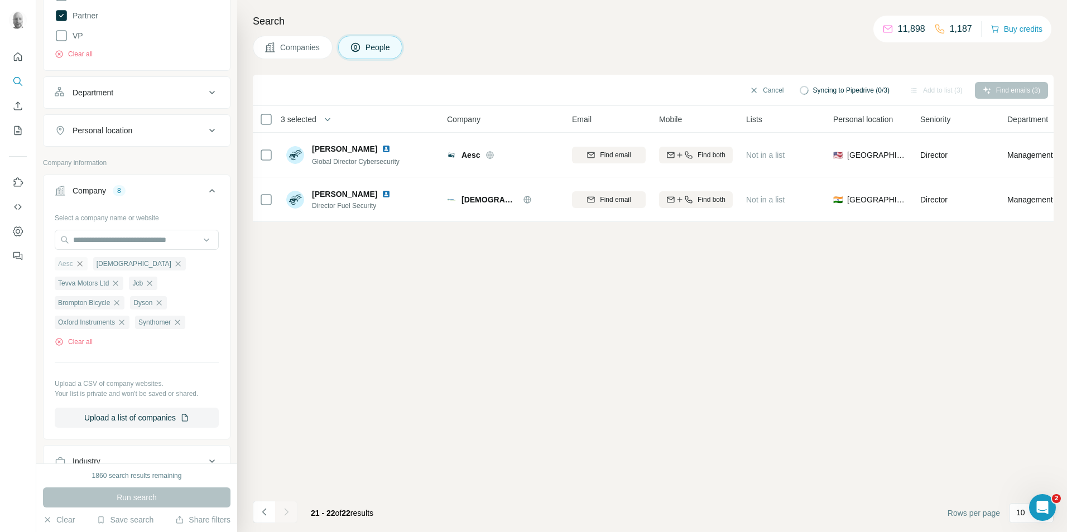
click at [80, 265] on icon "button" at bounding box center [79, 264] width 9 height 9
click at [135, 264] on icon "button" at bounding box center [139, 264] width 9 height 9
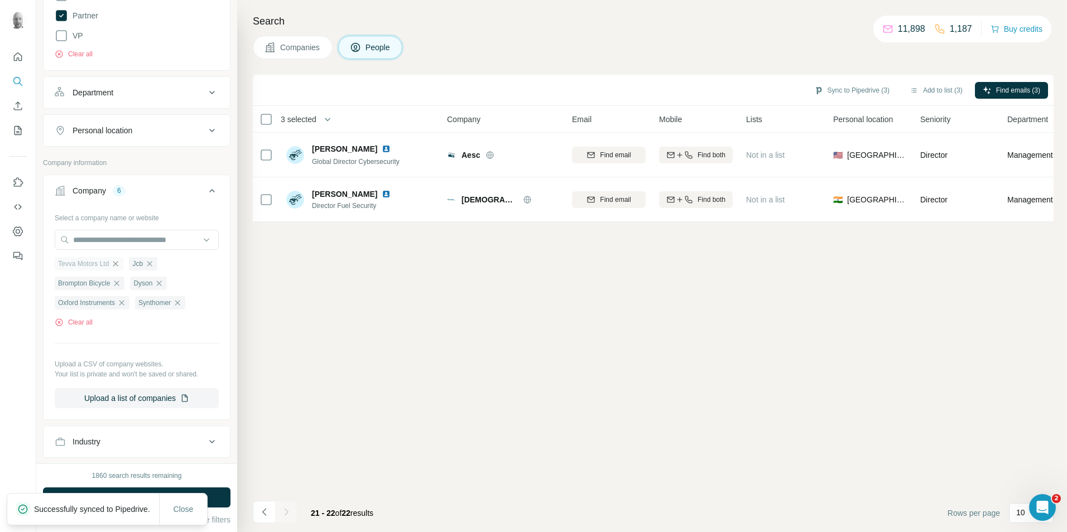
click at [116, 265] on icon "button" at bounding box center [115, 264] width 9 height 9
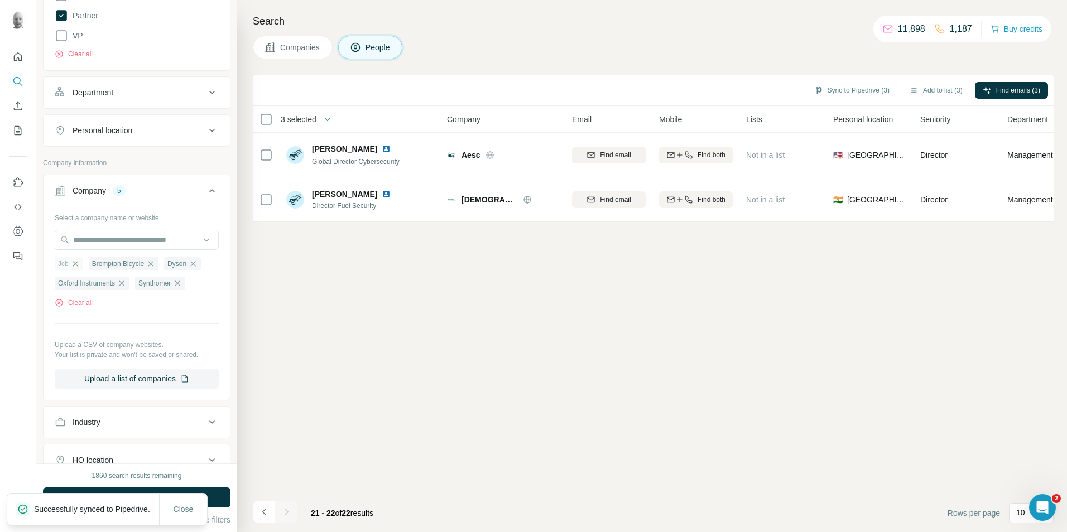
click at [78, 262] on icon "button" at bounding box center [75, 264] width 9 height 9
click at [115, 266] on icon "button" at bounding box center [116, 263] width 5 height 5
click at [82, 265] on icon "button" at bounding box center [83, 263] width 5 height 5
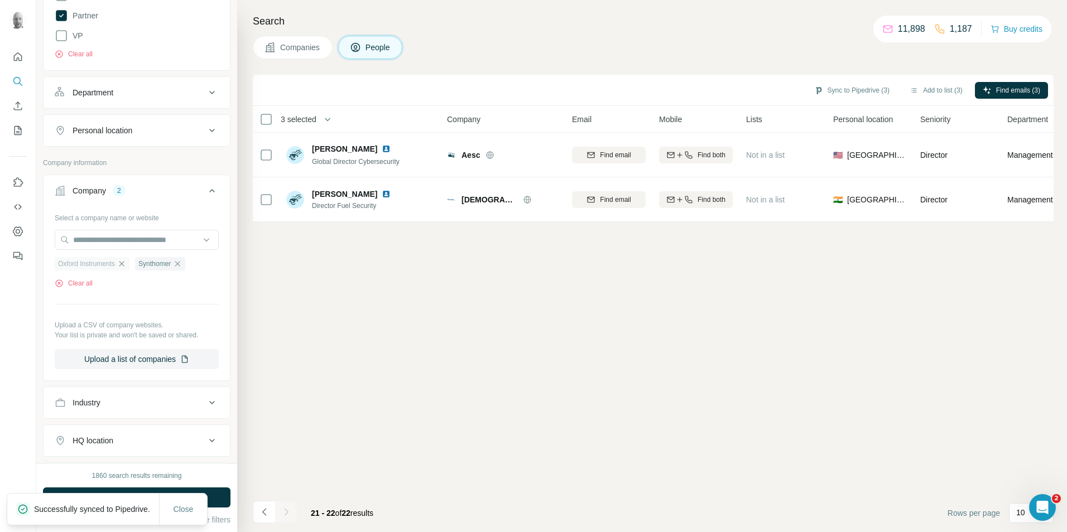
click at [121, 263] on icon "button" at bounding box center [121, 264] width 9 height 9
click at [97, 265] on icon "button" at bounding box center [97, 264] width 9 height 9
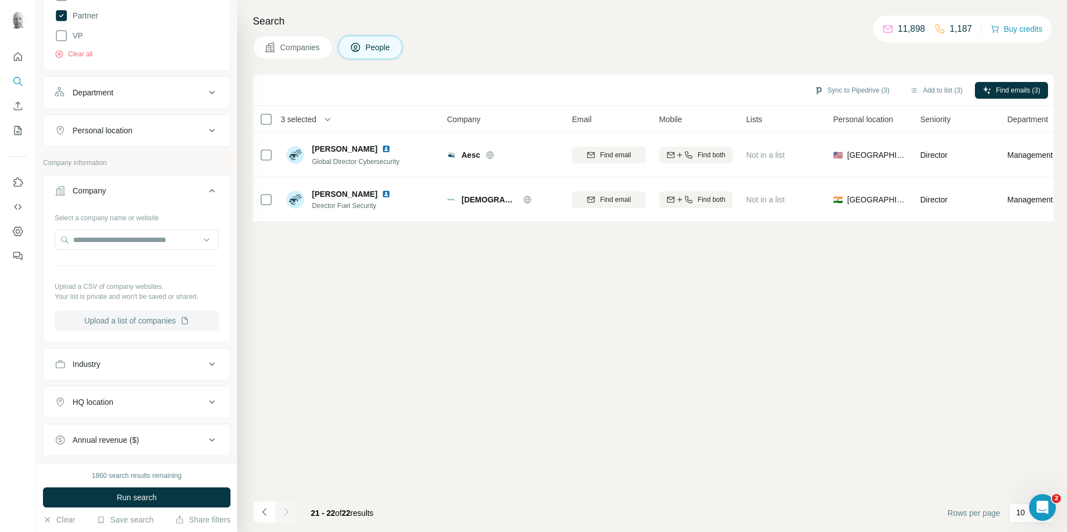
click at [159, 317] on button "Upload a list of companies" at bounding box center [137, 321] width 164 height 20
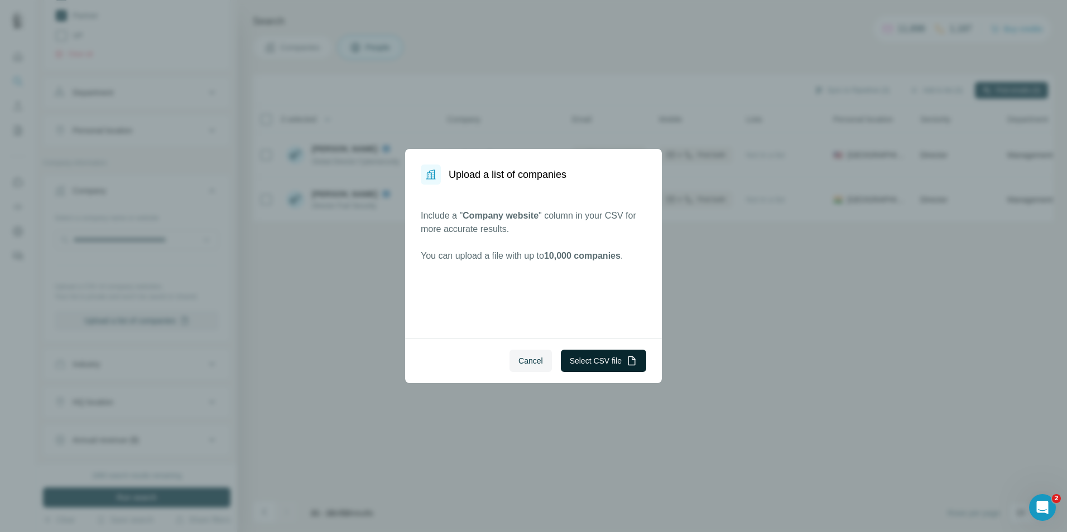
click at [610, 363] on button "Select CSV file" at bounding box center [603, 361] width 85 height 22
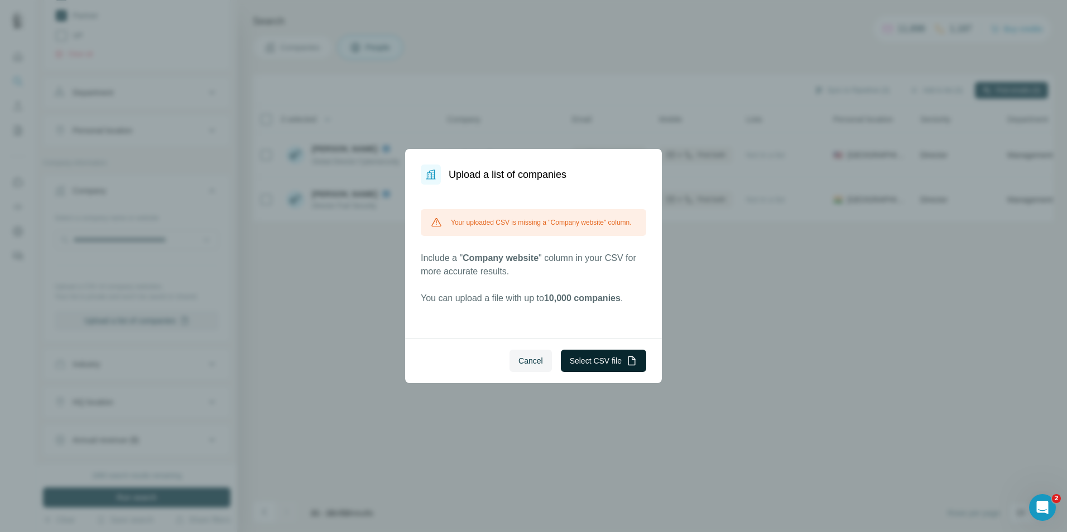
click at [608, 363] on button "Select CSV file" at bounding box center [603, 361] width 85 height 22
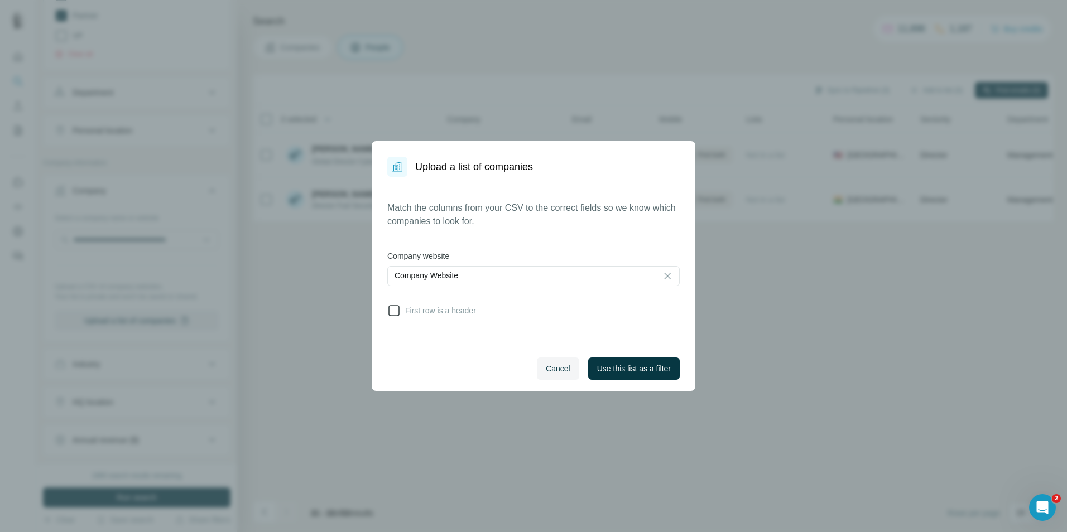
click at [458, 313] on span "First row is a header" at bounding box center [438, 310] width 75 height 11
click at [626, 371] on span "Use this list as a filter" at bounding box center [634, 368] width 74 height 11
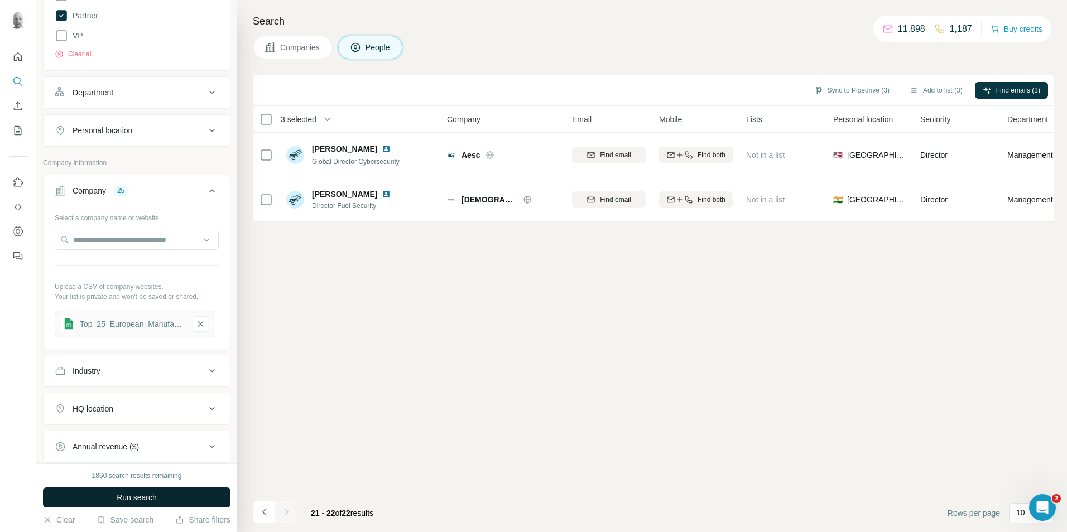
click at [179, 501] on button "Run search" at bounding box center [137, 498] width 188 height 20
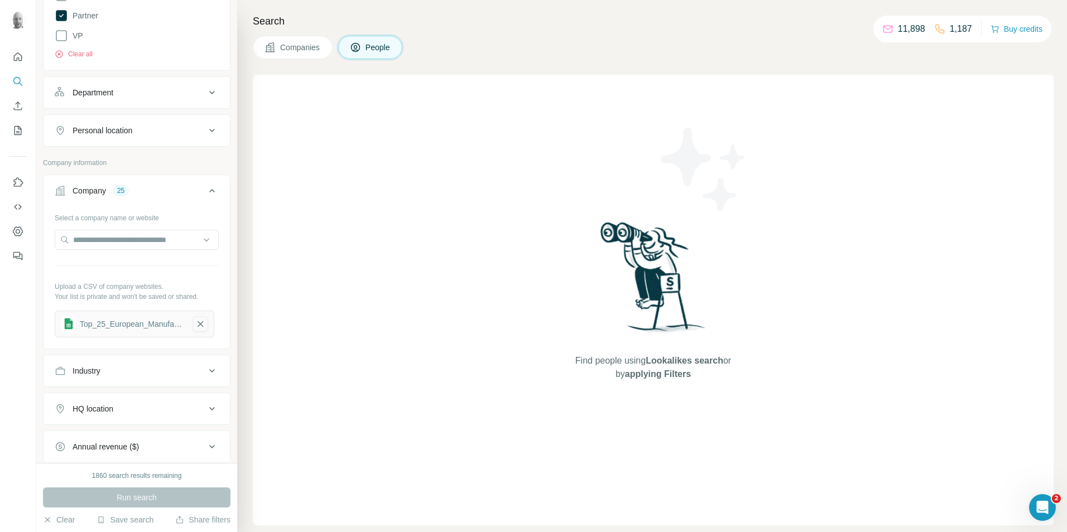
click at [199, 325] on icon "button" at bounding box center [200, 324] width 10 height 11
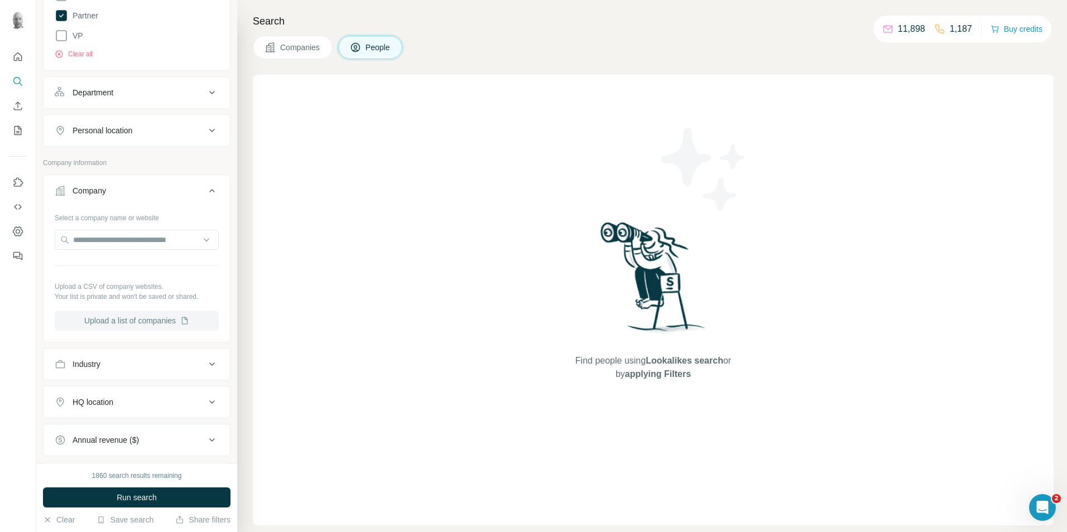
click at [174, 321] on button "Upload a list of companies" at bounding box center [137, 321] width 164 height 20
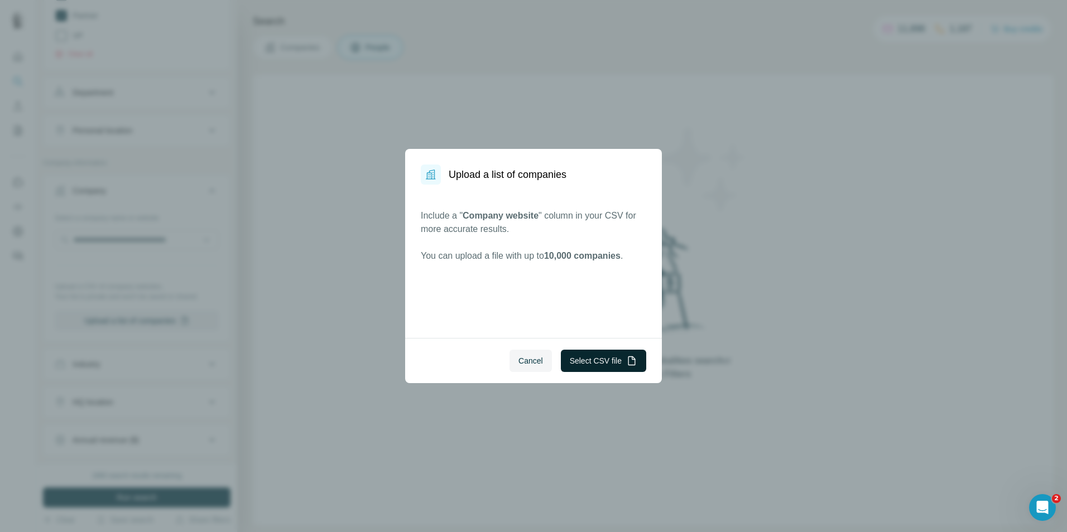
click at [617, 360] on button "Select CSV file" at bounding box center [603, 361] width 85 height 22
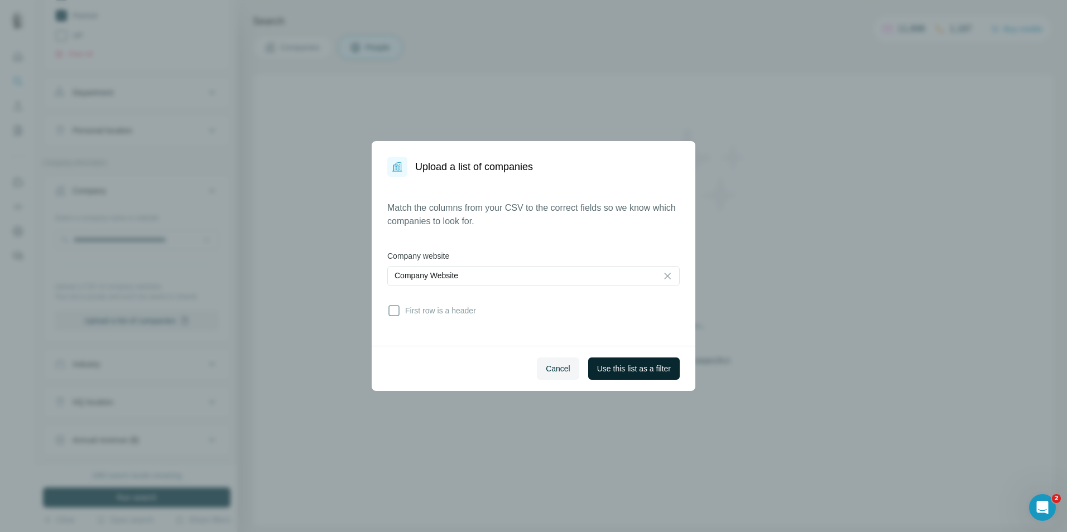
click at [622, 370] on span "Use this list as a filter" at bounding box center [634, 368] width 74 height 11
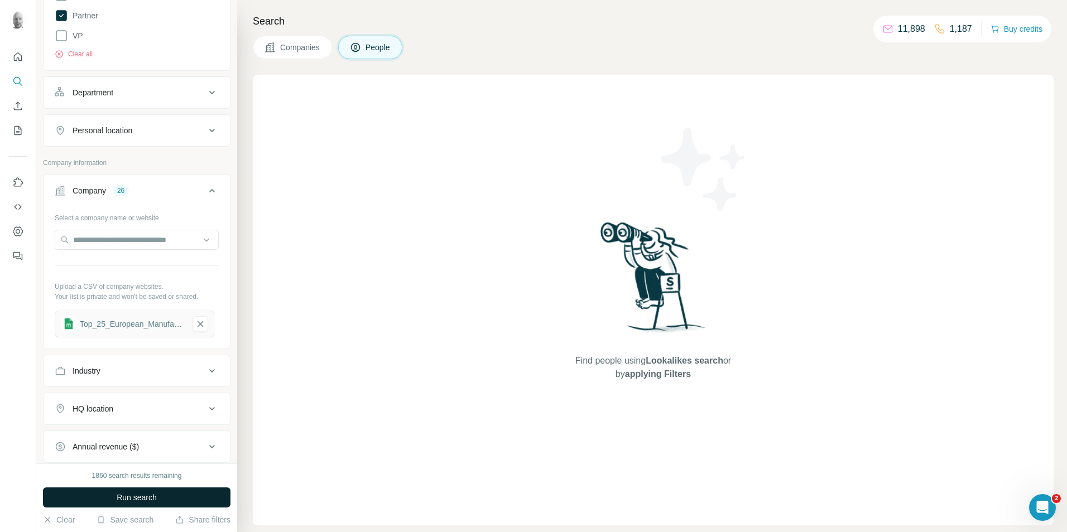
click at [189, 495] on button "Run search" at bounding box center [137, 498] width 188 height 20
click at [201, 324] on icon "button" at bounding box center [200, 324] width 10 height 11
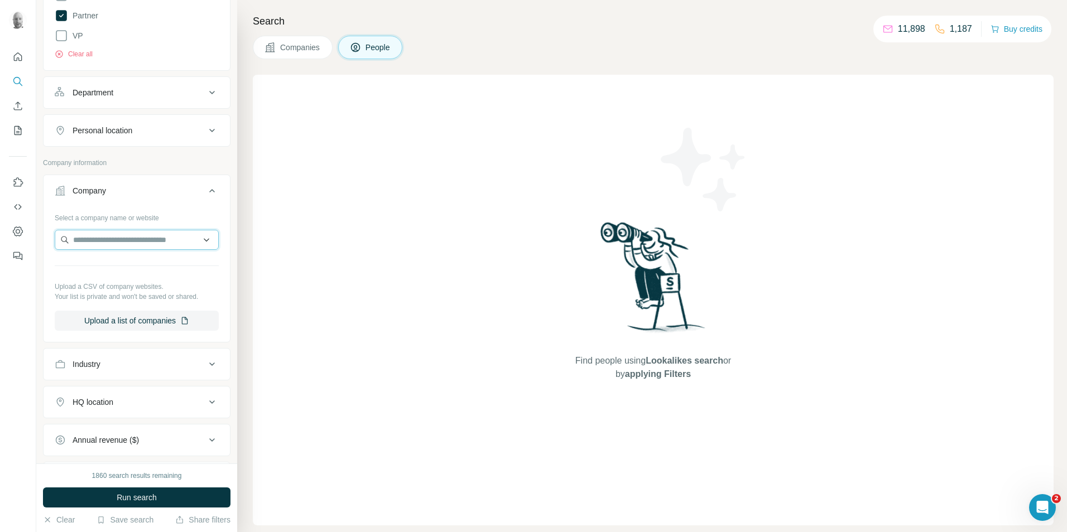
click at [137, 247] on input "text" at bounding box center [137, 240] width 164 height 20
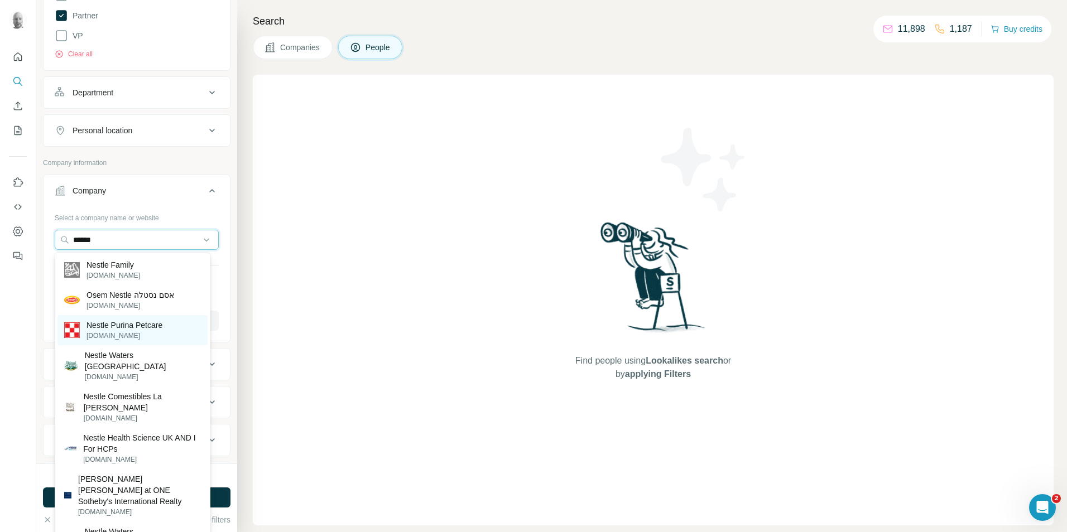
type input "******"
click at [137, 326] on p "Nestle Purina Petcare" at bounding box center [125, 325] width 76 height 11
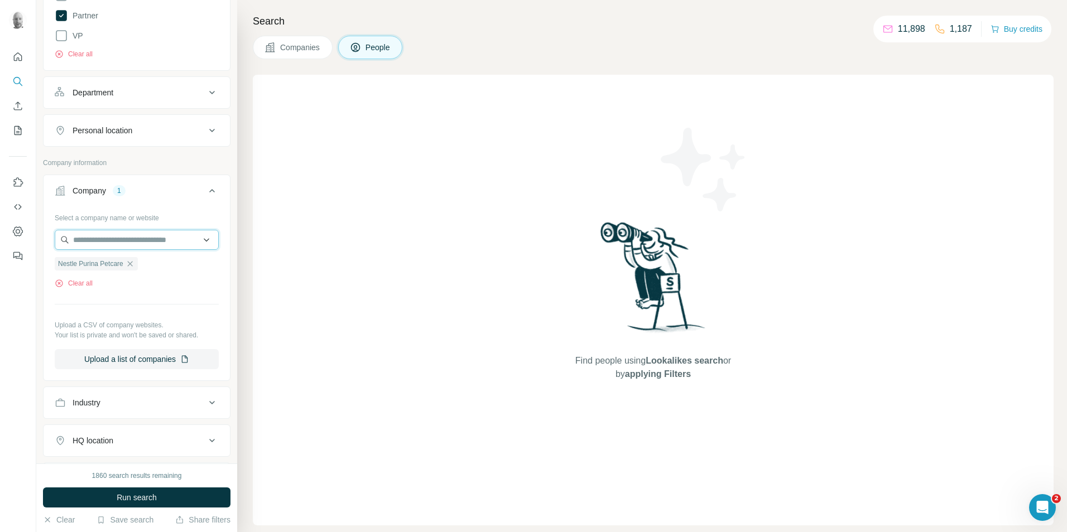
click at [122, 242] on input "text" at bounding box center [137, 240] width 164 height 20
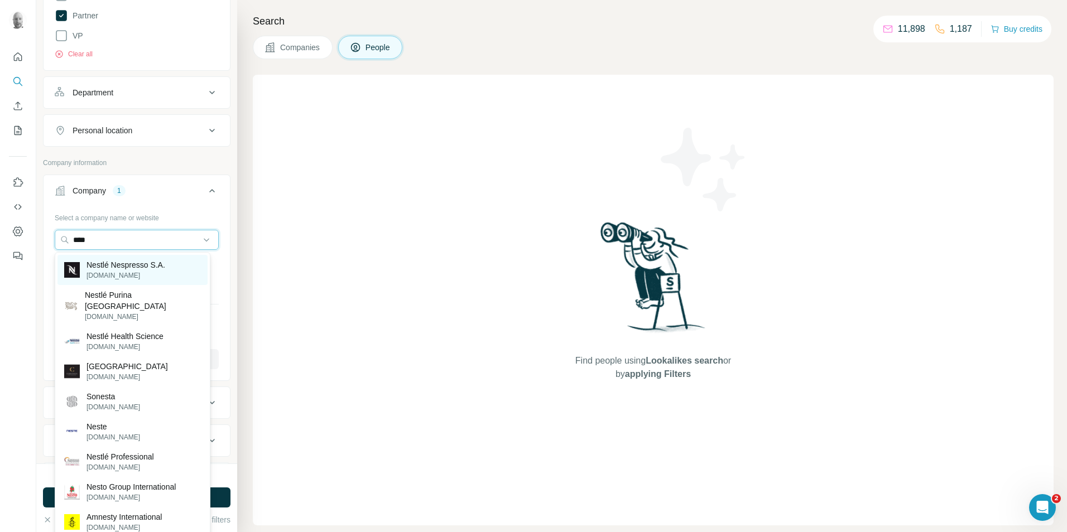
type input "****"
click at [133, 270] on p "Nestlé Nespresso S.A." at bounding box center [126, 265] width 79 height 11
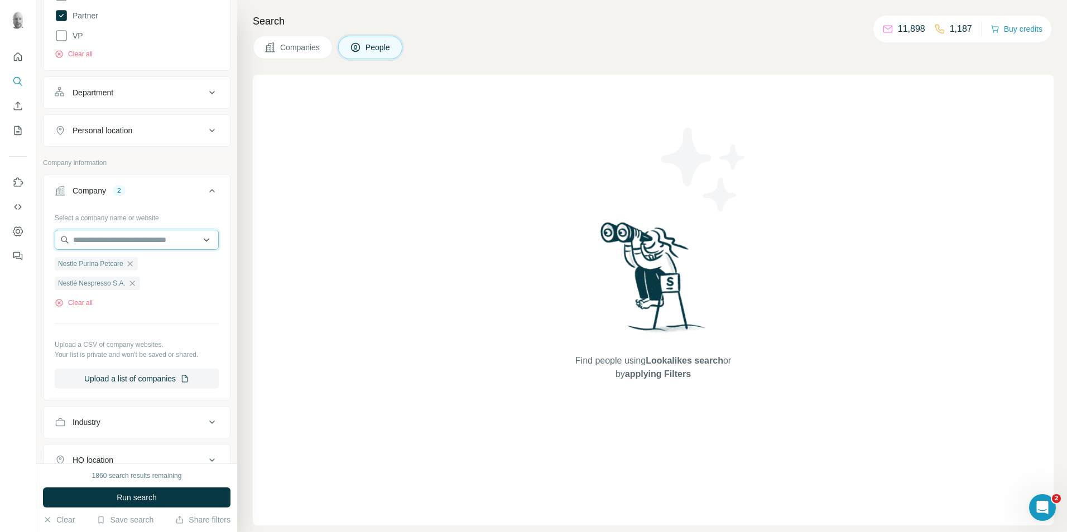
click at [109, 238] on input "text" at bounding box center [137, 240] width 164 height 20
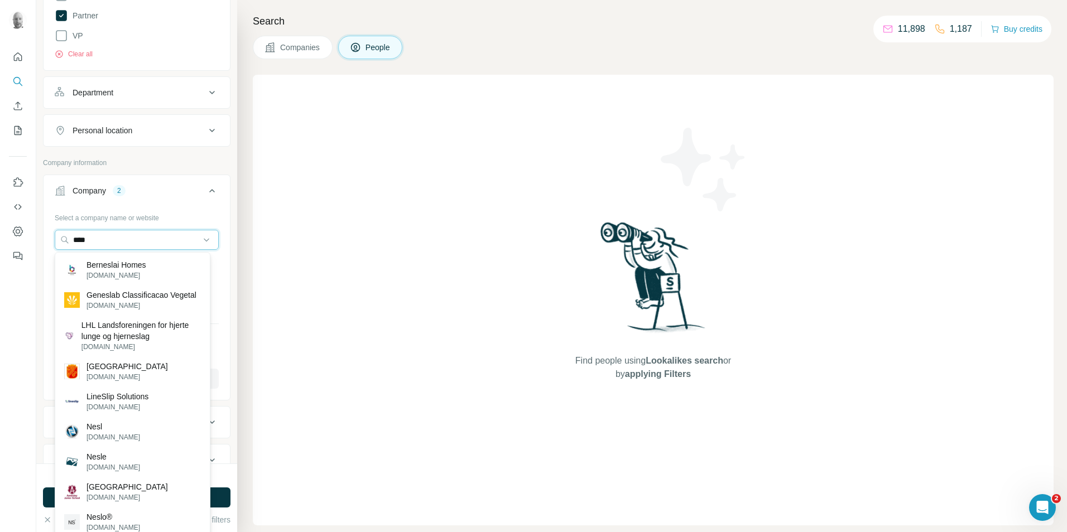
drag, startPoint x: 108, startPoint y: 237, endPoint x: 41, endPoint y: 237, distance: 67.5
click at [41, 237] on div "New search Hide Company lookalikes Personal information Job title 1 SECURITY Cl…" at bounding box center [136, 232] width 201 height 464
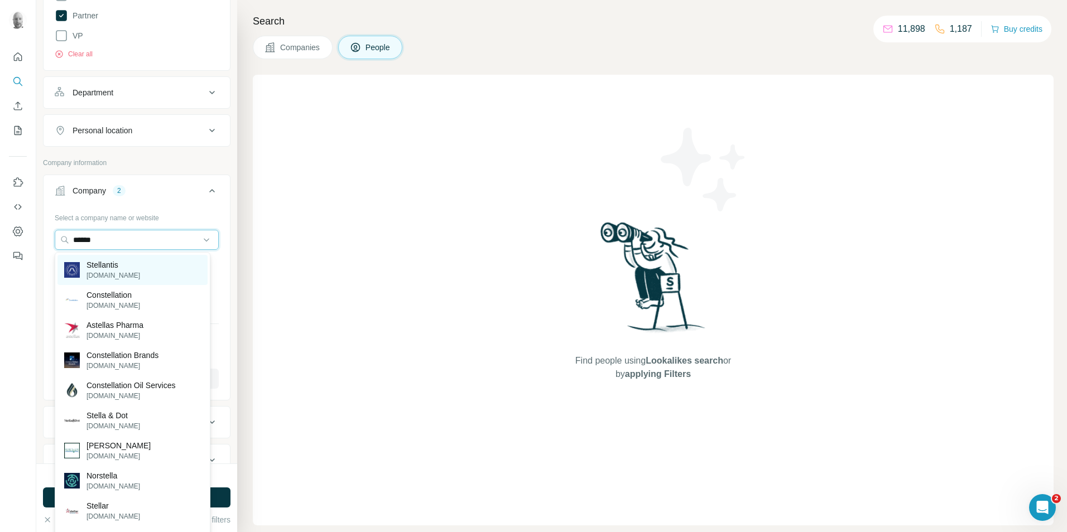
type input "******"
click at [105, 269] on p "Stellantis" at bounding box center [114, 265] width 54 height 11
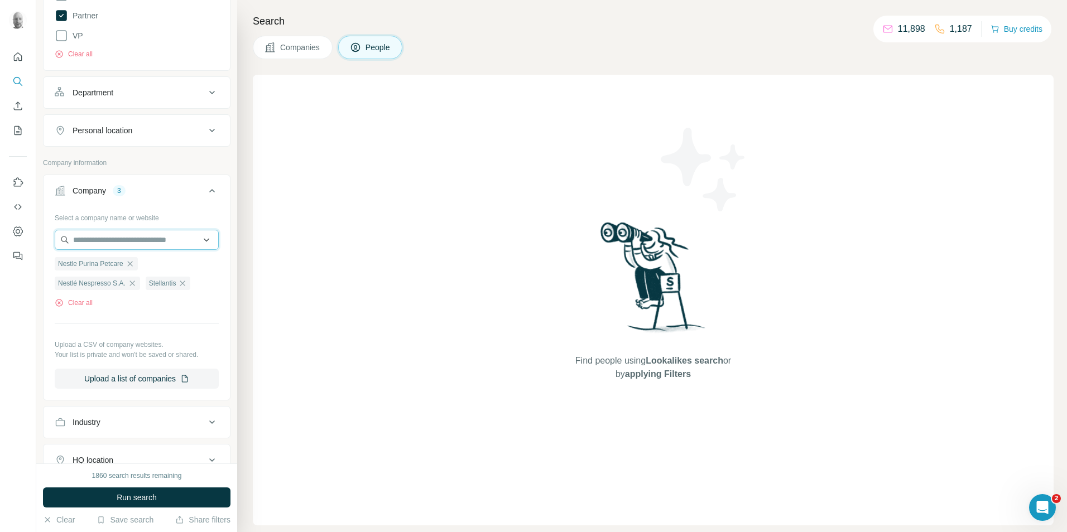
click at [119, 243] on input "text" at bounding box center [137, 240] width 164 height 20
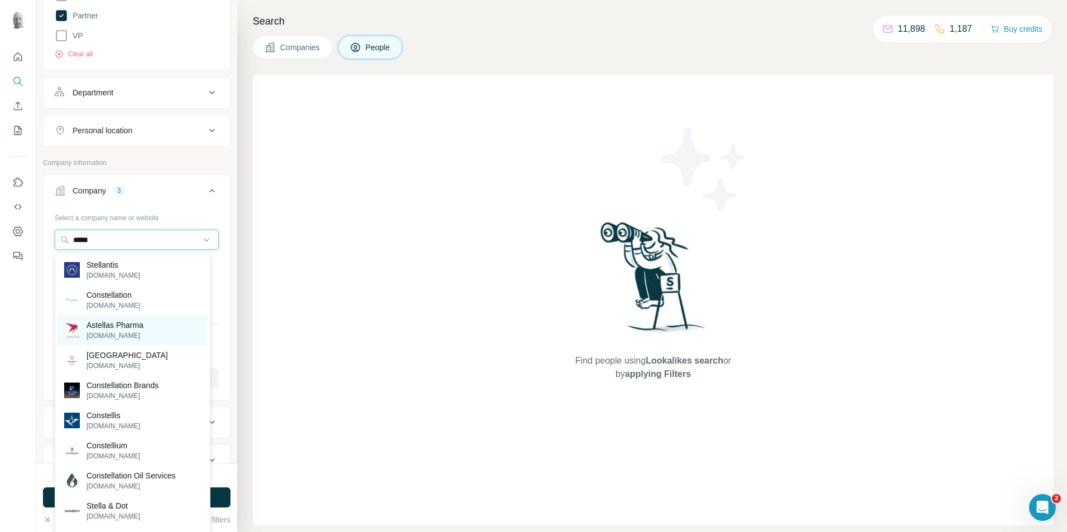
type input "*****"
click at [123, 327] on p "Astellas Pharma" at bounding box center [115, 325] width 57 height 11
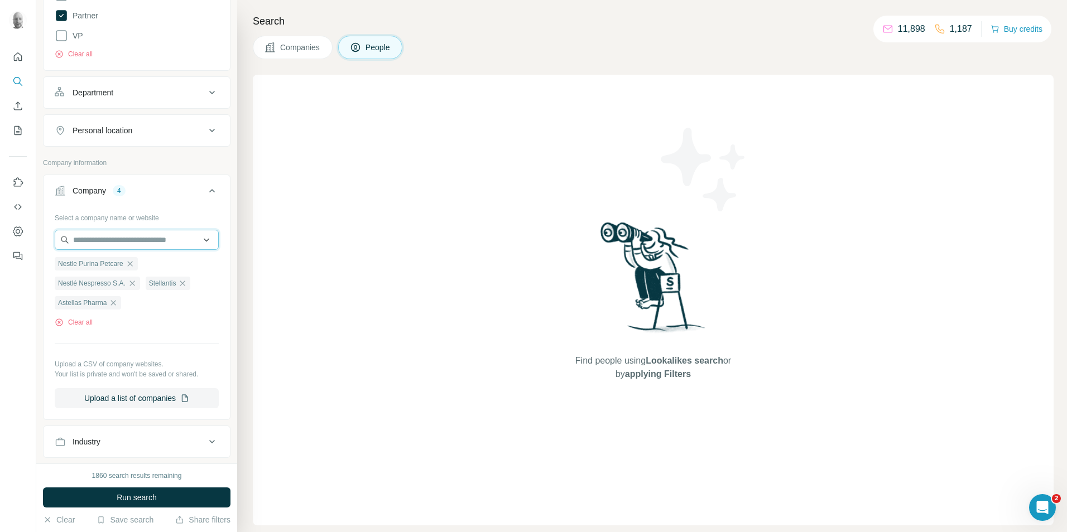
click at [103, 239] on input "text" at bounding box center [137, 240] width 164 height 20
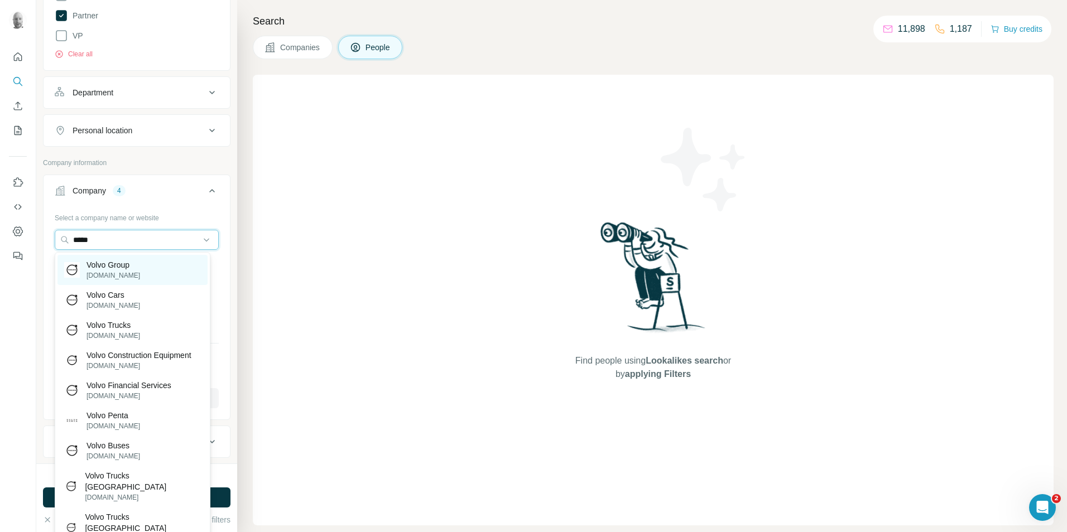
type input "*****"
click at [117, 271] on p "[DOMAIN_NAME]" at bounding box center [114, 276] width 54 height 10
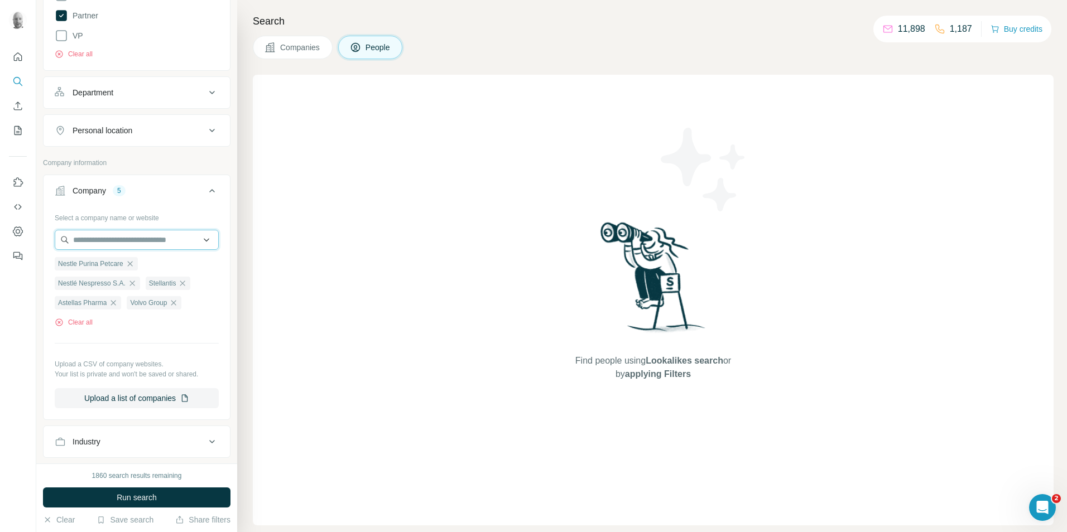
click at [102, 237] on input "text" at bounding box center [137, 240] width 164 height 20
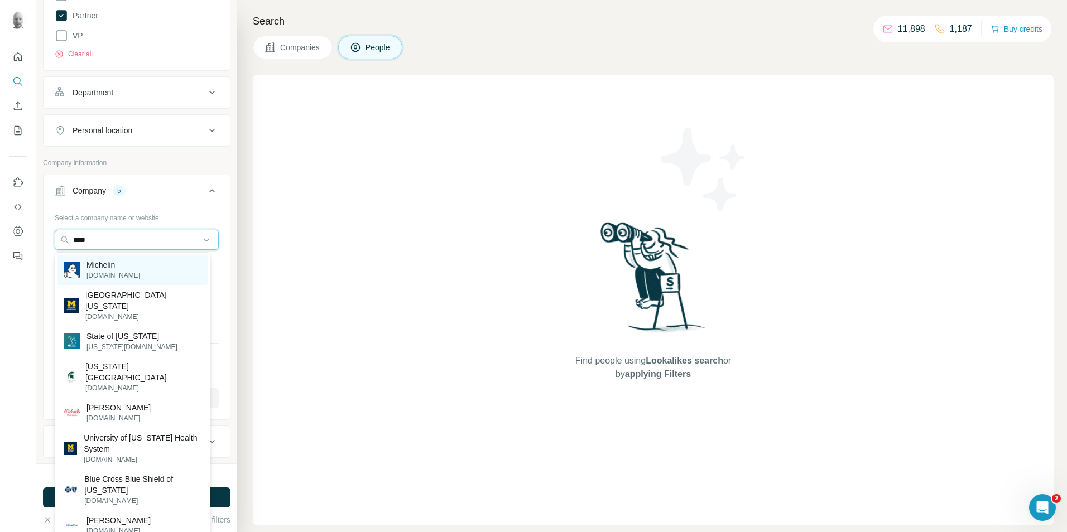
type input "****"
click at [127, 270] on div "Michelin [DOMAIN_NAME]" at bounding box center [132, 270] width 150 height 30
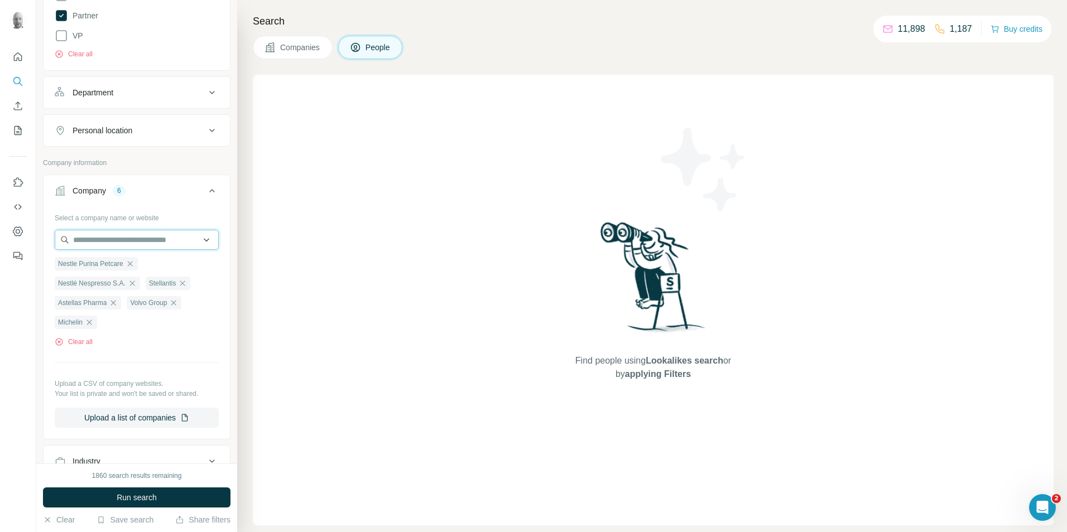
click at [131, 241] on input "text" at bounding box center [137, 240] width 164 height 20
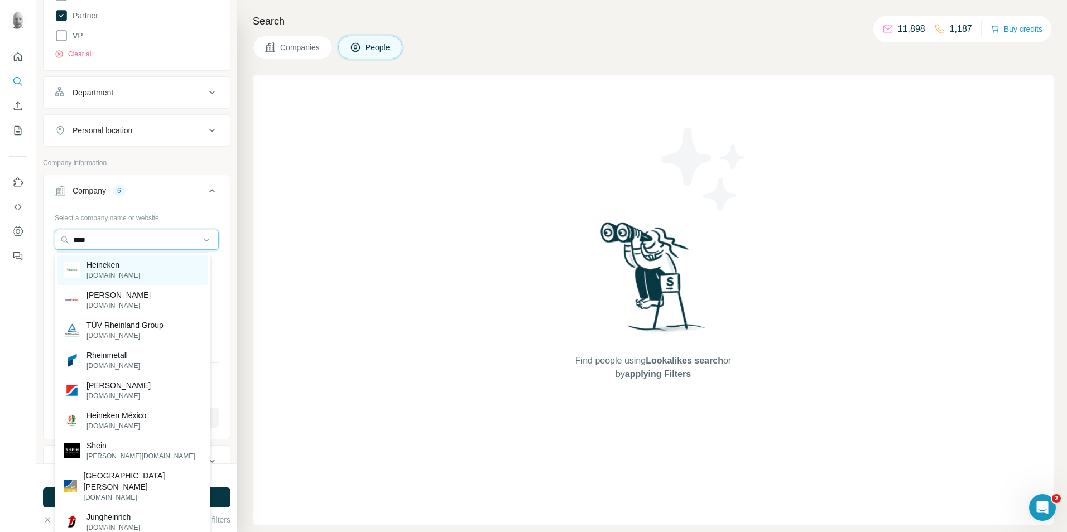
type input "****"
click at [133, 271] on p "[DOMAIN_NAME]" at bounding box center [114, 276] width 54 height 10
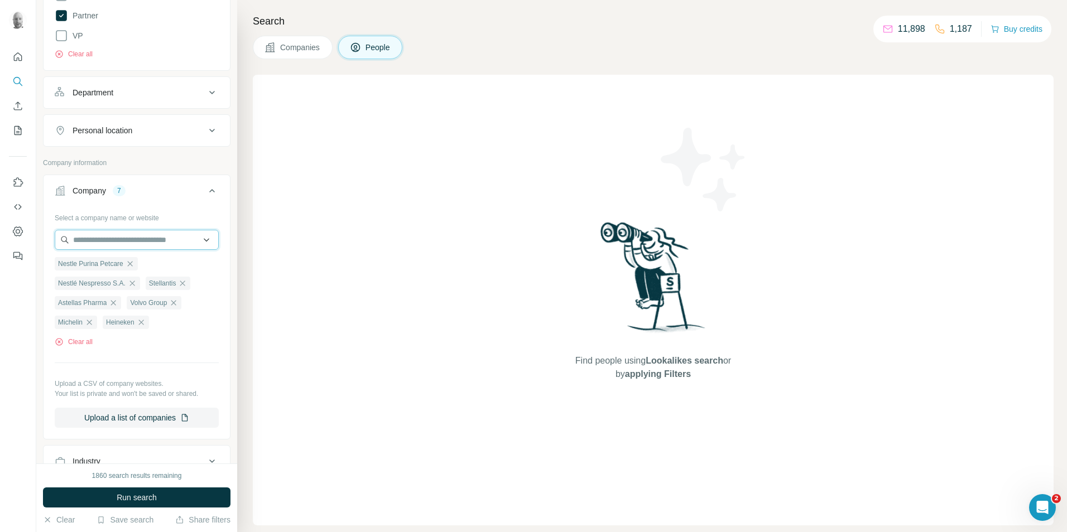
click at [131, 240] on input "text" at bounding box center [137, 240] width 164 height 20
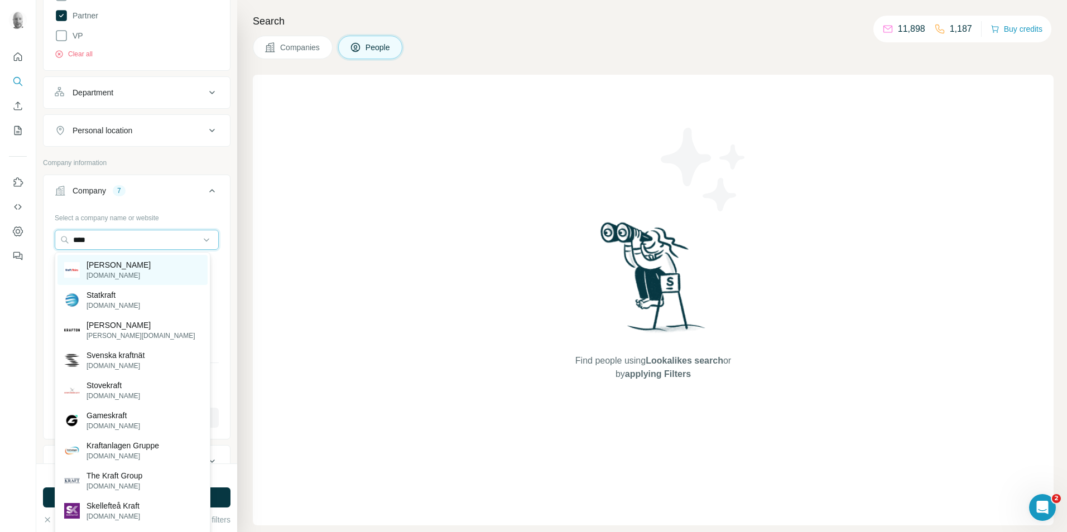
type input "****"
click at [131, 269] on p "[PERSON_NAME]" at bounding box center [119, 265] width 64 height 11
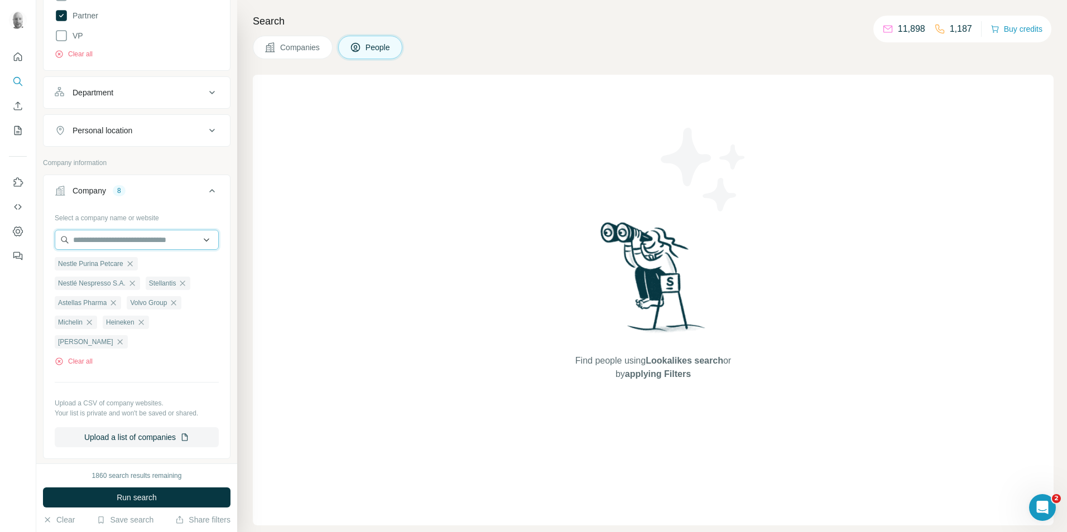
click at [121, 236] on input "text" at bounding box center [137, 240] width 164 height 20
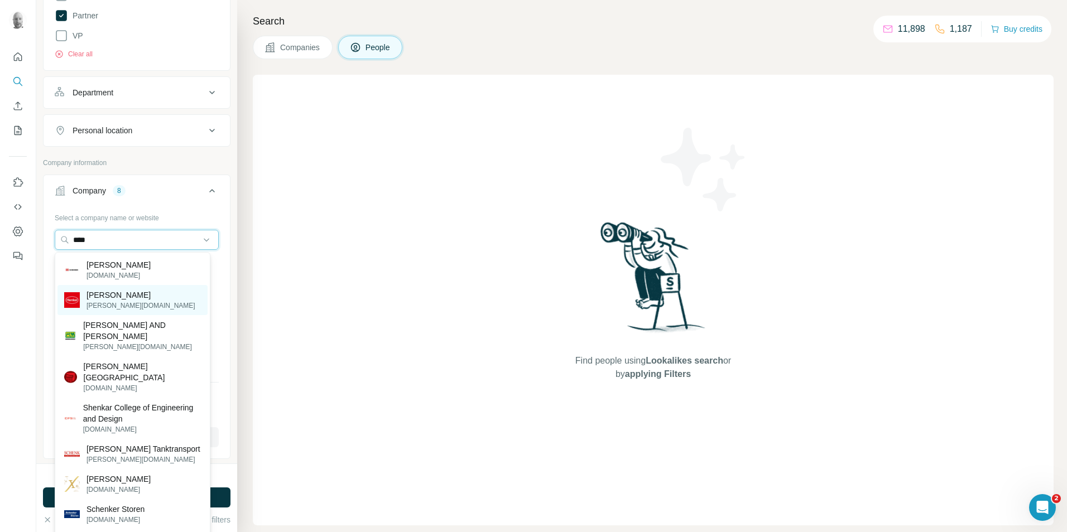
type input "****"
click at [136, 301] on div "[PERSON_NAME] [PERSON_NAME][DOMAIN_NAME]" at bounding box center [132, 300] width 150 height 30
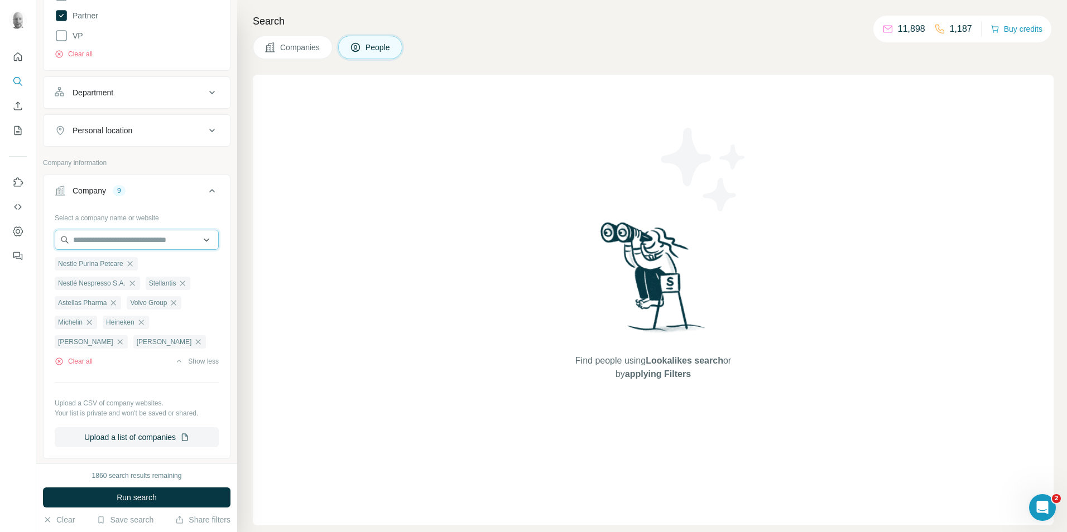
click at [115, 243] on input "text" at bounding box center [137, 240] width 164 height 20
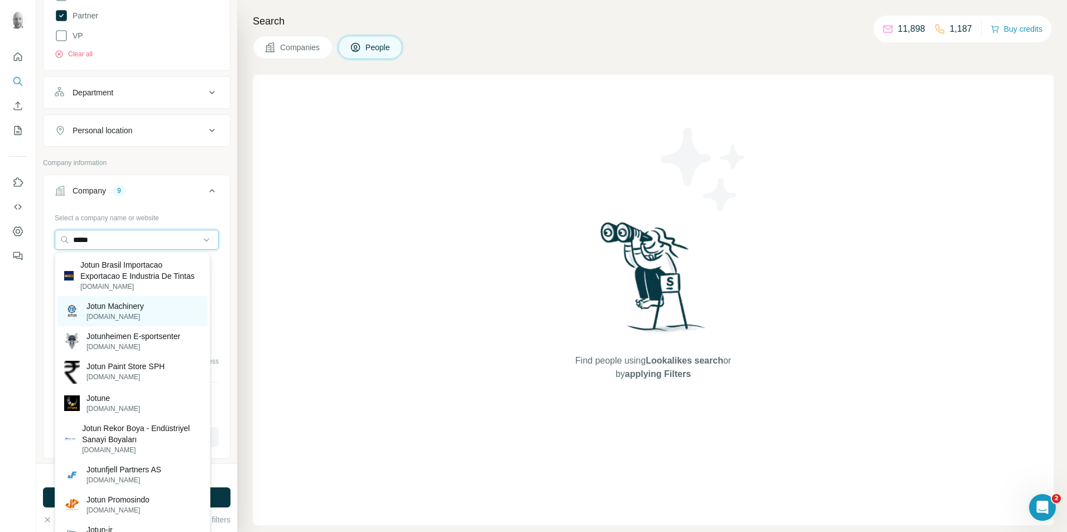
type input "*****"
click at [142, 309] on p "Jotun Machinery" at bounding box center [115, 306] width 57 height 11
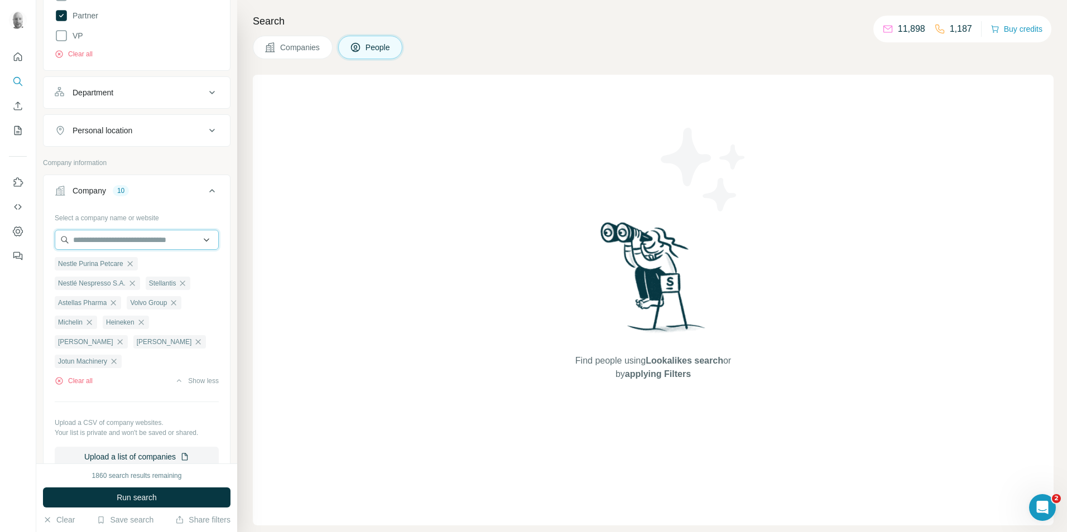
click at [119, 241] on input "text" at bounding box center [137, 240] width 164 height 20
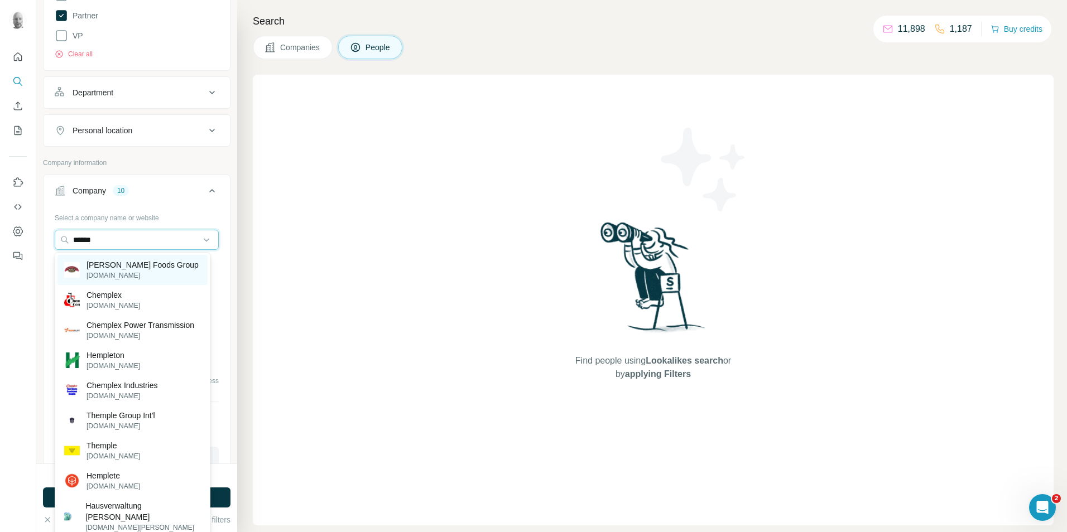
type input "******"
click at [112, 270] on p "[PERSON_NAME] Foods Group" at bounding box center [143, 265] width 112 height 11
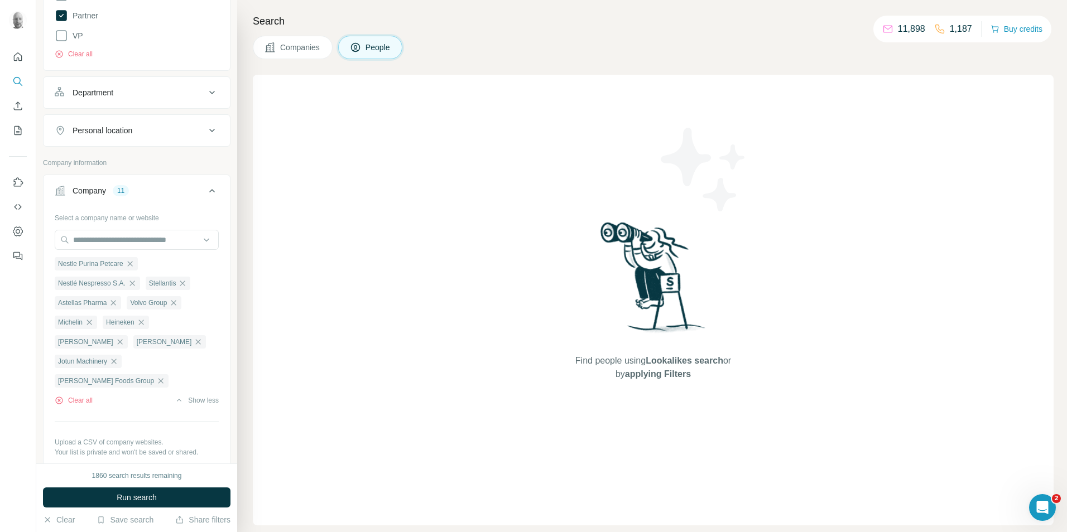
click at [93, 221] on div "Select a company name or website" at bounding box center [137, 216] width 164 height 15
click at [116, 240] on input "text" at bounding box center [137, 240] width 164 height 20
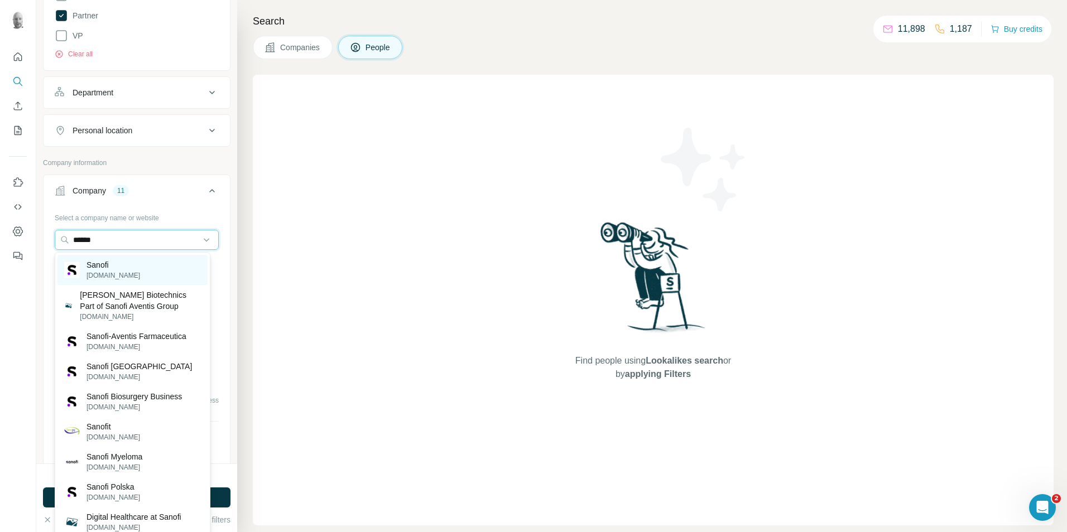
type input "******"
click at [139, 267] on div "Sanofi [DOMAIN_NAME]" at bounding box center [132, 270] width 150 height 30
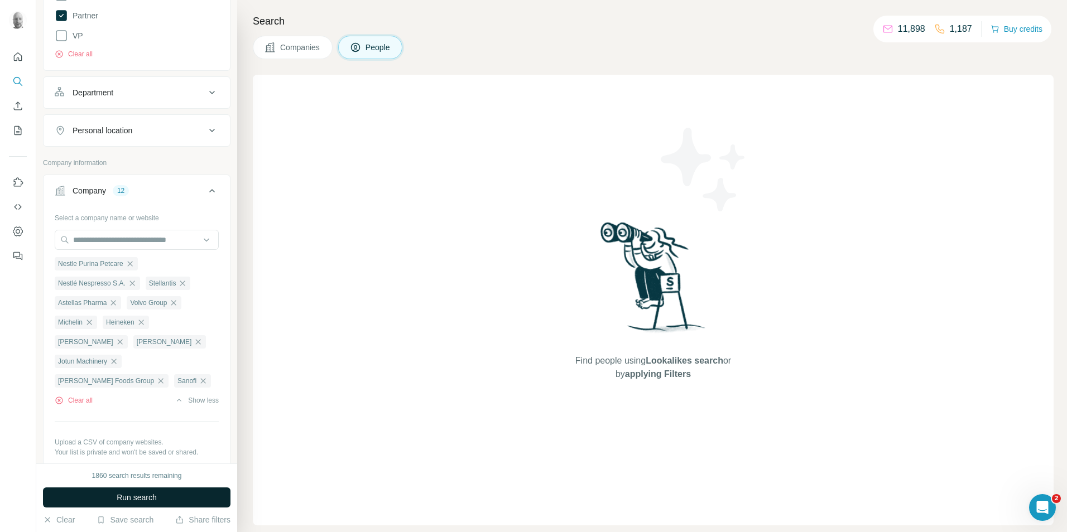
click at [165, 495] on button "Run search" at bounding box center [137, 498] width 188 height 20
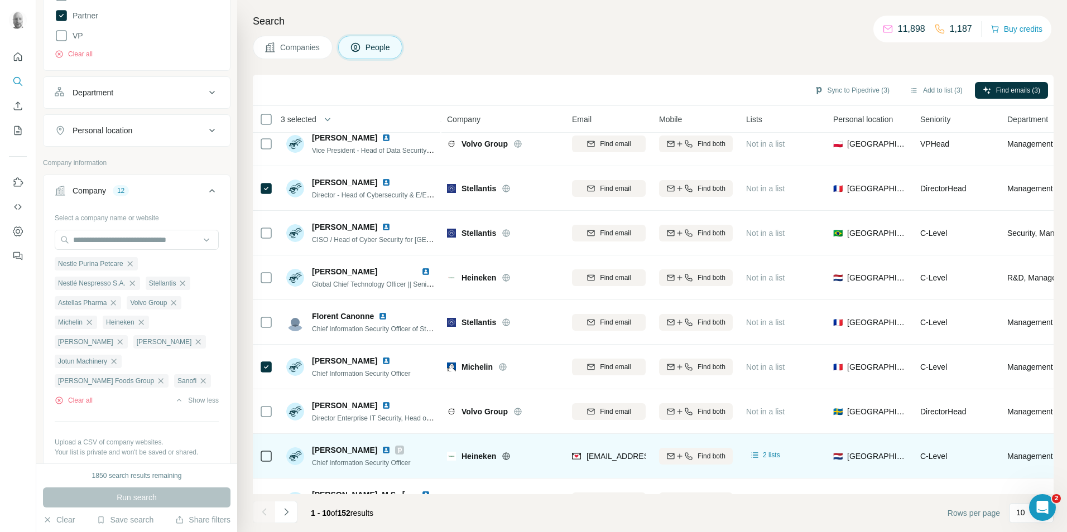
scroll to position [90, 0]
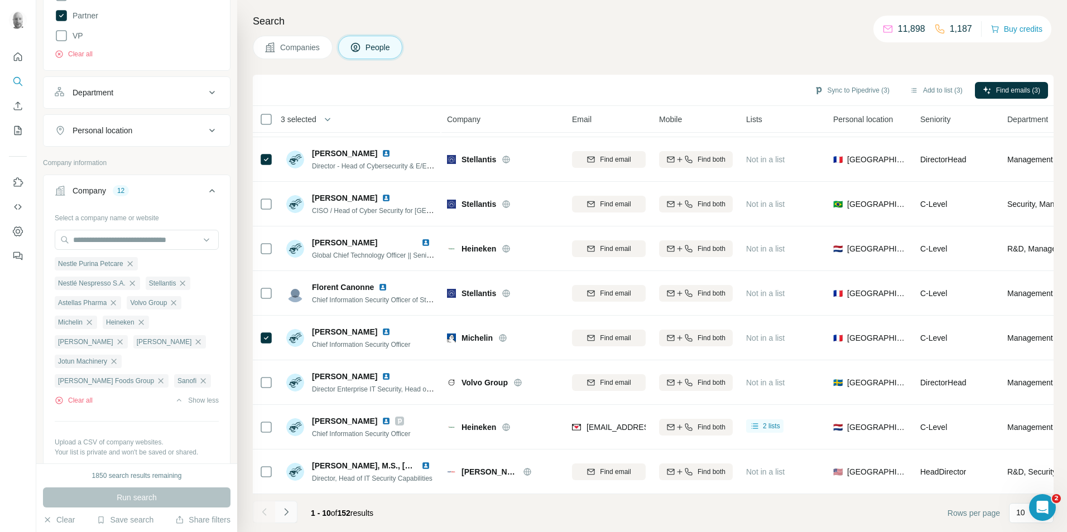
click at [290, 511] on icon "Navigate to next page" at bounding box center [286, 512] width 11 height 11
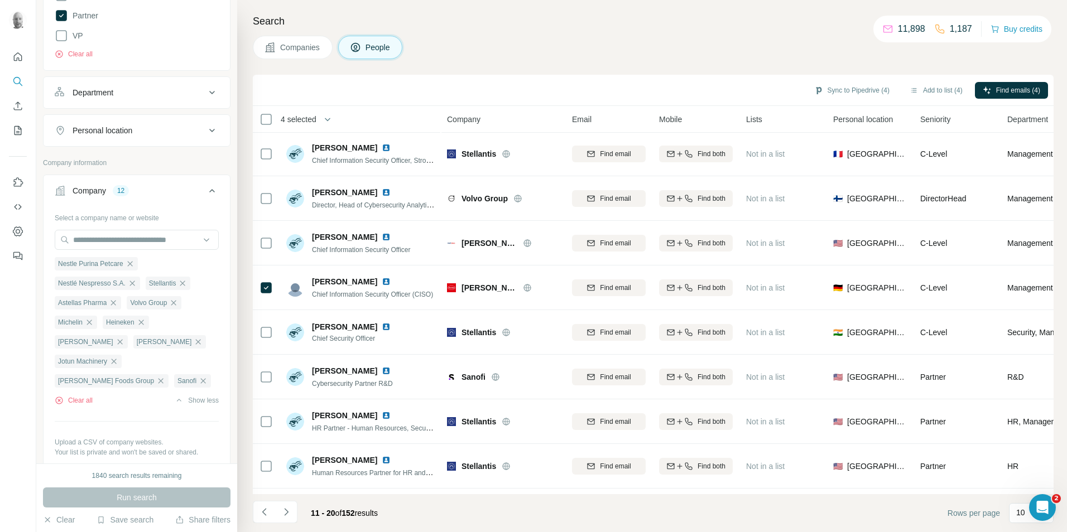
scroll to position [0, 0]
click at [292, 512] on button "Navigate to next page" at bounding box center [286, 512] width 22 height 22
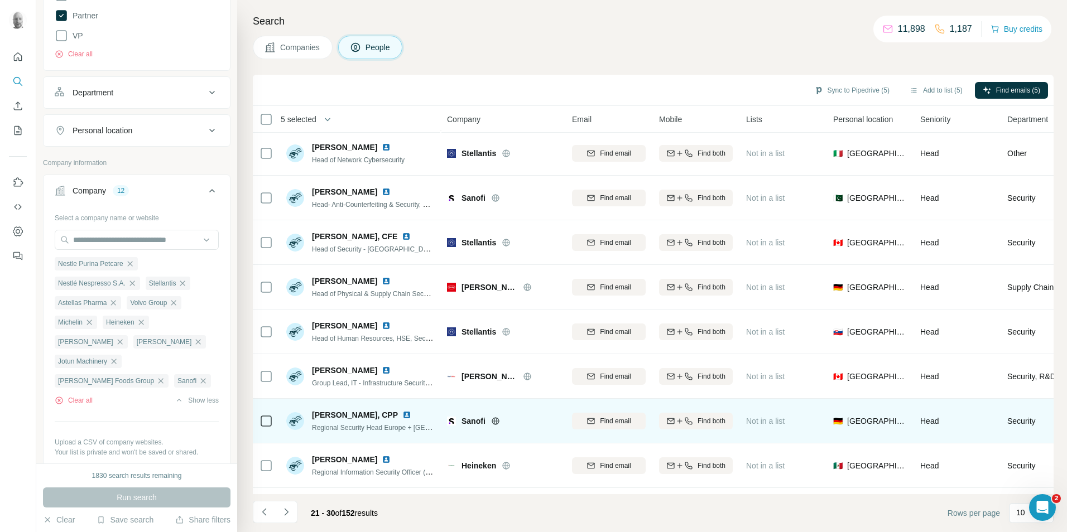
scroll to position [90, 0]
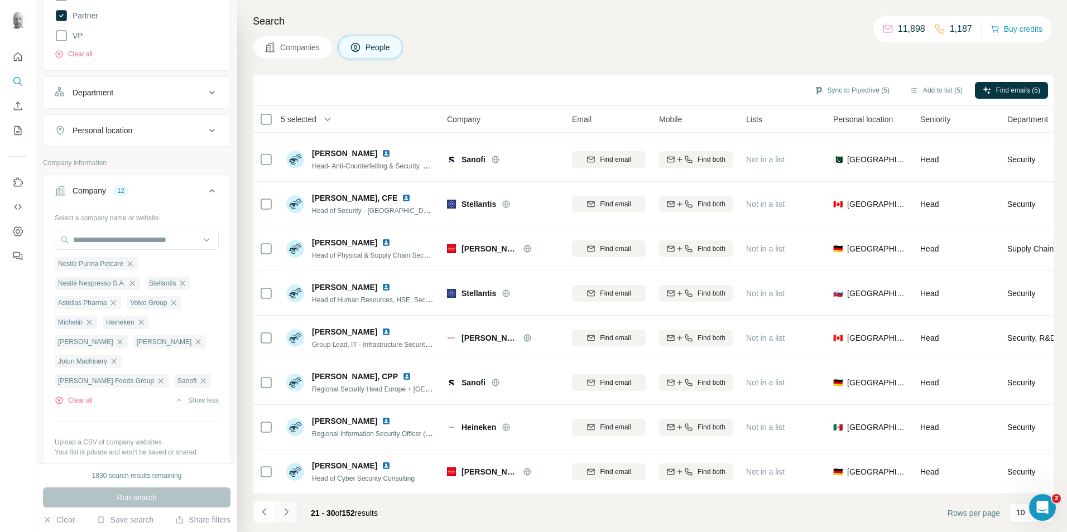
click at [289, 511] on icon "Navigate to next page" at bounding box center [286, 512] width 11 height 11
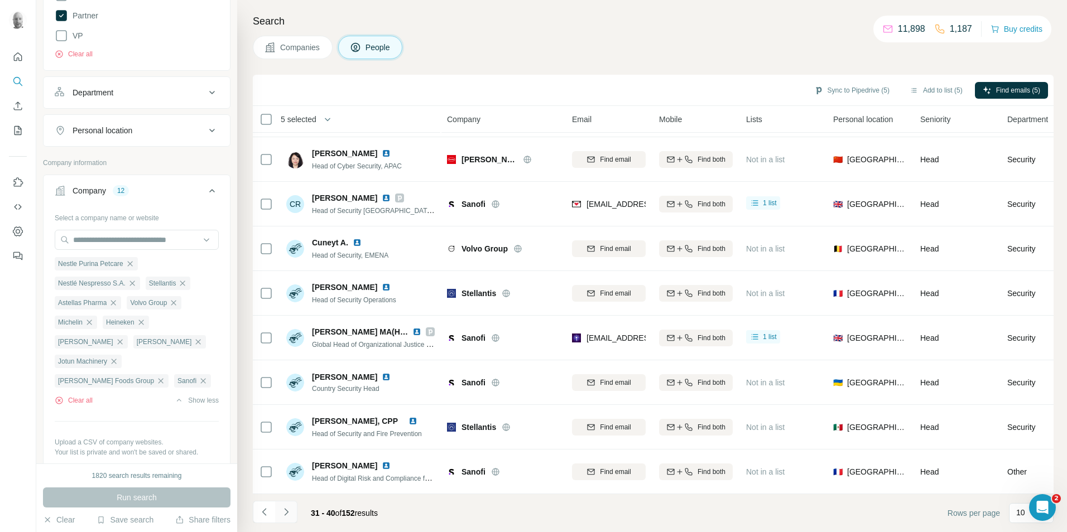
click at [289, 513] on icon "Navigate to next page" at bounding box center [286, 512] width 11 height 11
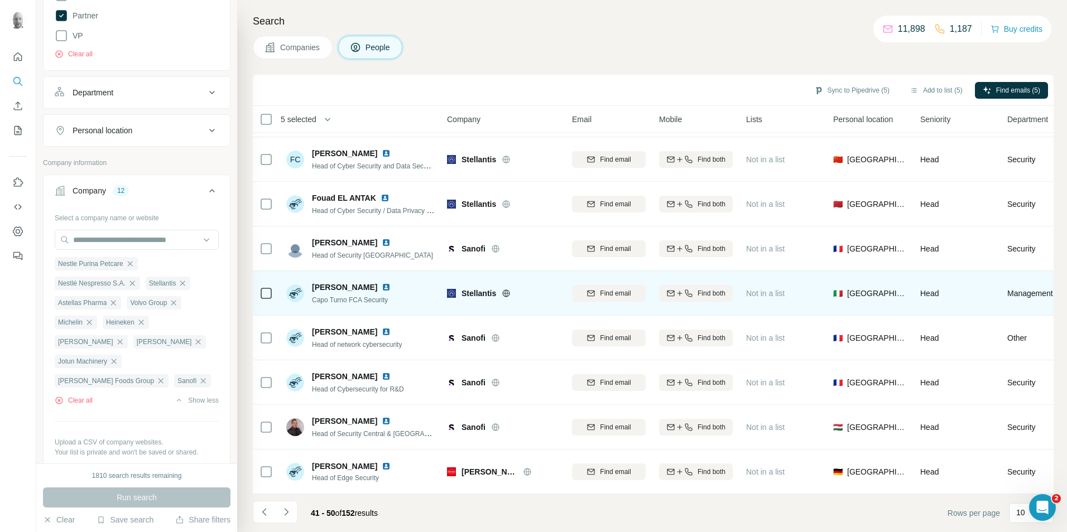
scroll to position [0, 0]
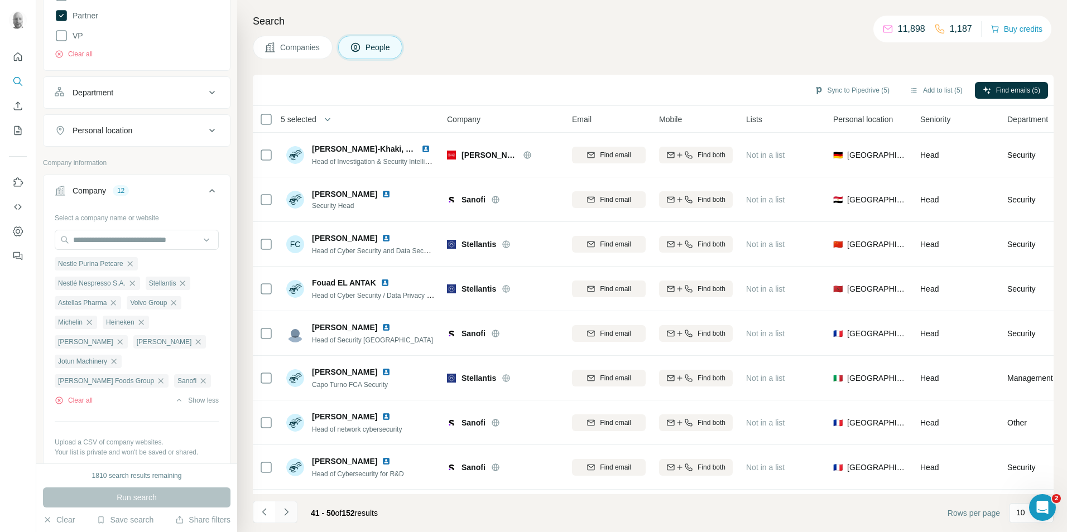
click at [290, 511] on icon "Navigate to next page" at bounding box center [286, 512] width 11 height 11
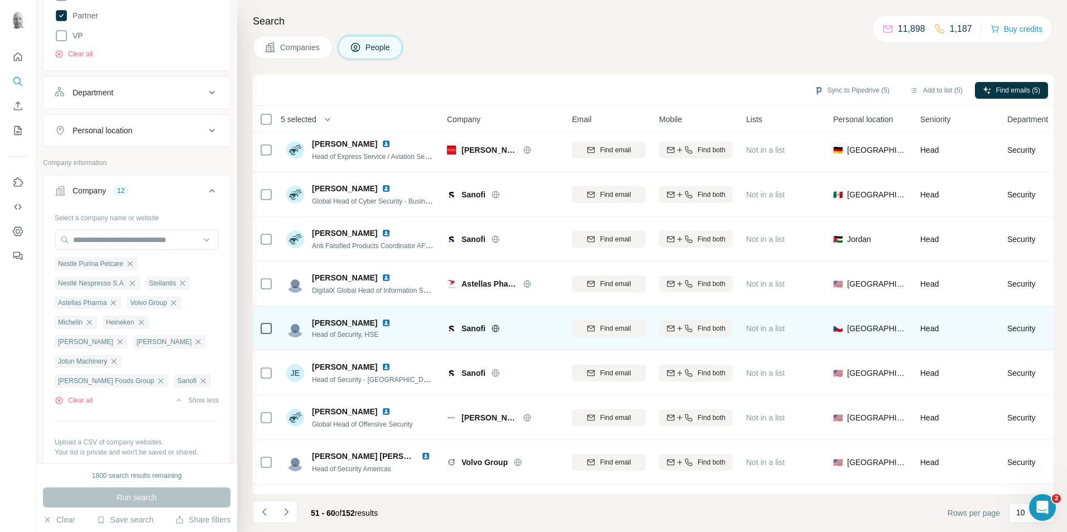
scroll to position [90, 0]
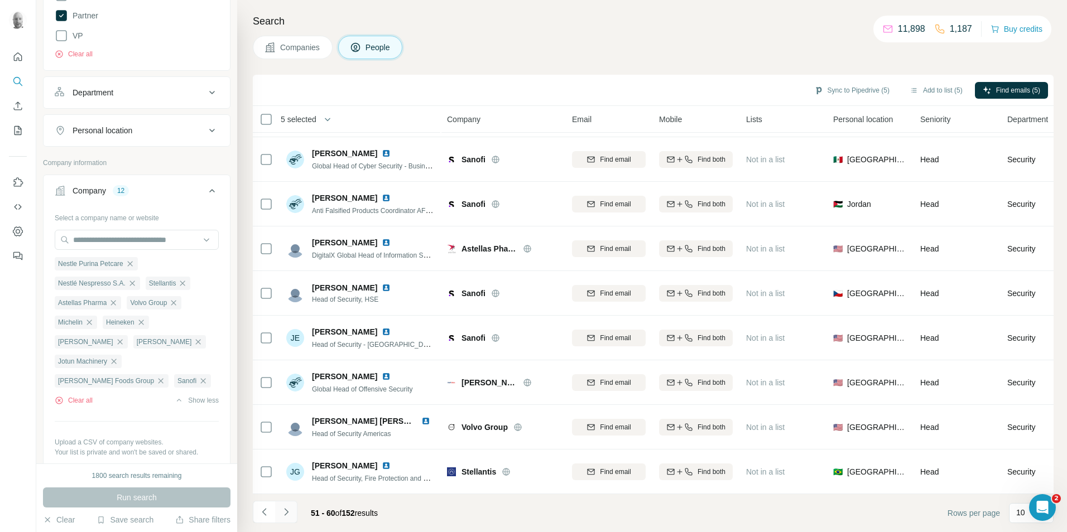
click at [285, 511] on icon "Navigate to next page" at bounding box center [286, 512] width 11 height 11
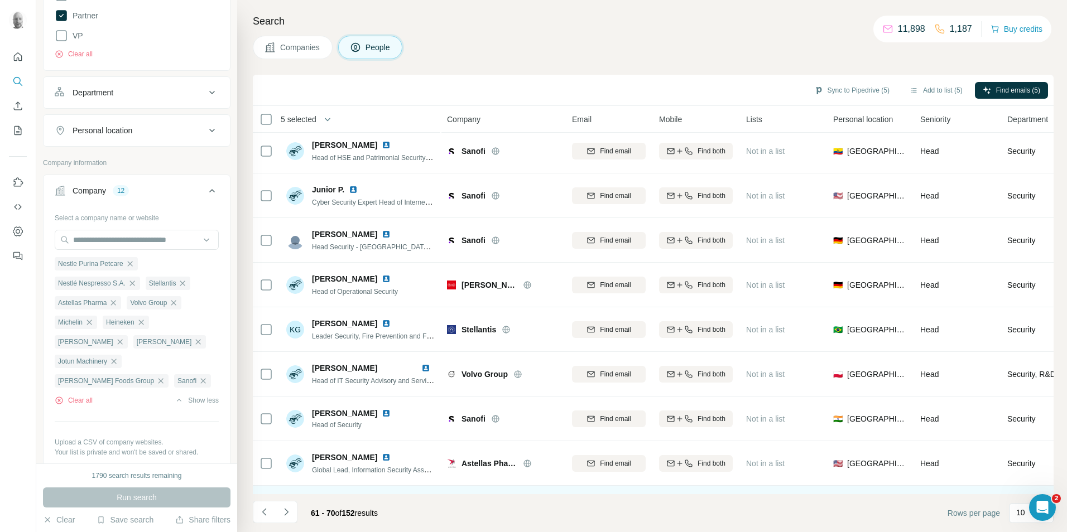
scroll to position [0, 0]
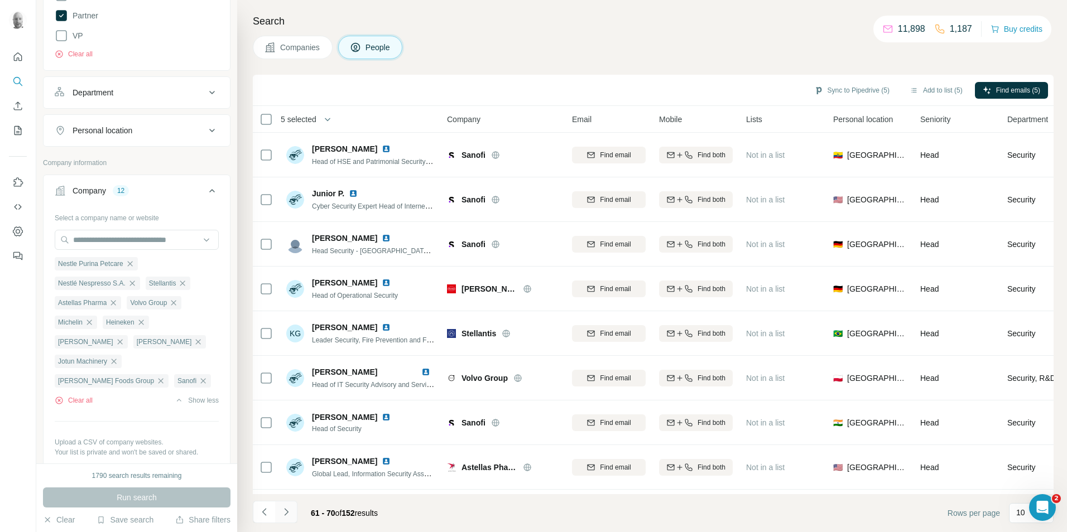
click at [282, 515] on icon "Navigate to next page" at bounding box center [286, 512] width 11 height 11
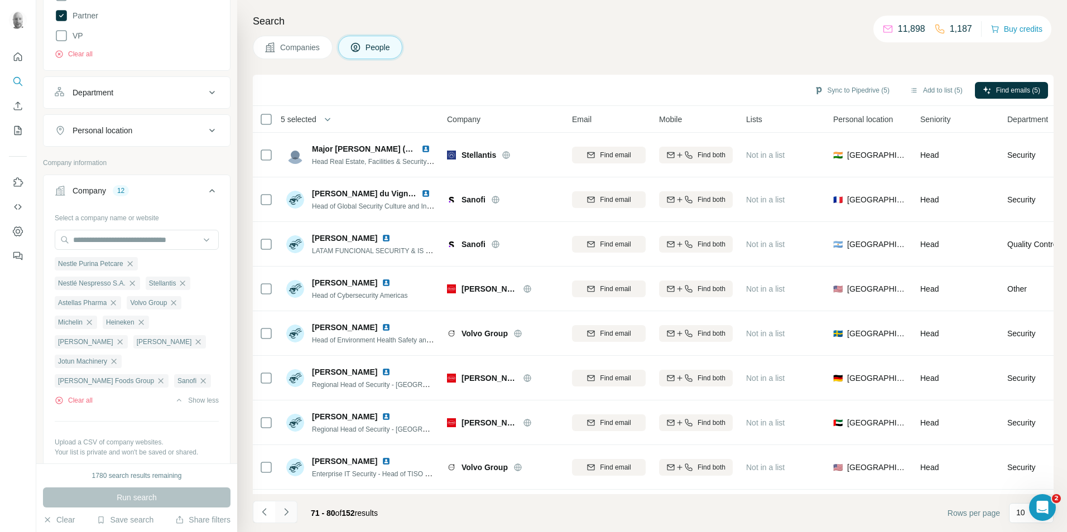
click at [285, 515] on icon "Navigate to next page" at bounding box center [286, 511] width 4 height 7
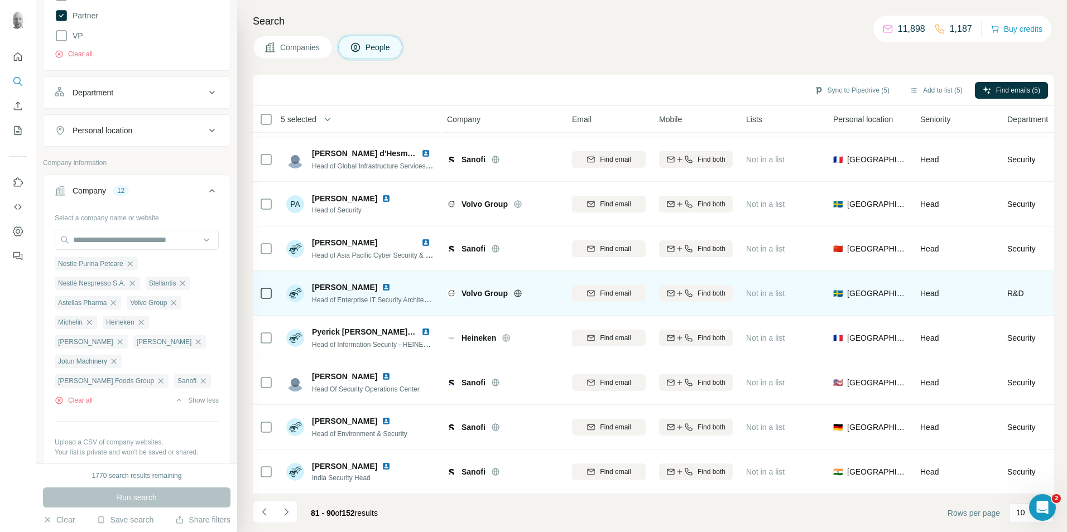
scroll to position [90, 0]
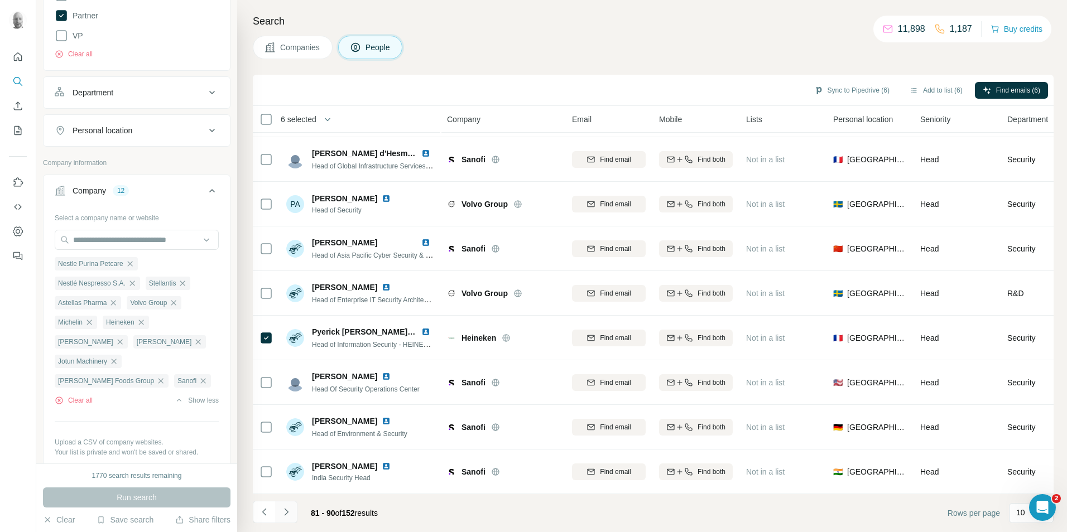
click at [289, 515] on icon "Navigate to next page" at bounding box center [286, 512] width 11 height 11
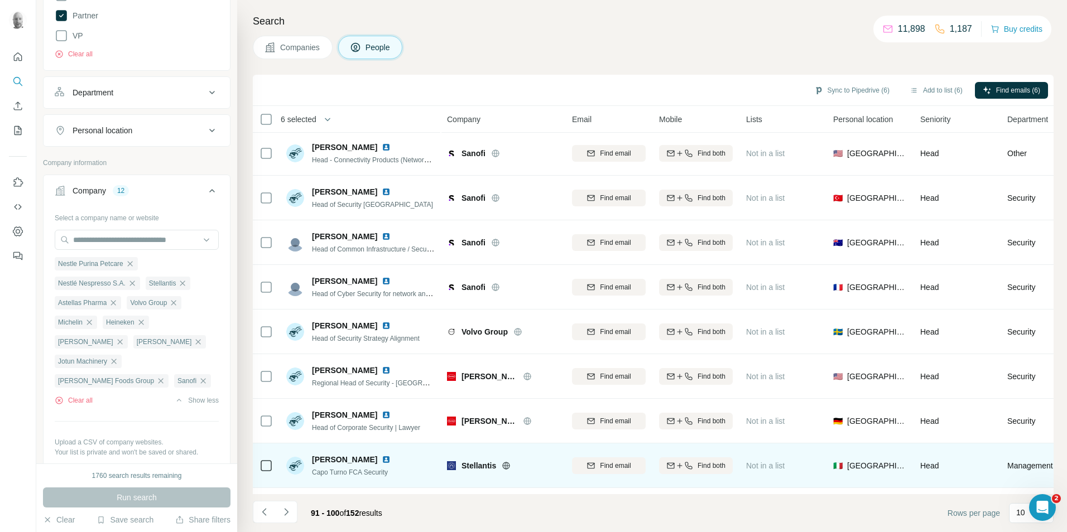
scroll to position [0, 0]
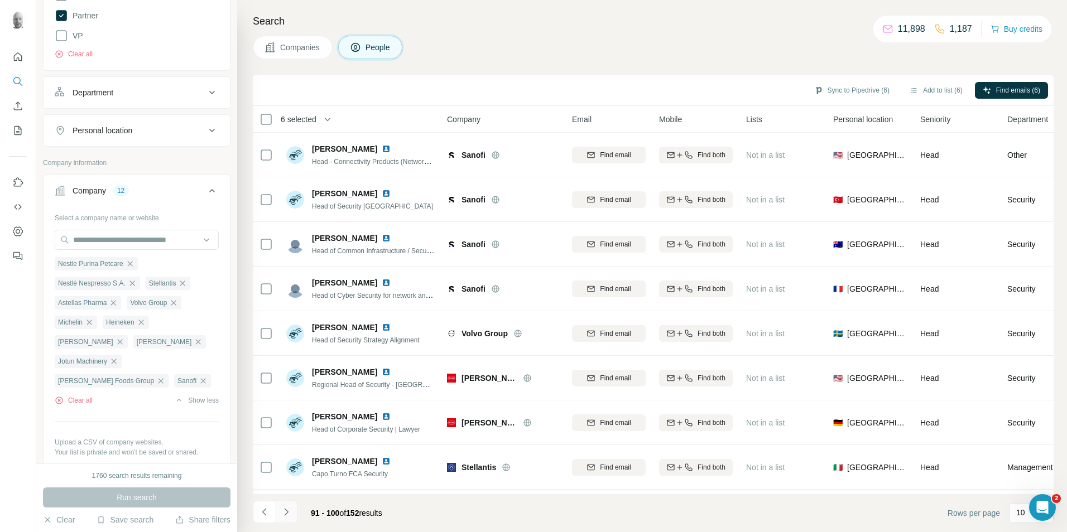
click at [291, 515] on icon "Navigate to next page" at bounding box center [286, 512] width 11 height 11
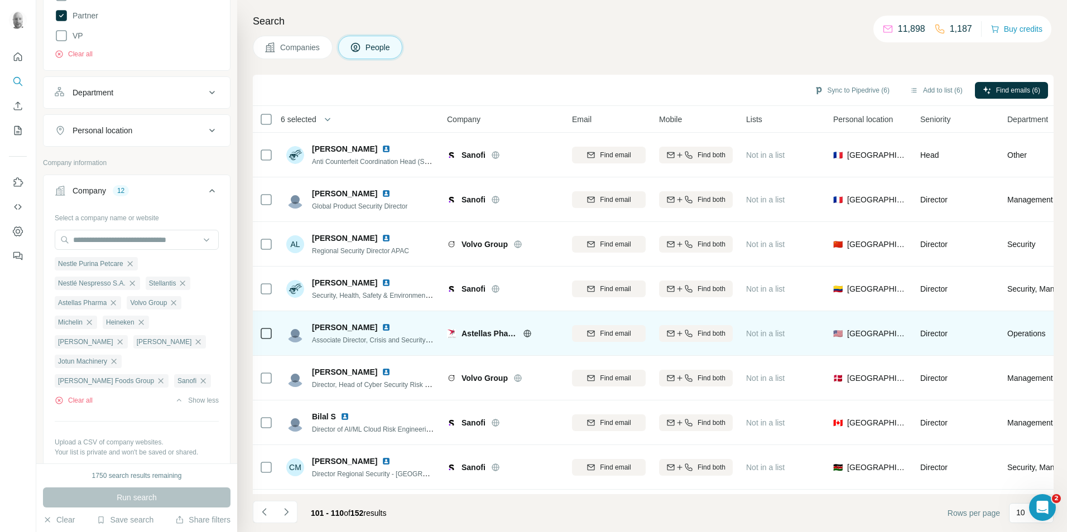
scroll to position [90, 0]
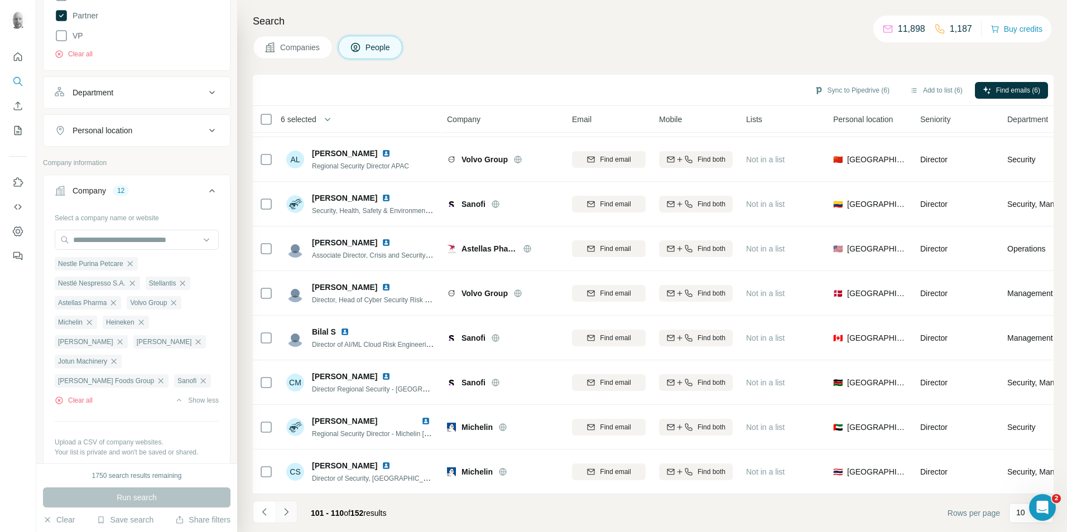
click at [286, 509] on icon "Navigate to next page" at bounding box center [286, 512] width 11 height 11
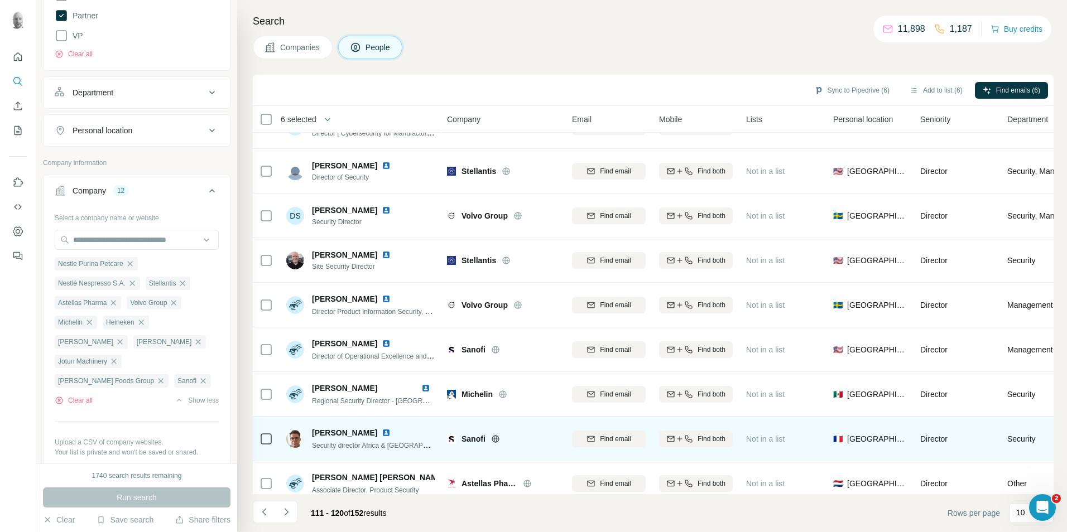
scroll to position [0, 0]
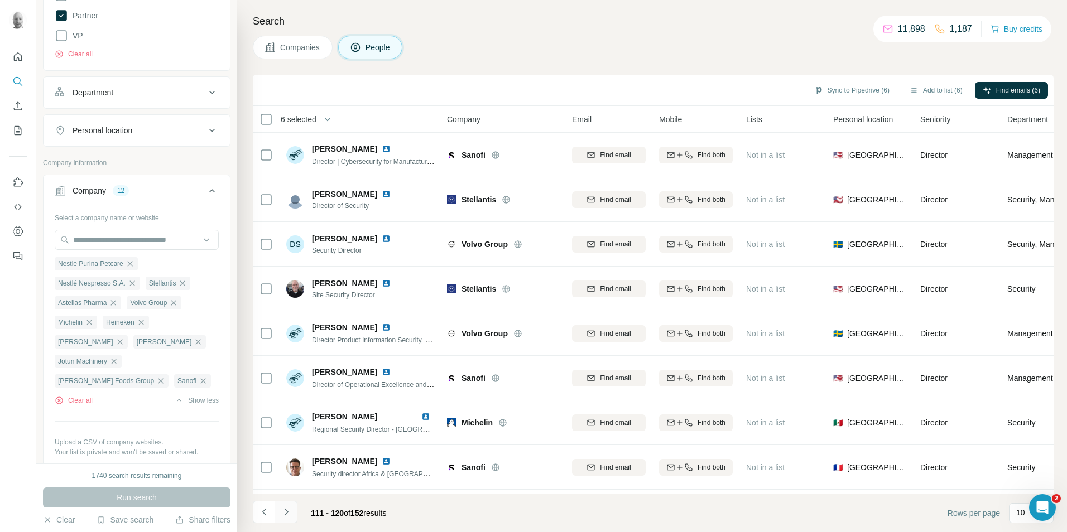
click at [285, 513] on icon "Navigate to next page" at bounding box center [286, 512] width 11 height 11
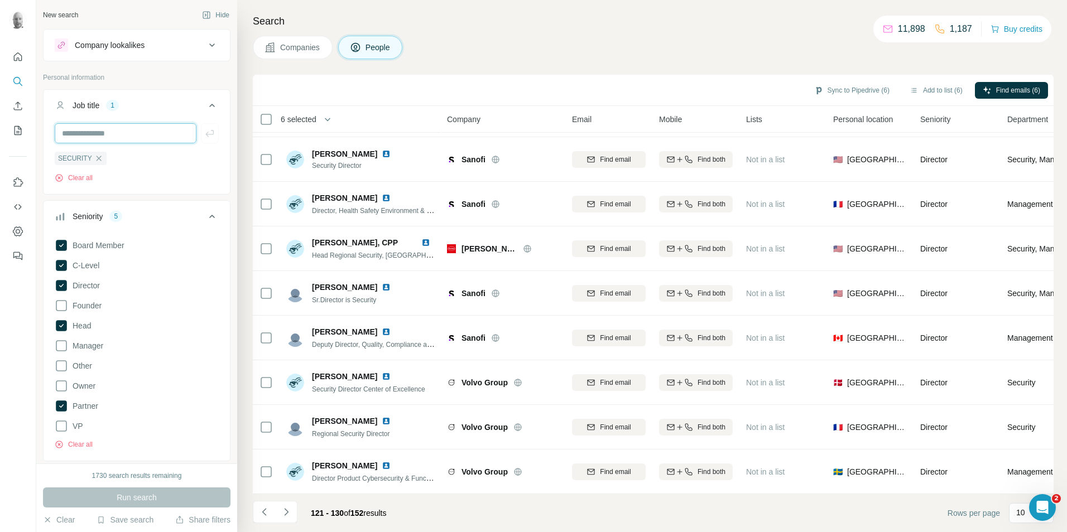
click at [160, 135] on input "text" at bounding box center [126, 133] width 142 height 20
type input "****"
type input "*******"
type input "*****"
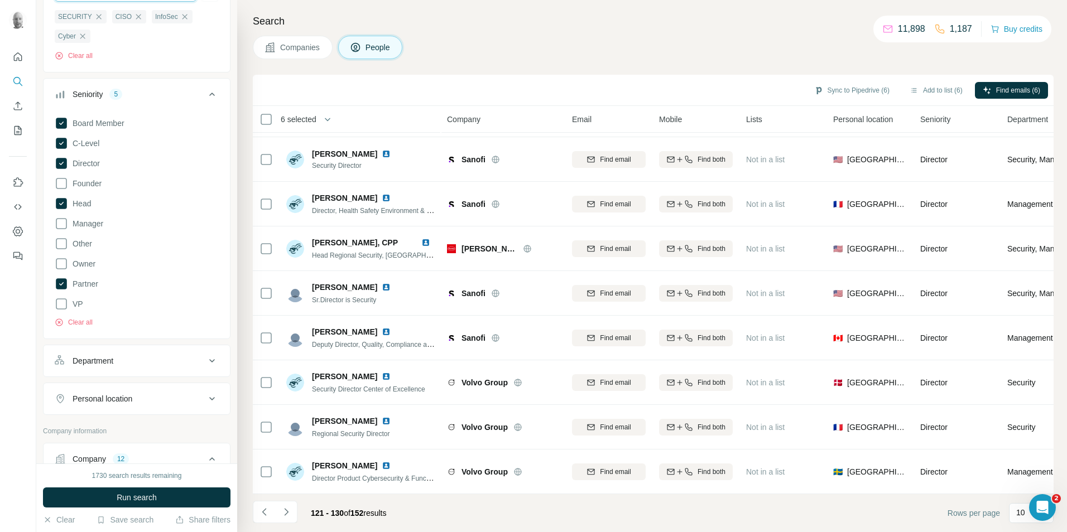
scroll to position [223, 0]
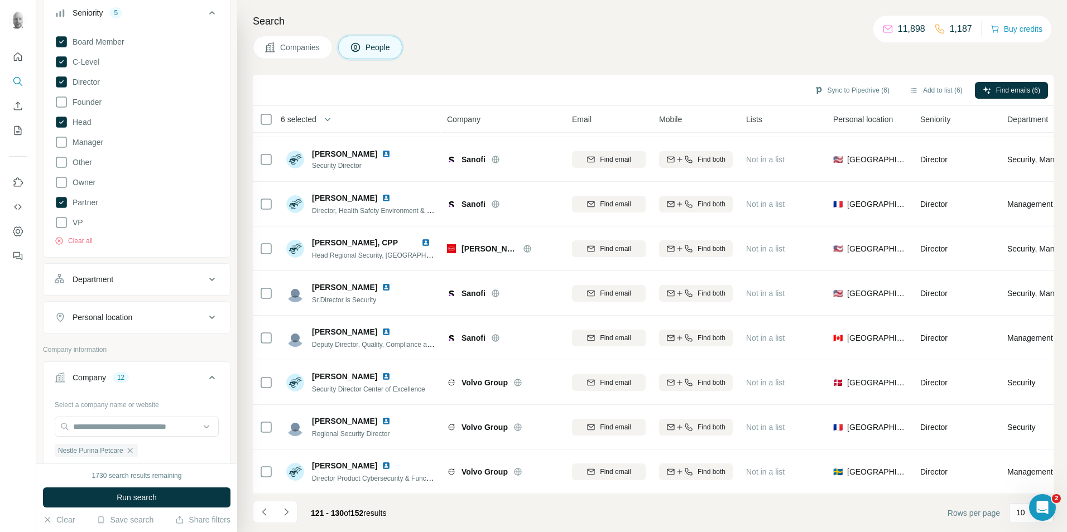
click at [144, 318] on div "Personal location" at bounding box center [130, 317] width 151 height 11
click at [147, 350] on input "text" at bounding box center [137, 345] width 164 height 20
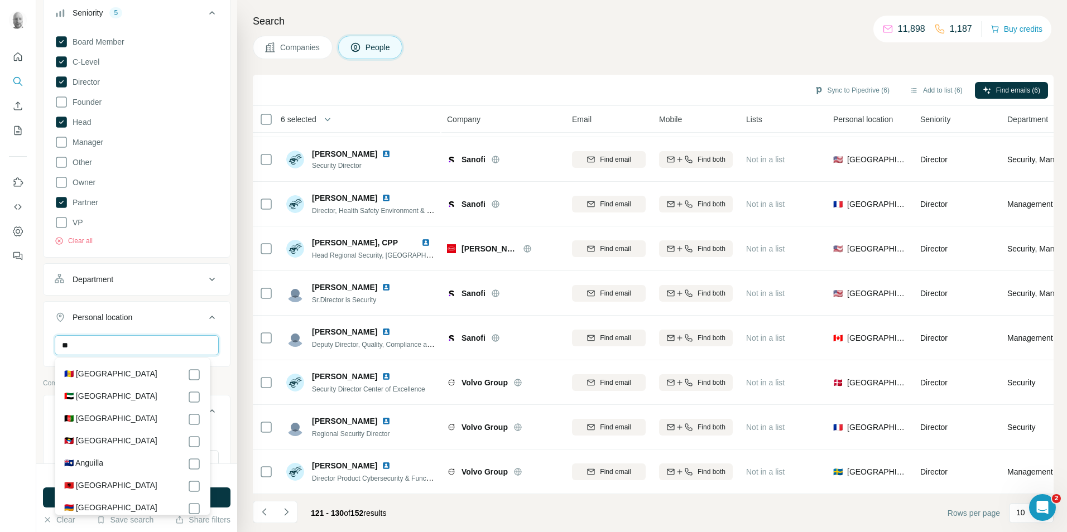
type input "*"
click at [219, 338] on div at bounding box center [137, 349] width 186 height 29
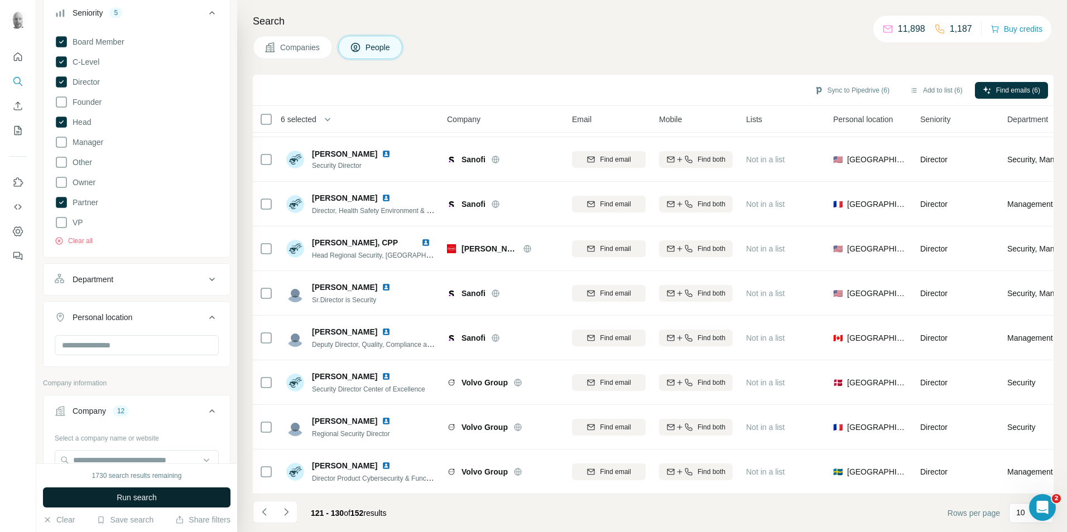
click at [165, 504] on button "Run search" at bounding box center [137, 498] width 188 height 20
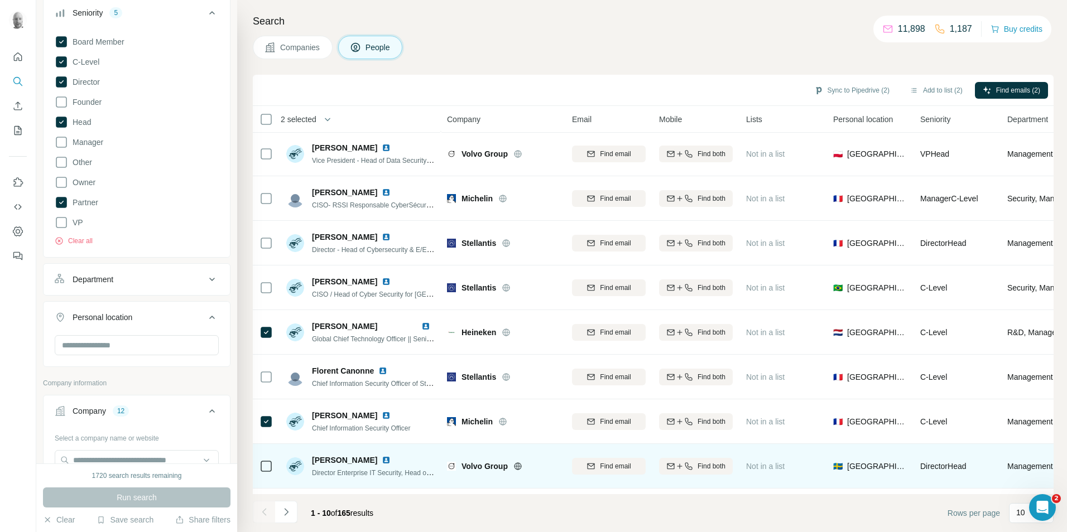
scroll to position [0, 0]
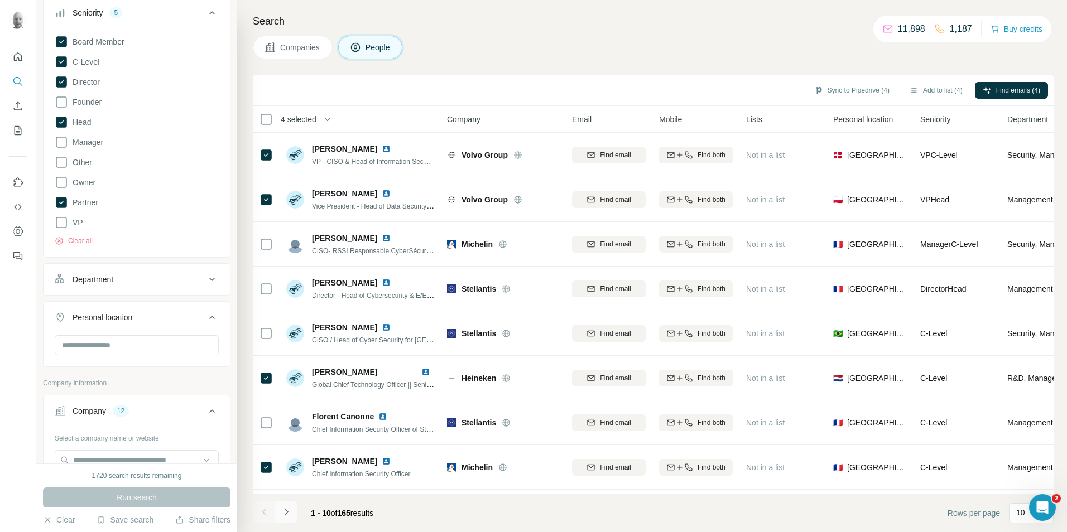
click at [286, 513] on icon "Navigate to next page" at bounding box center [286, 512] width 11 height 11
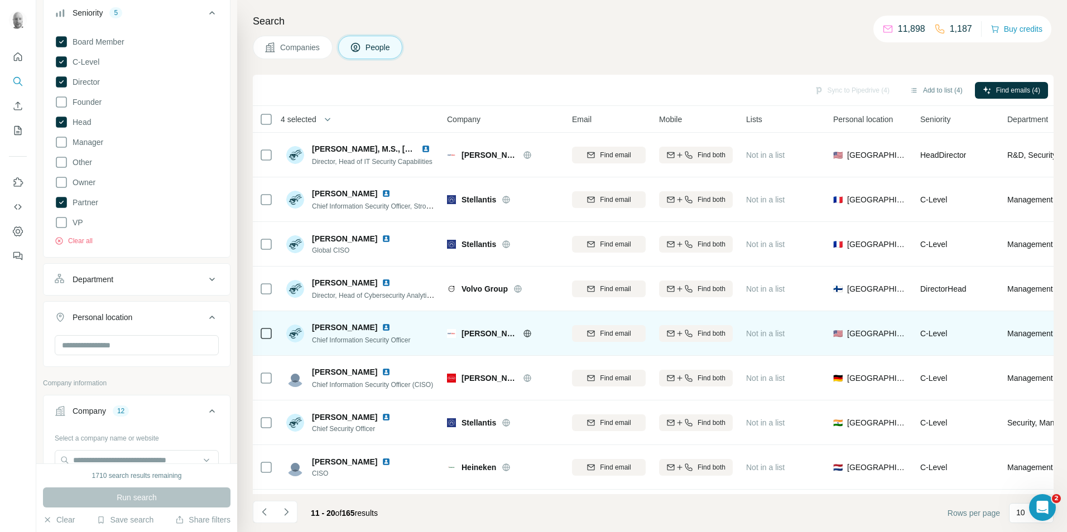
scroll to position [90, 0]
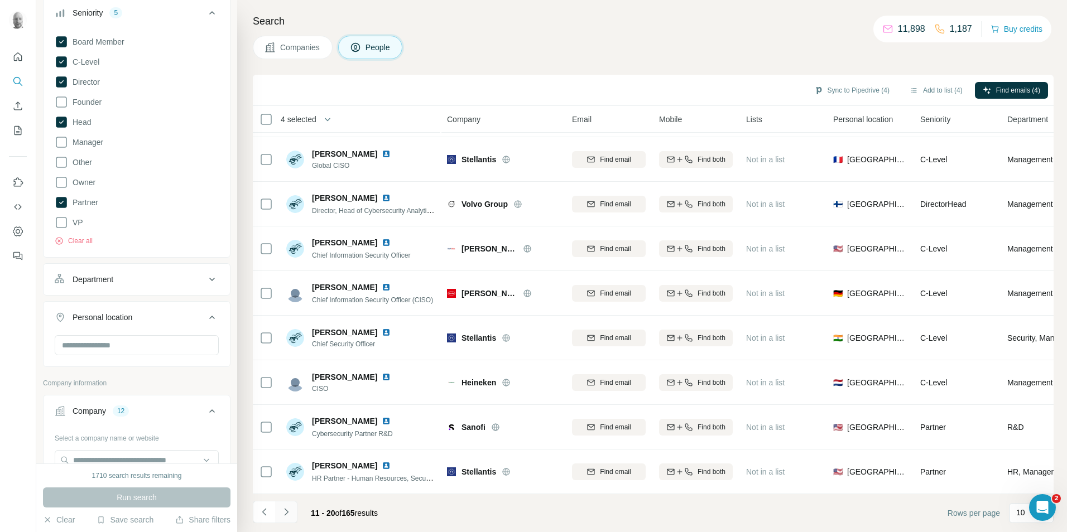
click at [287, 512] on icon "Navigate to next page" at bounding box center [286, 512] width 11 height 11
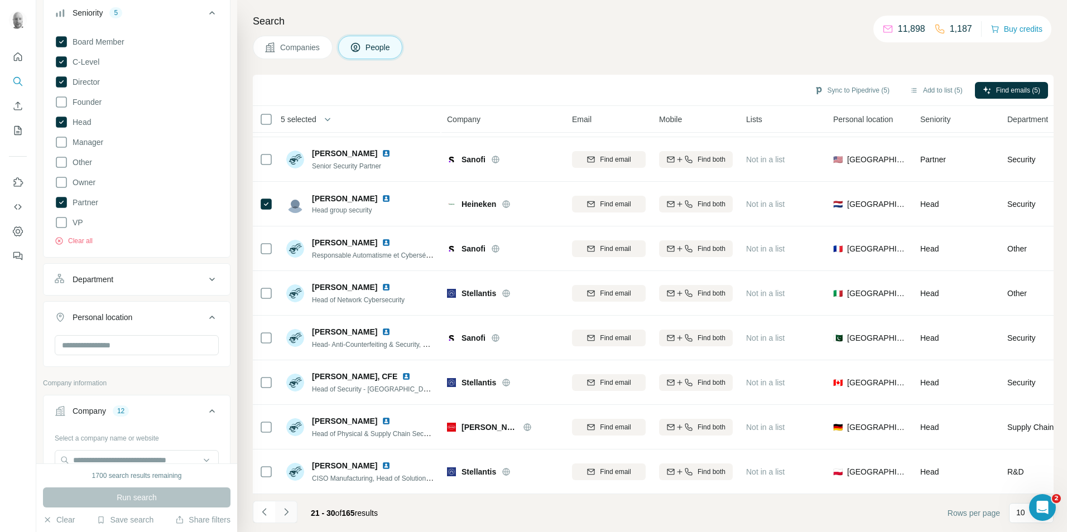
click at [286, 514] on icon "Navigate to next page" at bounding box center [286, 511] width 4 height 7
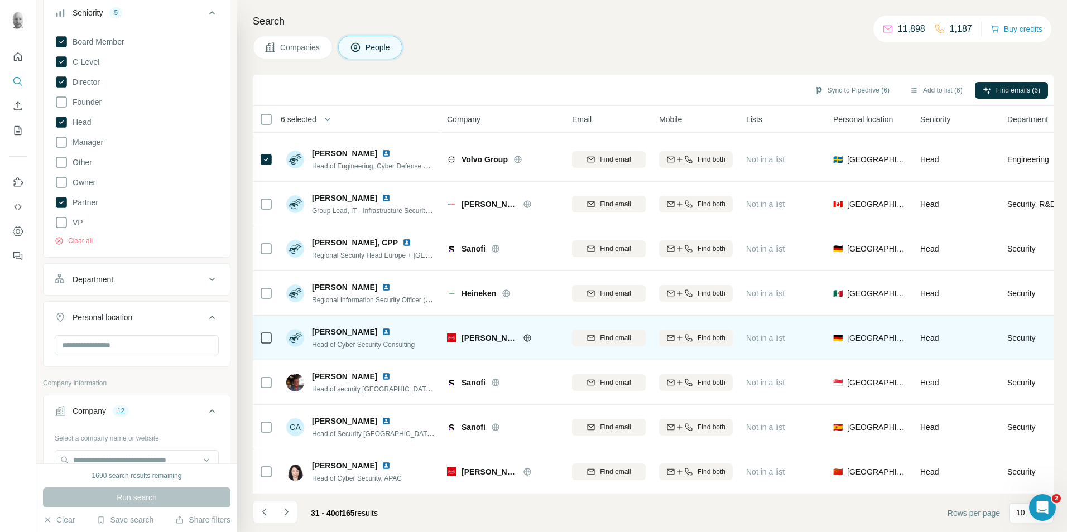
scroll to position [0, 0]
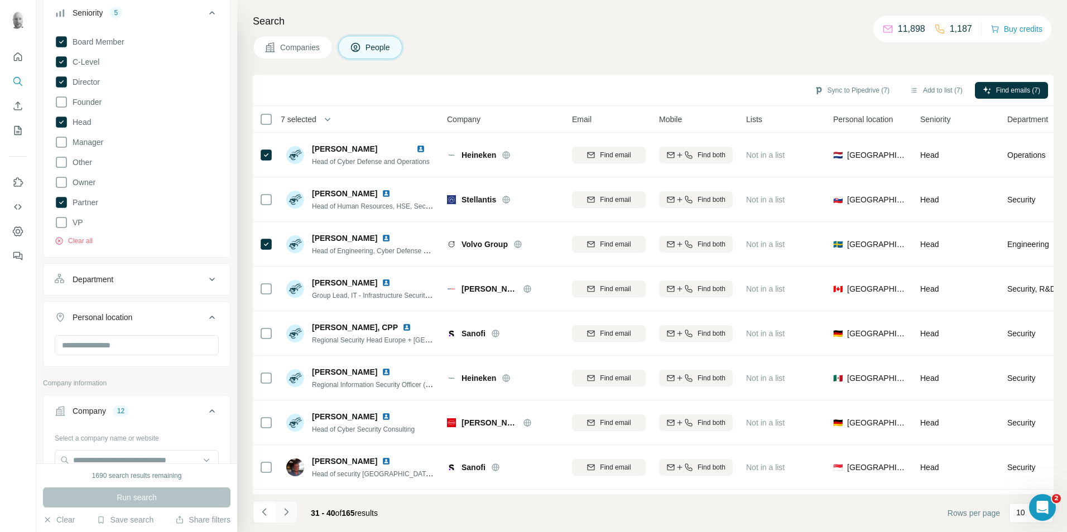
click at [289, 511] on icon "Navigate to next page" at bounding box center [286, 512] width 11 height 11
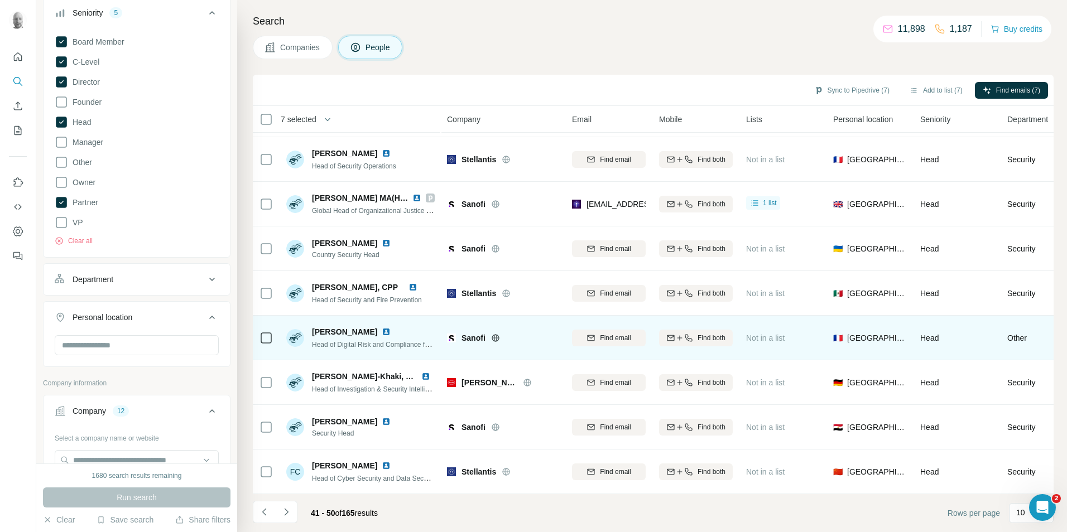
scroll to position [90, 0]
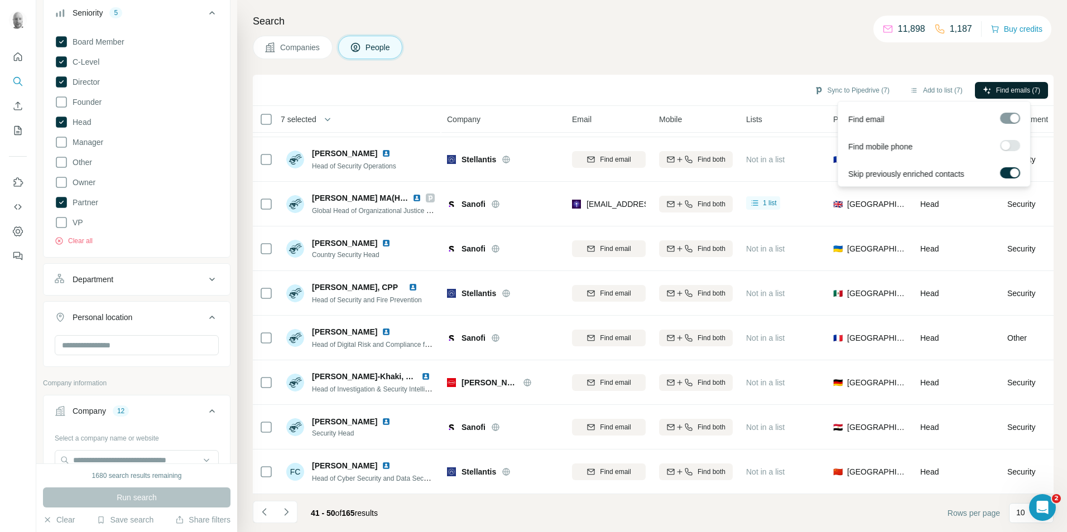
click at [1008, 90] on span "Find emails (7)" at bounding box center [1018, 90] width 44 height 10
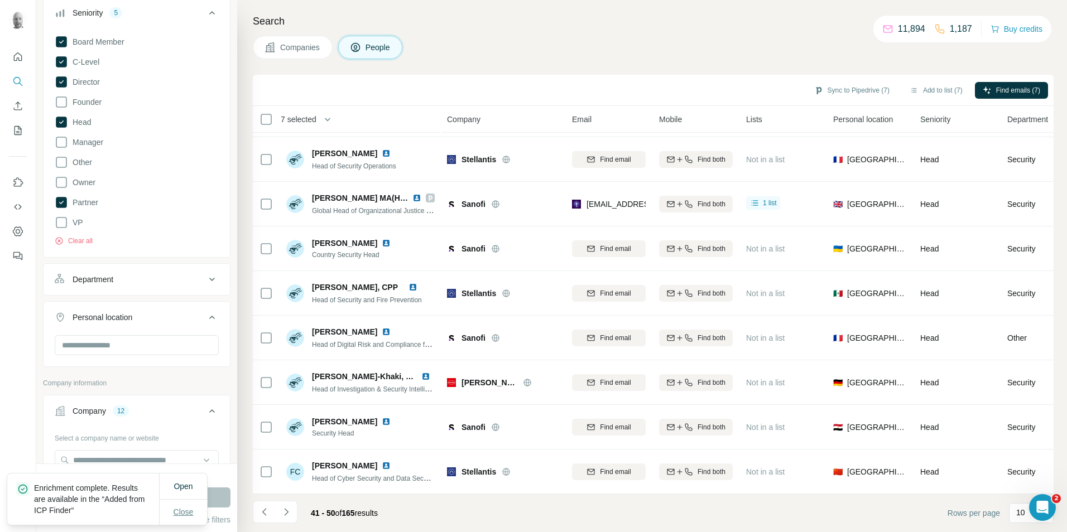
click at [179, 514] on span "Close" at bounding box center [184, 512] width 20 height 11
click at [868, 93] on button "Sync to Pipedrive (7)" at bounding box center [852, 90] width 91 height 17
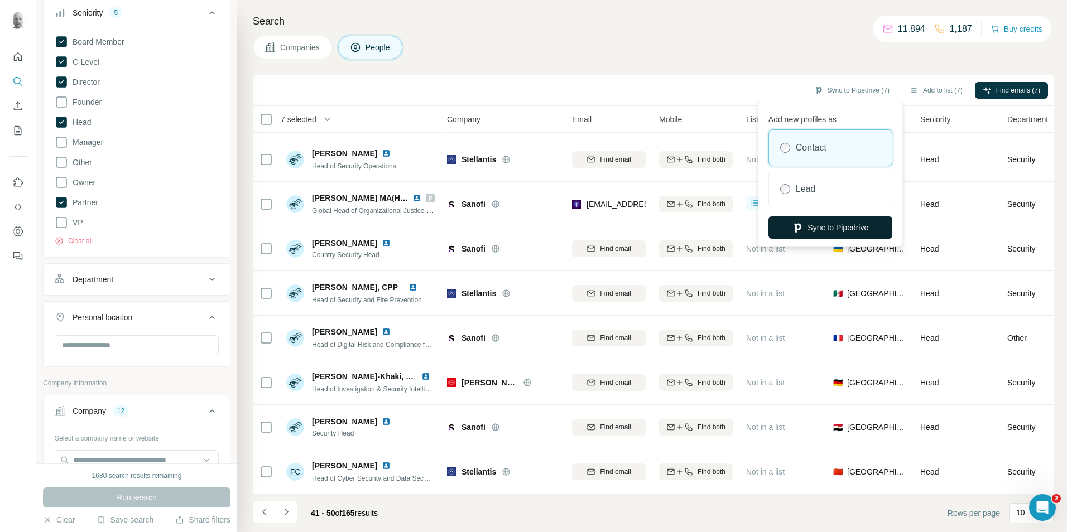
click at [805, 223] on button "Sync to Pipedrive" at bounding box center [831, 228] width 124 height 22
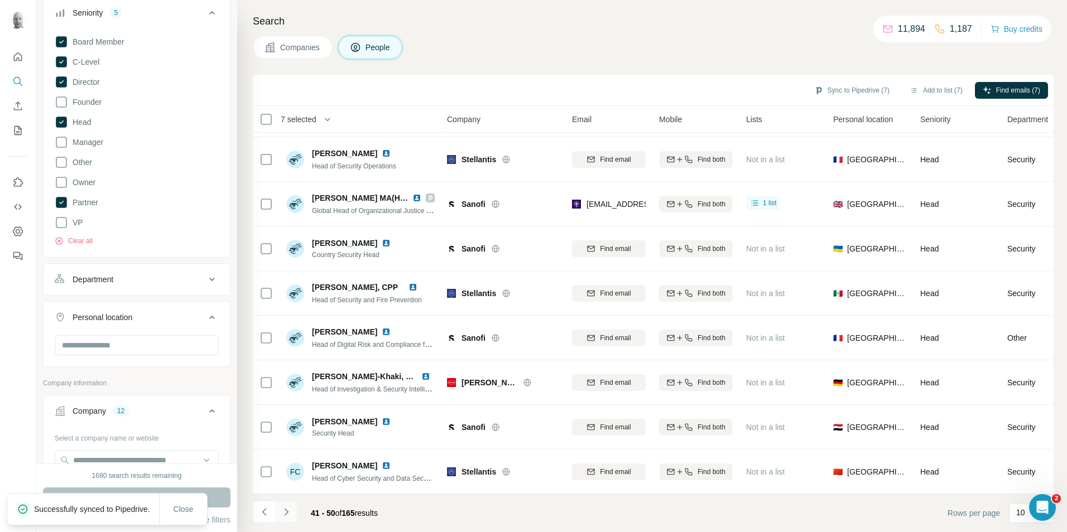
click at [286, 515] on icon "Navigate to next page" at bounding box center [286, 512] width 11 height 11
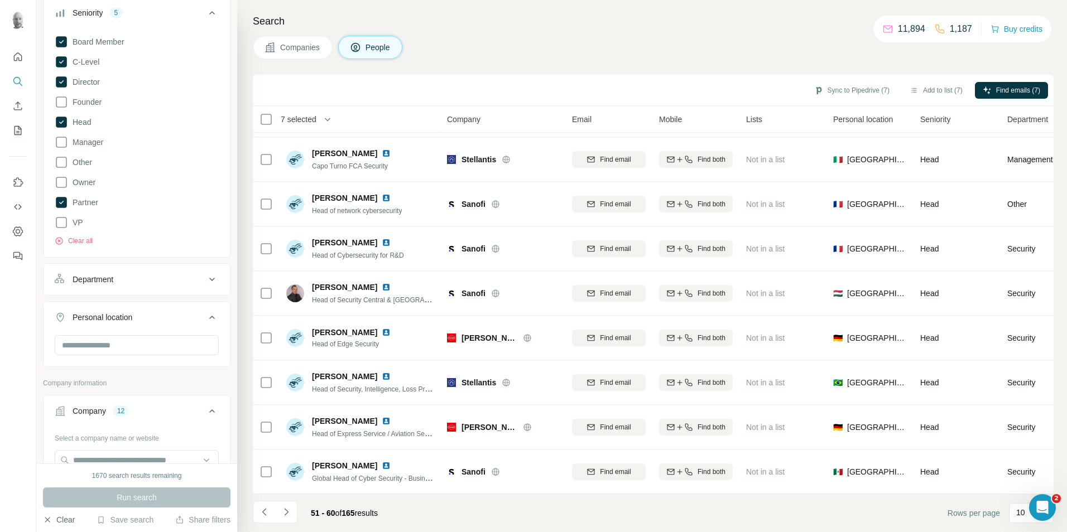
click at [71, 515] on button "Clear" at bounding box center [59, 520] width 32 height 11
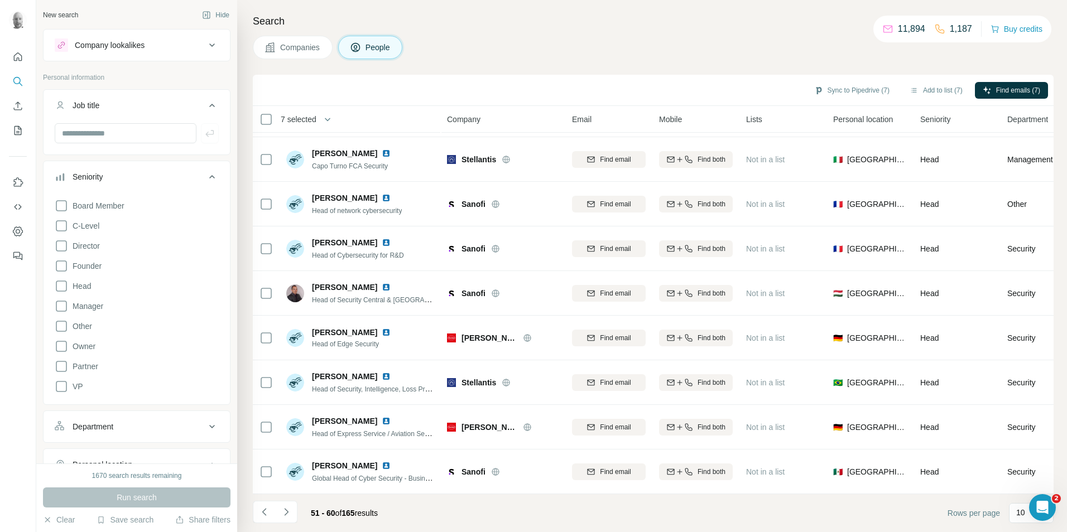
click at [188, 47] on div "Company lookalikes" at bounding box center [130, 45] width 151 height 13
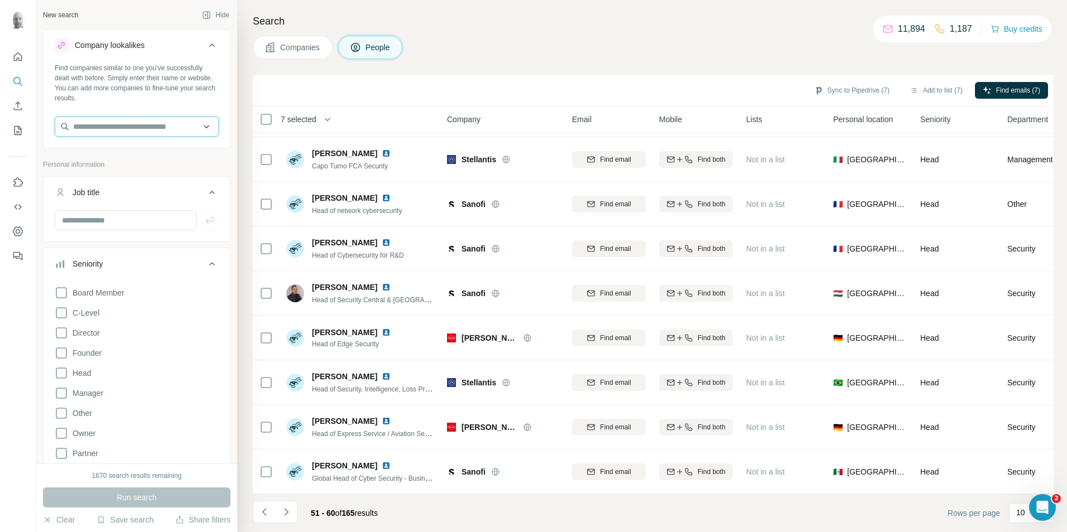
click at [126, 123] on input "text" at bounding box center [137, 127] width 164 height 20
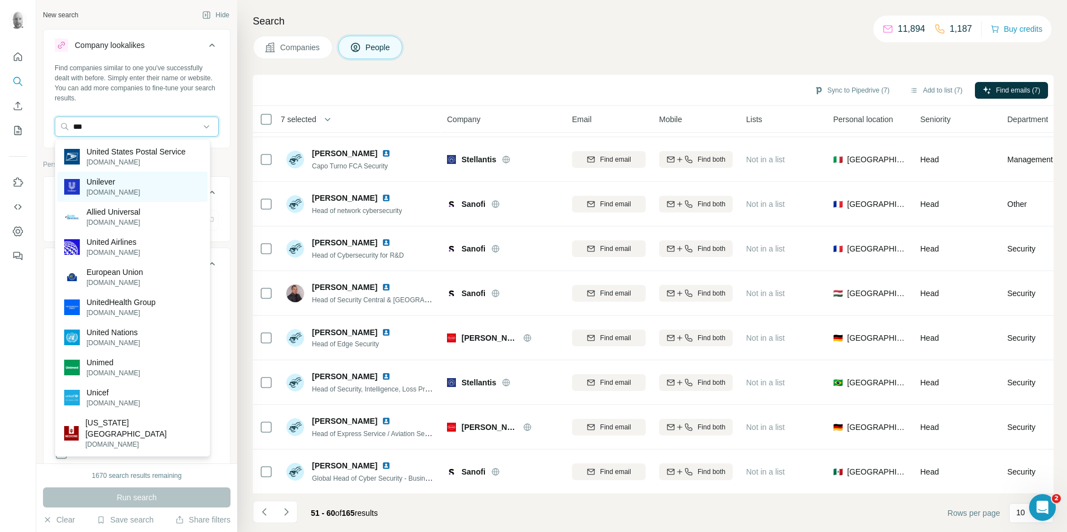
type input "***"
click at [115, 186] on p "Unilever" at bounding box center [114, 181] width 54 height 11
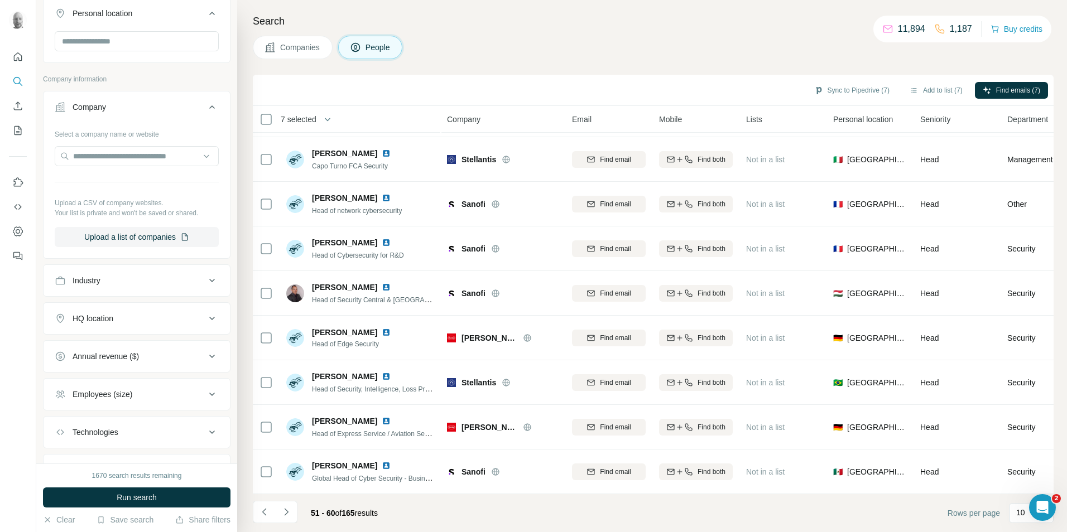
scroll to position [717, 0]
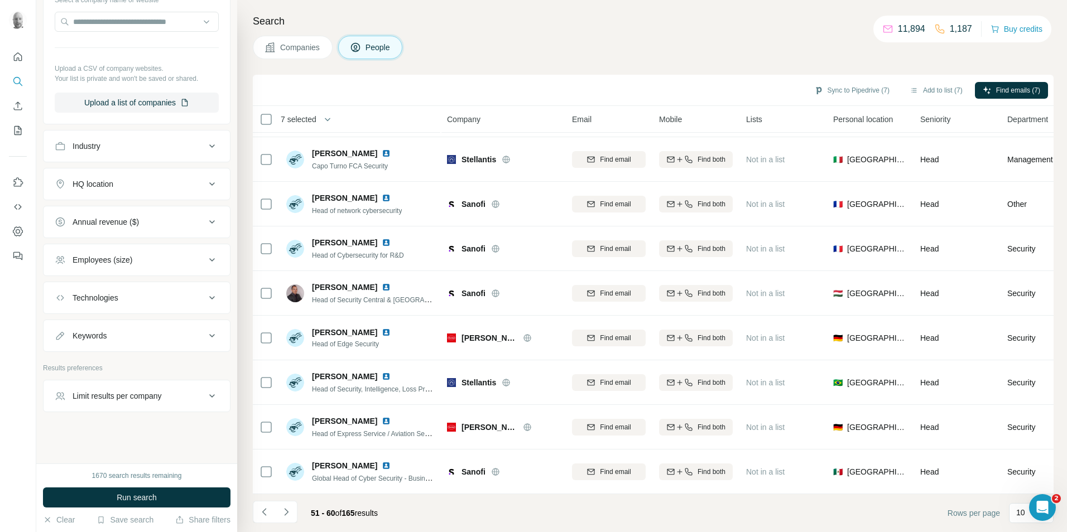
click at [299, 46] on span "Companies" at bounding box center [300, 47] width 41 height 11
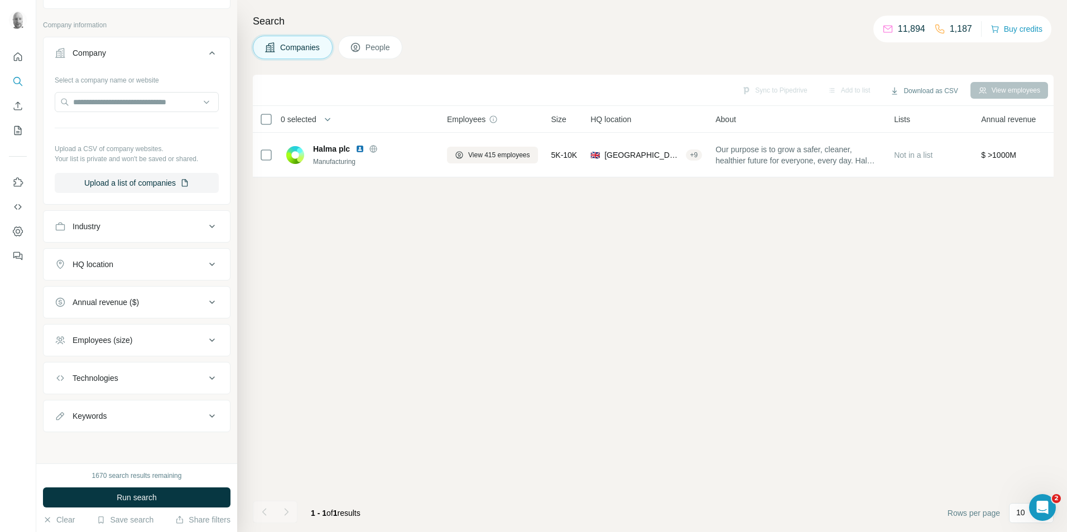
scroll to position [0, 0]
click at [176, 498] on button "Run search" at bounding box center [137, 498] width 188 height 20
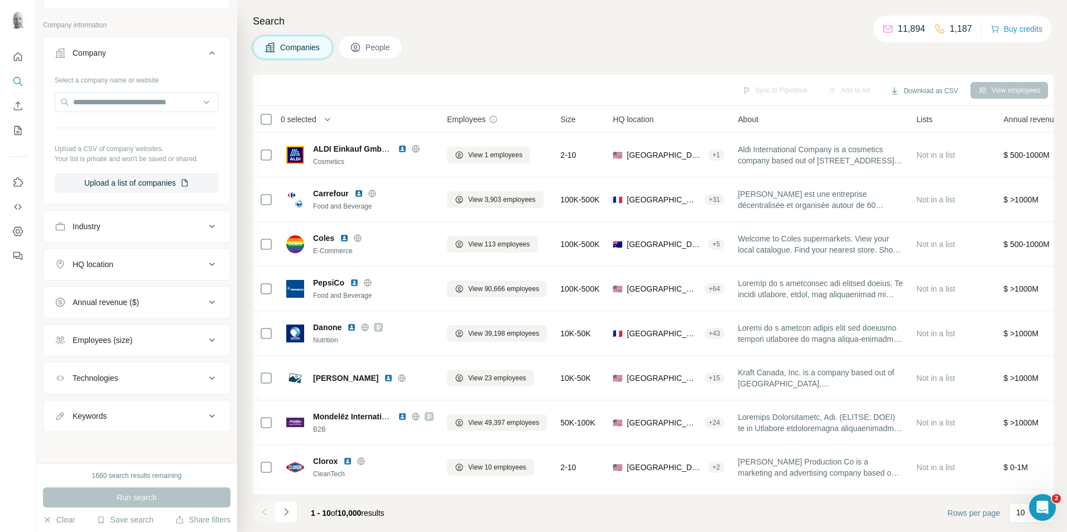
click at [375, 48] on span "People" at bounding box center [379, 47] width 26 height 11
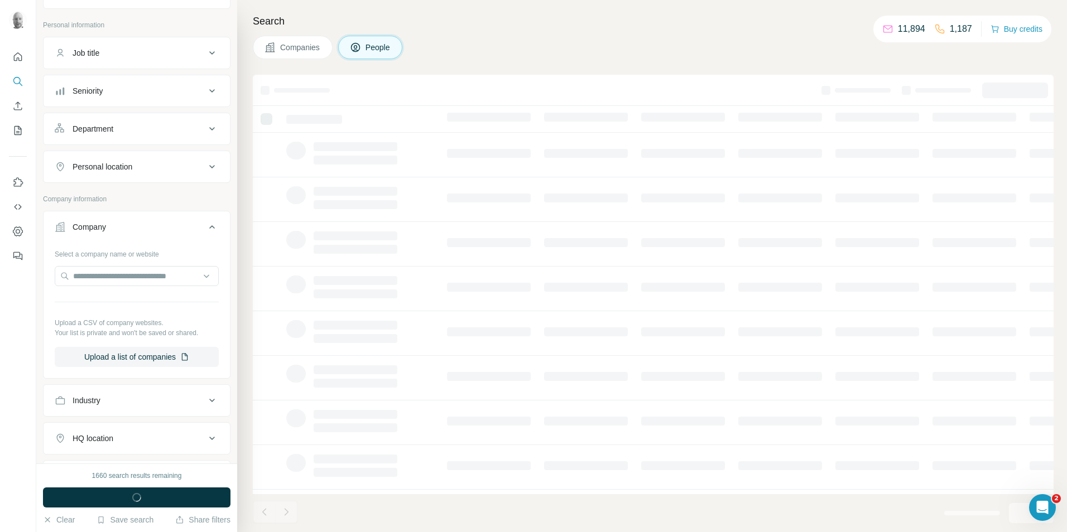
click at [185, 57] on div "Job title" at bounding box center [130, 52] width 151 height 11
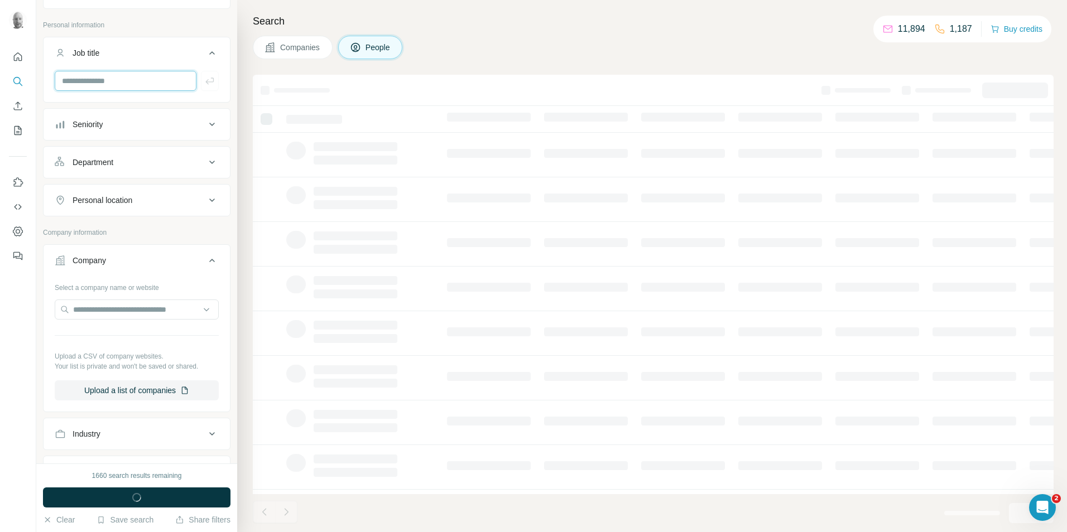
click at [158, 73] on input "text" at bounding box center [126, 81] width 142 height 20
type input "****"
click at [207, 83] on icon "button" at bounding box center [209, 80] width 11 height 11
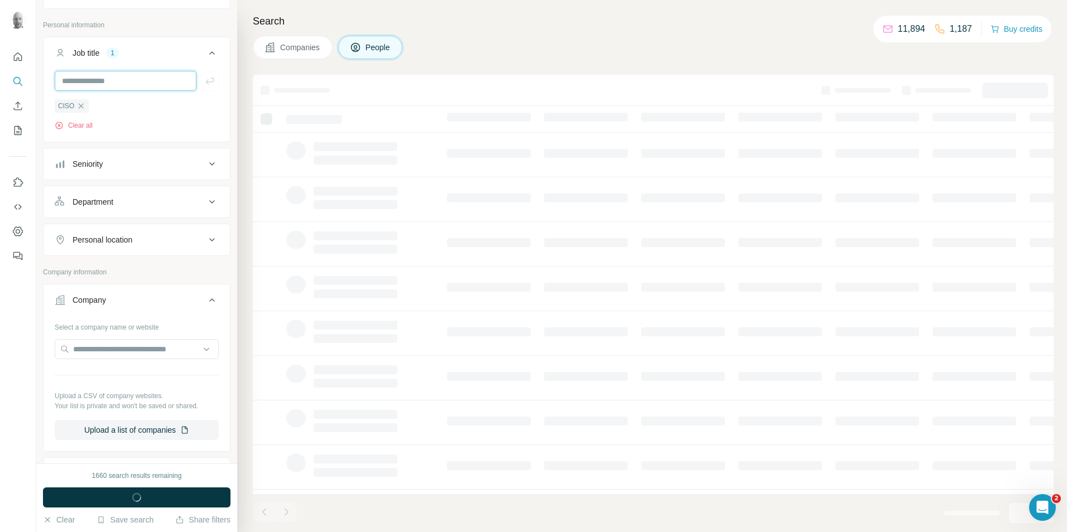
click at [159, 84] on input "text" at bounding box center [126, 81] width 142 height 20
type input "*****"
click at [164, 80] on input "text" at bounding box center [126, 81] width 142 height 20
type input "********"
click at [201, 87] on button "button" at bounding box center [210, 81] width 18 height 20
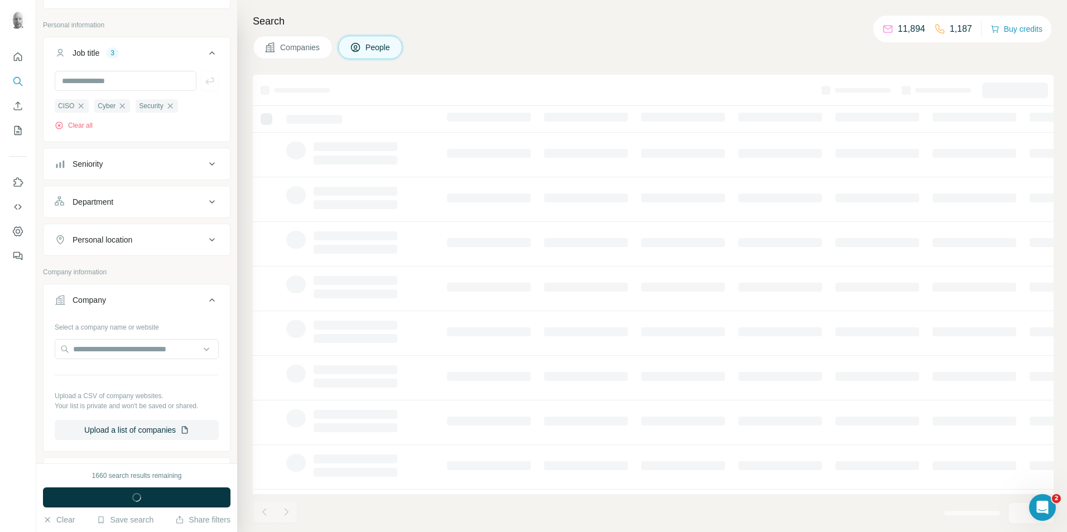
click at [188, 155] on button "Seniority" at bounding box center [137, 164] width 186 height 27
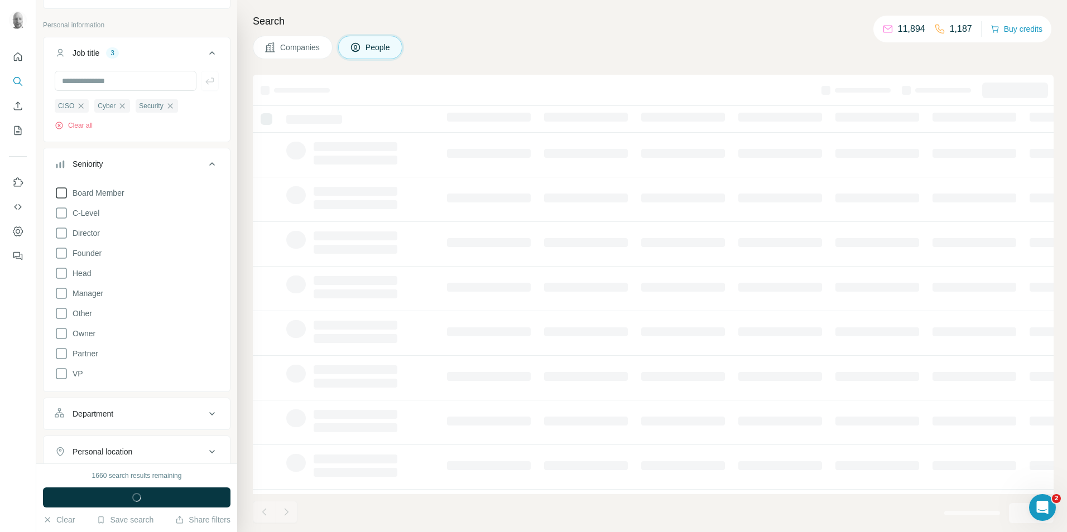
click at [59, 196] on icon at bounding box center [61, 192] width 13 height 13
click at [62, 211] on icon at bounding box center [61, 213] width 13 height 13
click at [61, 237] on icon at bounding box center [61, 233] width 13 height 13
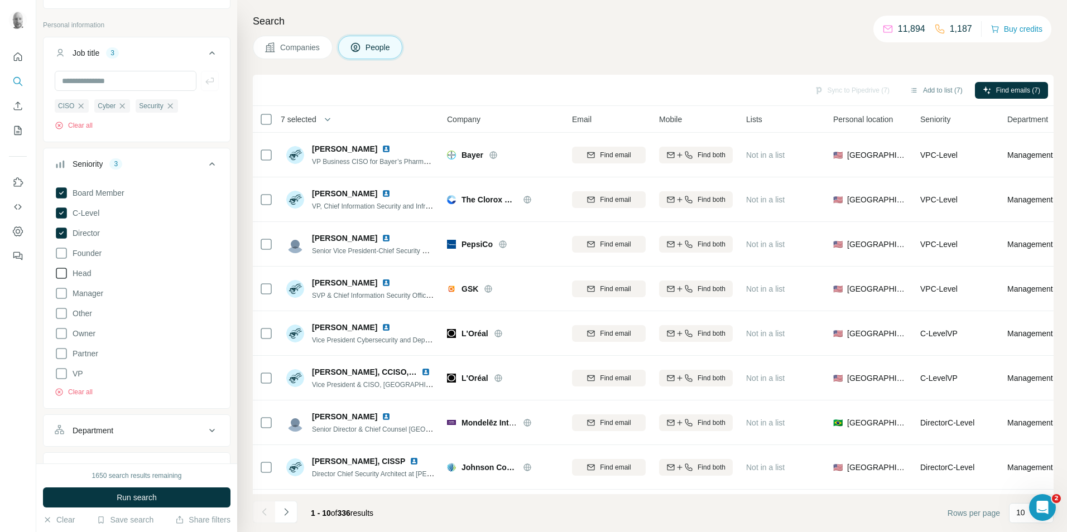
click at [58, 277] on icon at bounding box center [61, 273] width 13 height 13
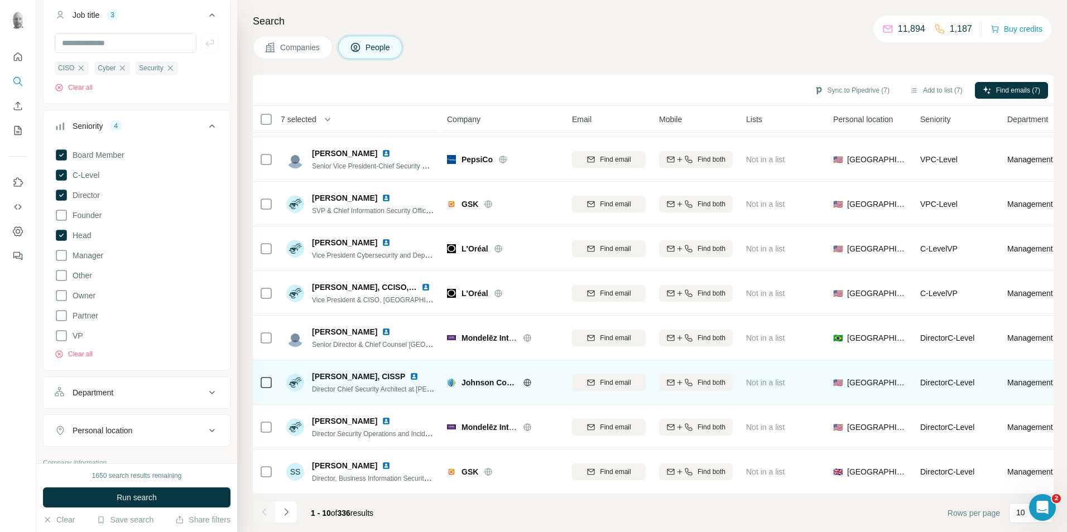
scroll to position [239, 0]
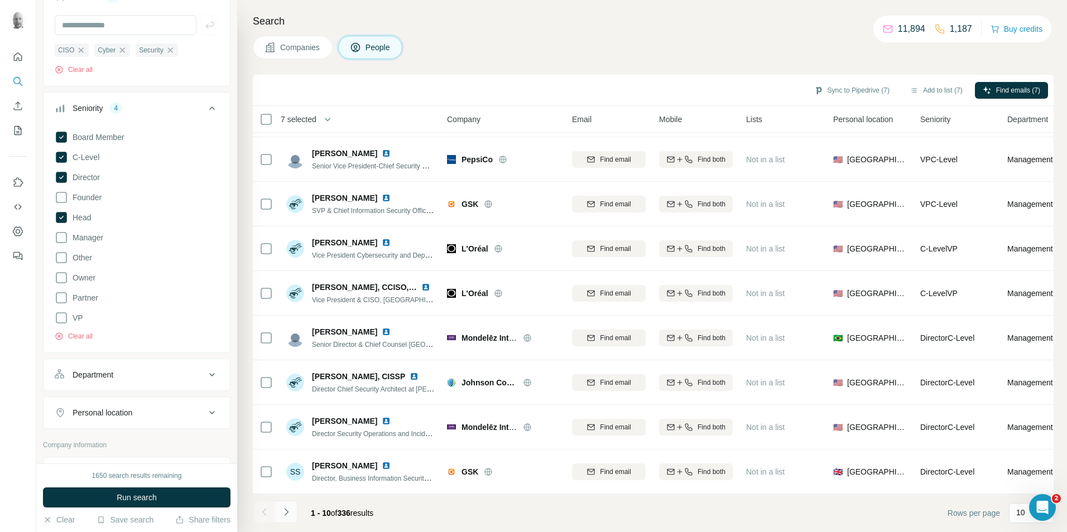
click at [284, 512] on icon "Navigate to next page" at bounding box center [286, 512] width 11 height 11
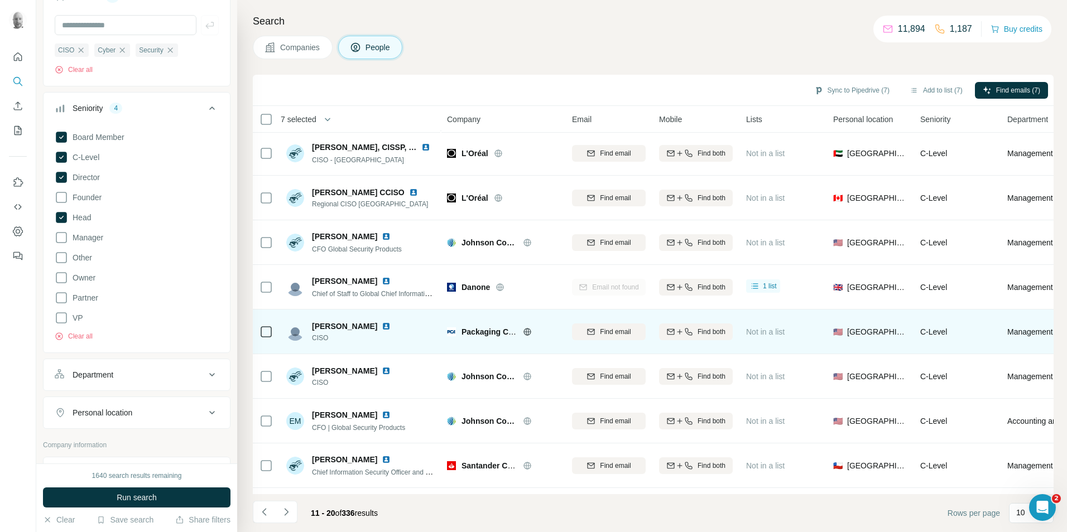
scroll to position [0, 0]
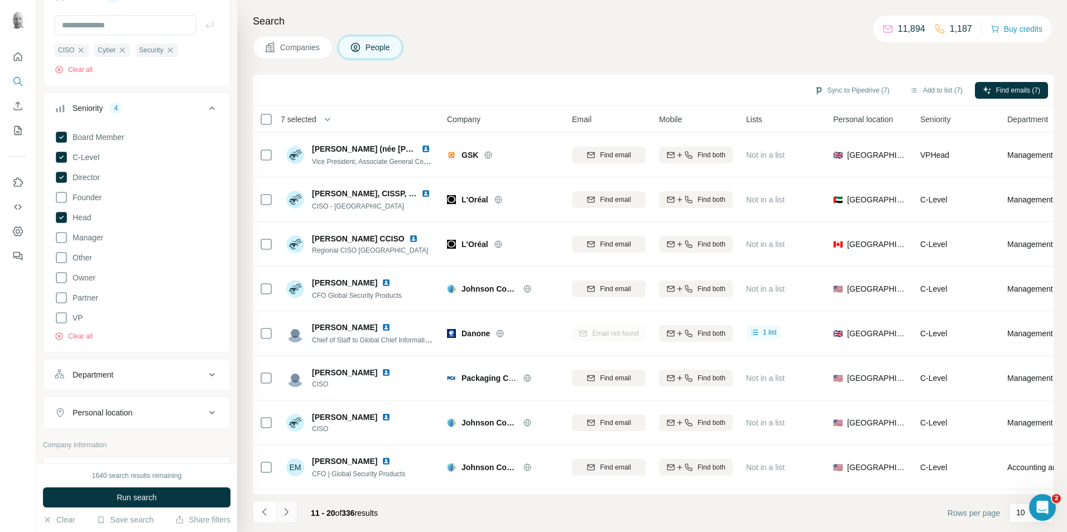
click at [286, 514] on icon "Navigate to next page" at bounding box center [286, 511] width 4 height 7
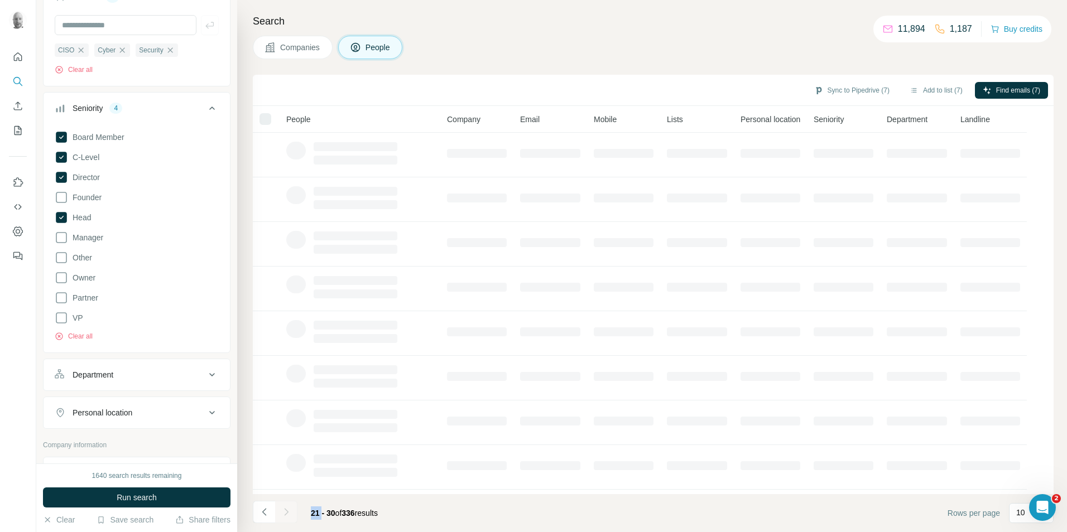
click at [286, 514] on div at bounding box center [286, 512] width 22 height 22
click at [445, 515] on footer "21 - 30 of 336 results Rows per page 10" at bounding box center [653, 514] width 801 height 38
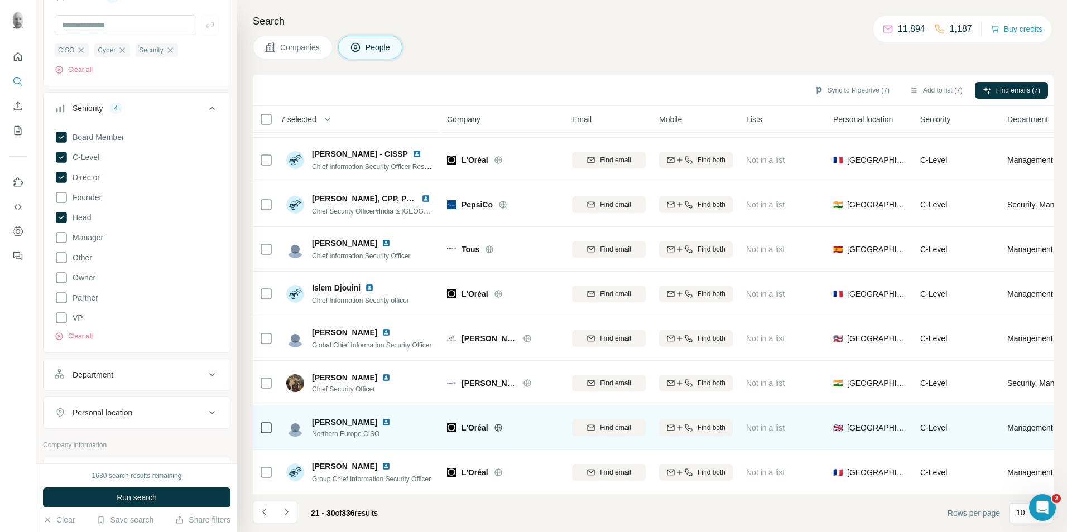
scroll to position [90, 0]
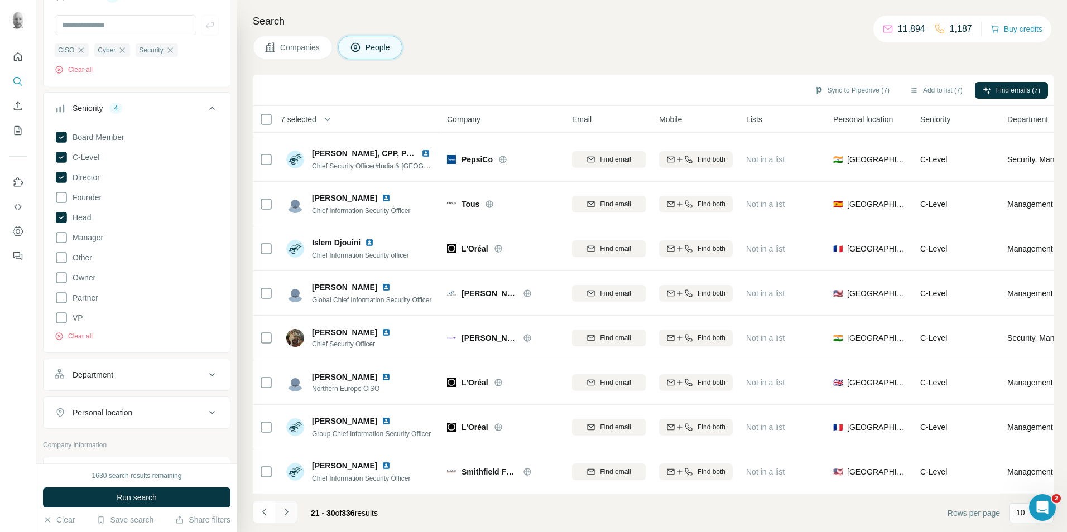
click at [288, 515] on icon "Navigate to next page" at bounding box center [286, 512] width 11 height 11
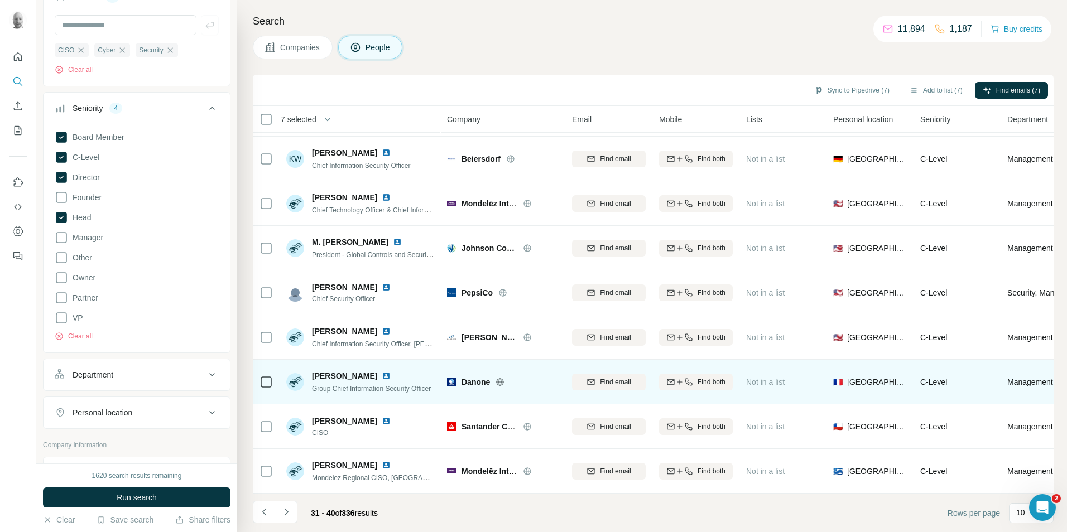
scroll to position [0, 0]
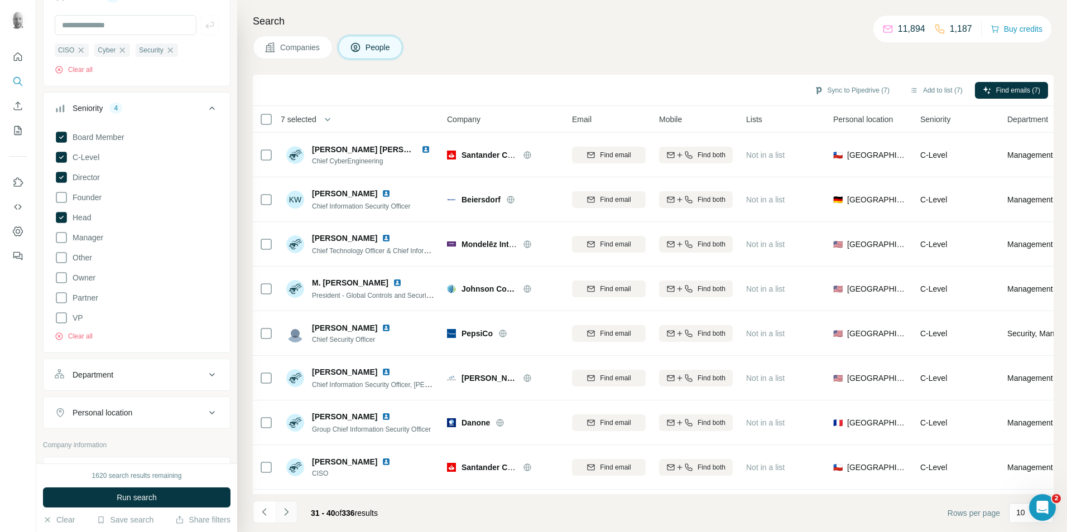
click at [287, 511] on icon "Navigate to next page" at bounding box center [286, 511] width 4 height 7
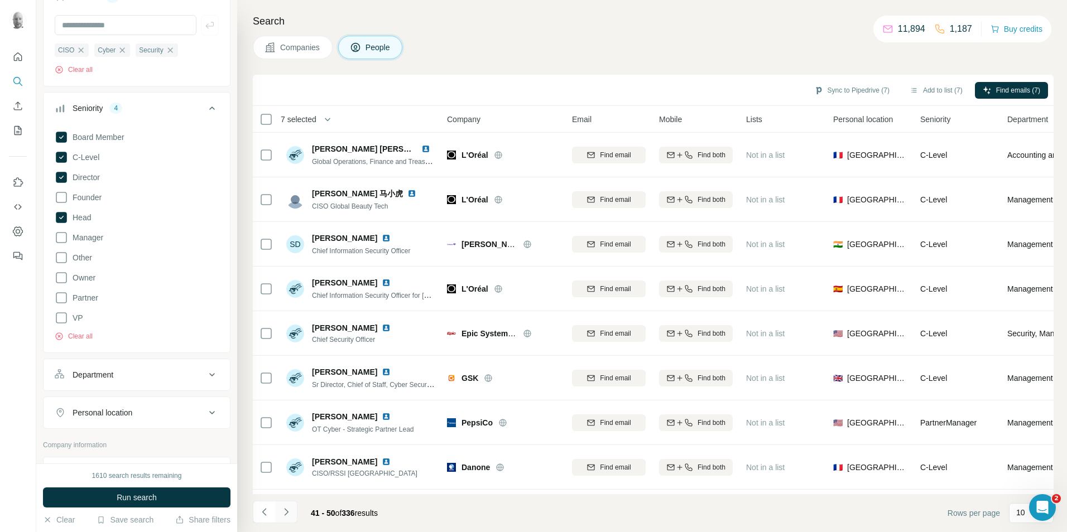
click at [288, 514] on icon "Navigate to next page" at bounding box center [286, 512] width 11 height 11
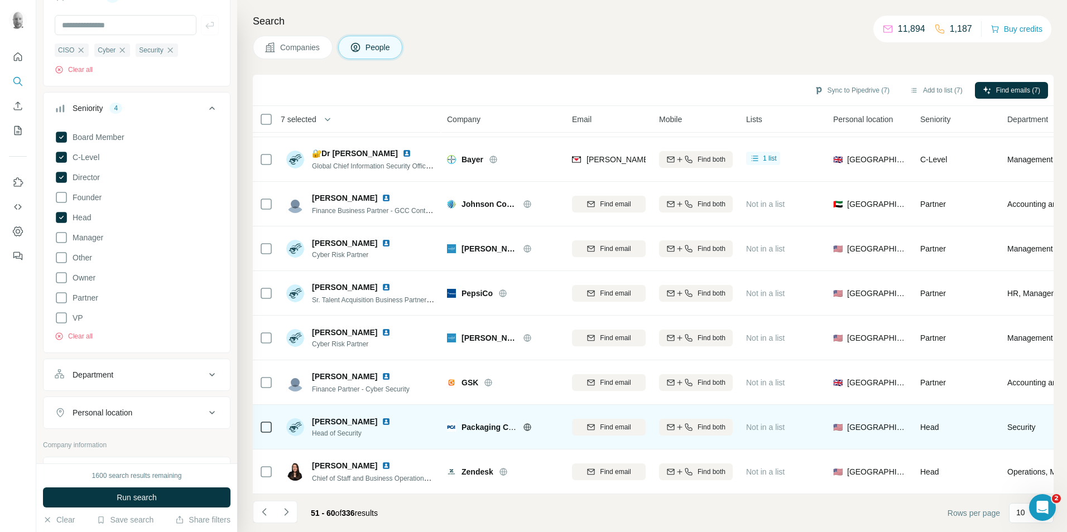
scroll to position [90, 0]
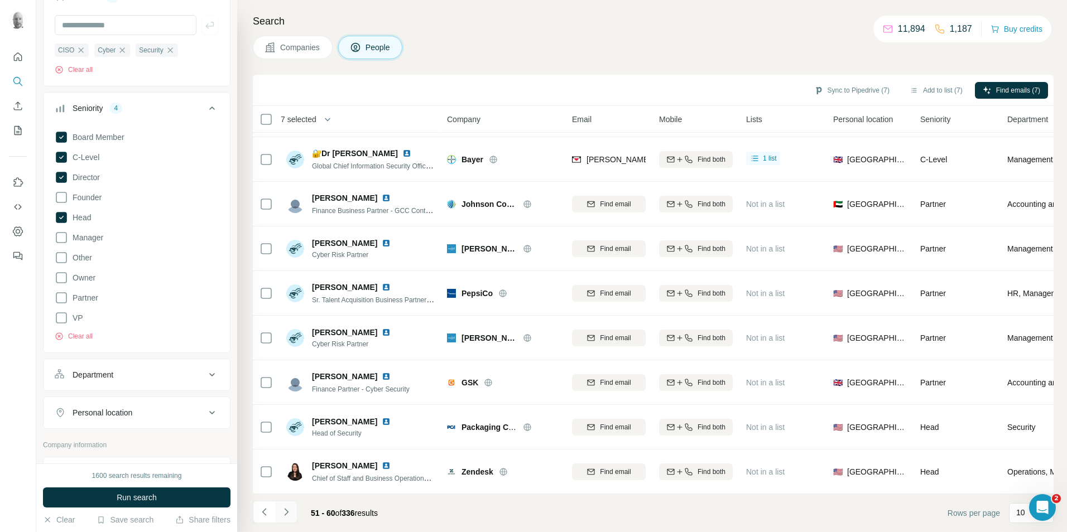
click at [286, 511] on icon "Navigate to next page" at bounding box center [286, 511] width 4 height 7
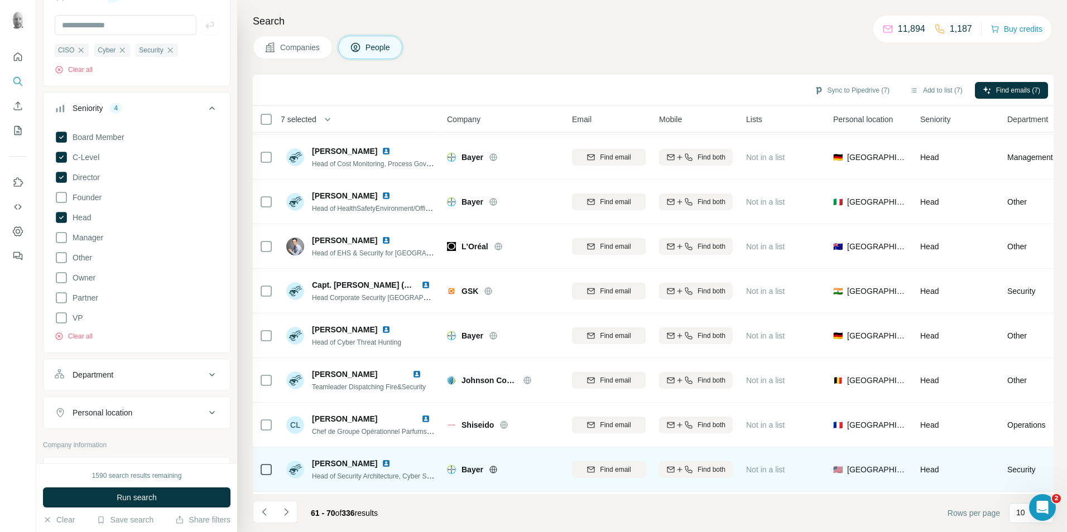
scroll to position [0, 0]
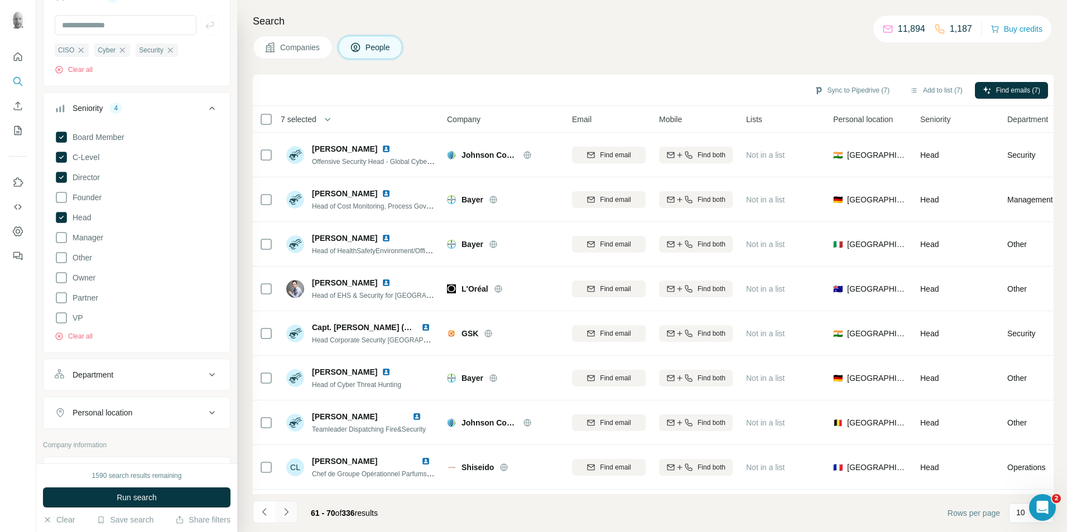
click at [289, 514] on icon "Navigate to next page" at bounding box center [286, 512] width 11 height 11
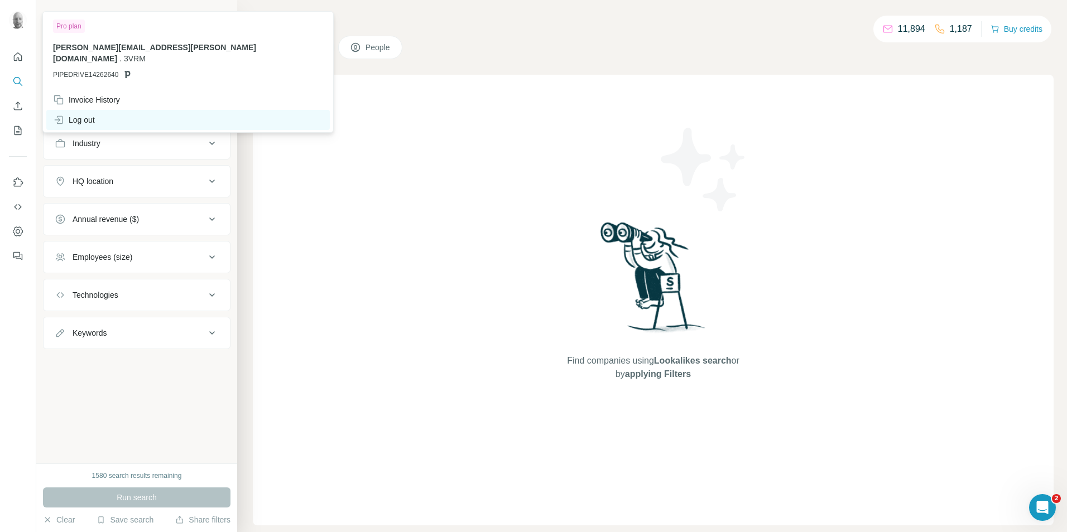
click at [90, 114] on div "Log out" at bounding box center [74, 119] width 42 height 11
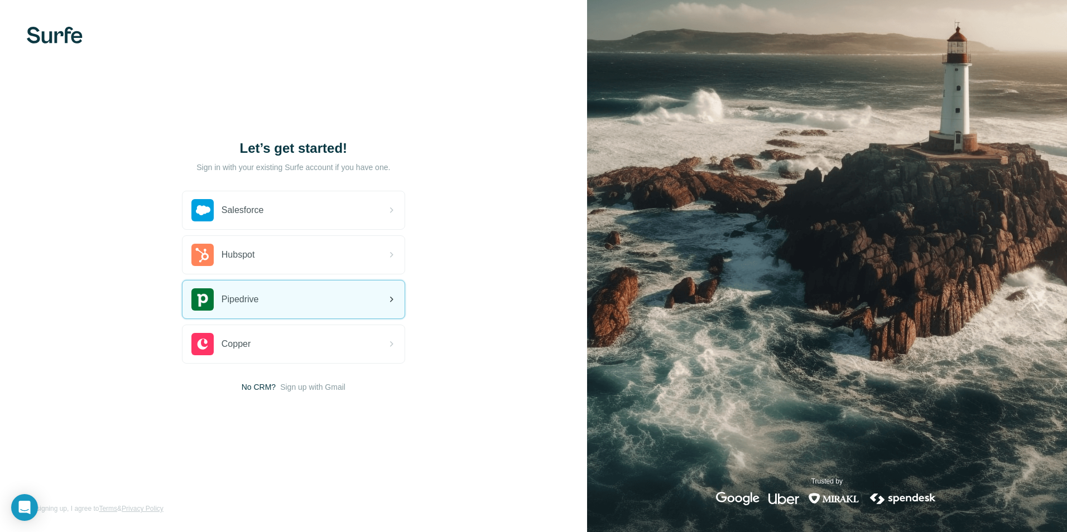
click at [259, 301] on span "Pipedrive" at bounding box center [240, 299] width 37 height 13
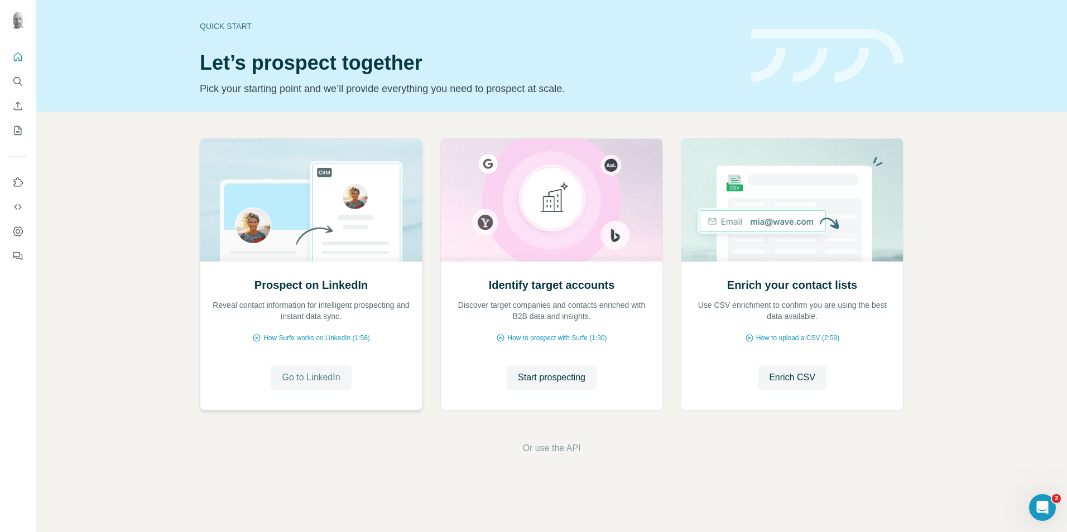
click at [327, 383] on span "Go to LinkedIn" at bounding box center [311, 377] width 58 height 13
